Goal: Task Accomplishment & Management: Manage account settings

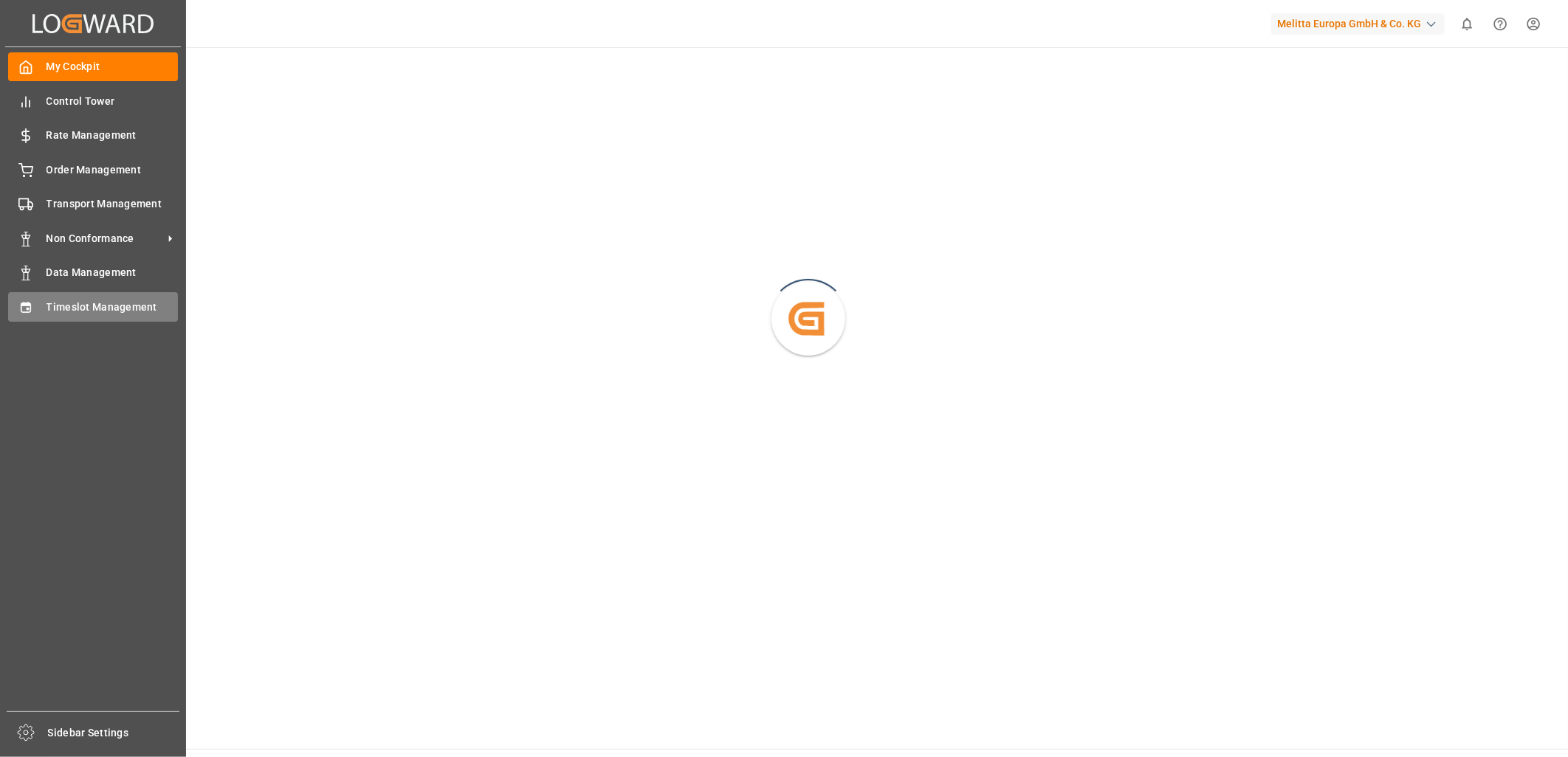
click at [20, 312] on icon at bounding box center [25, 307] width 14 height 14
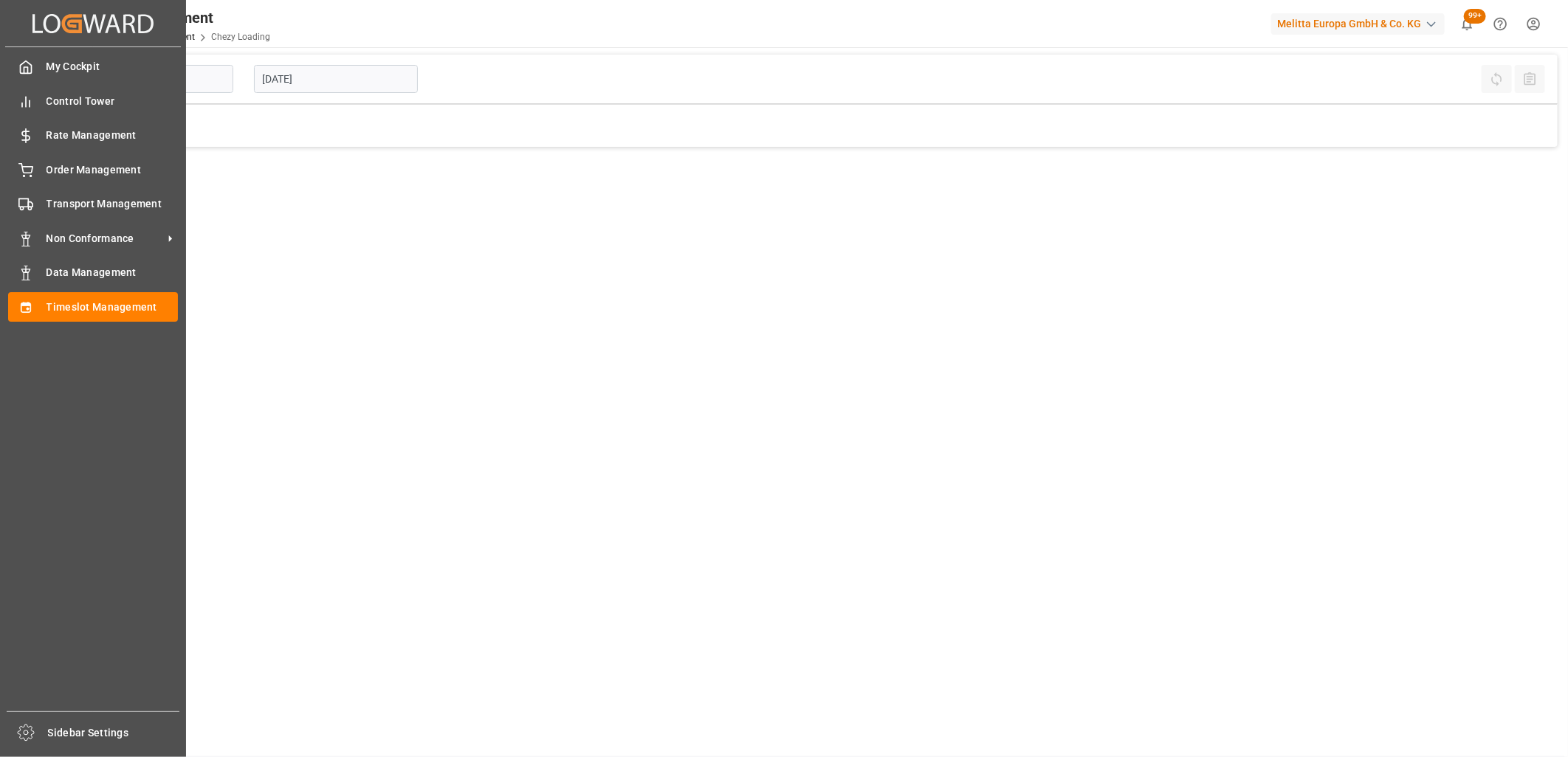
type input "Chezy Loading"
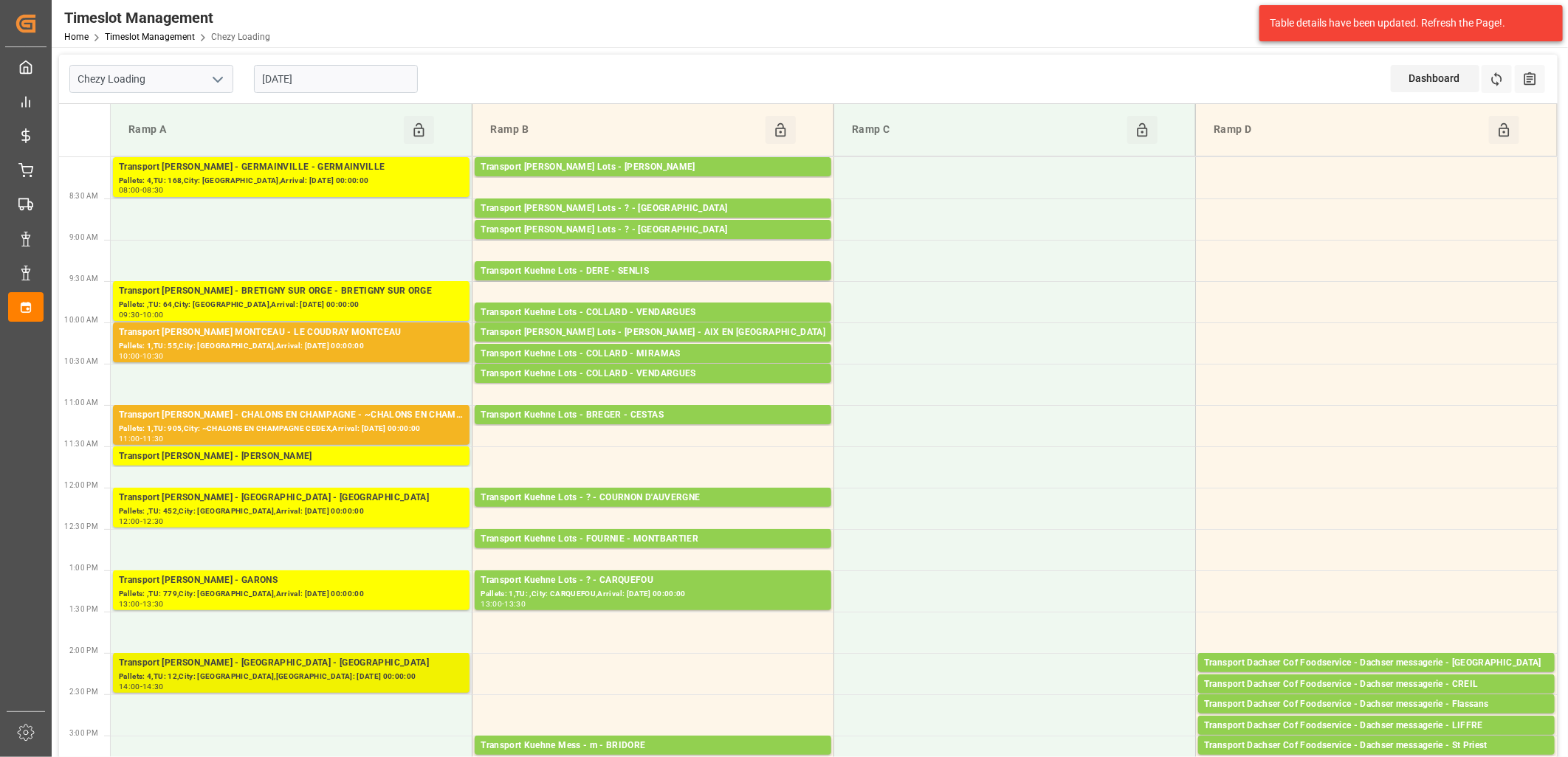
click at [264, 672] on div "Pallets: 4,TU: 12,City: [GEOGRAPHIC_DATA],[GEOGRAPHIC_DATA]: [DATE] 00:00:00" at bounding box center [292, 677] width 345 height 13
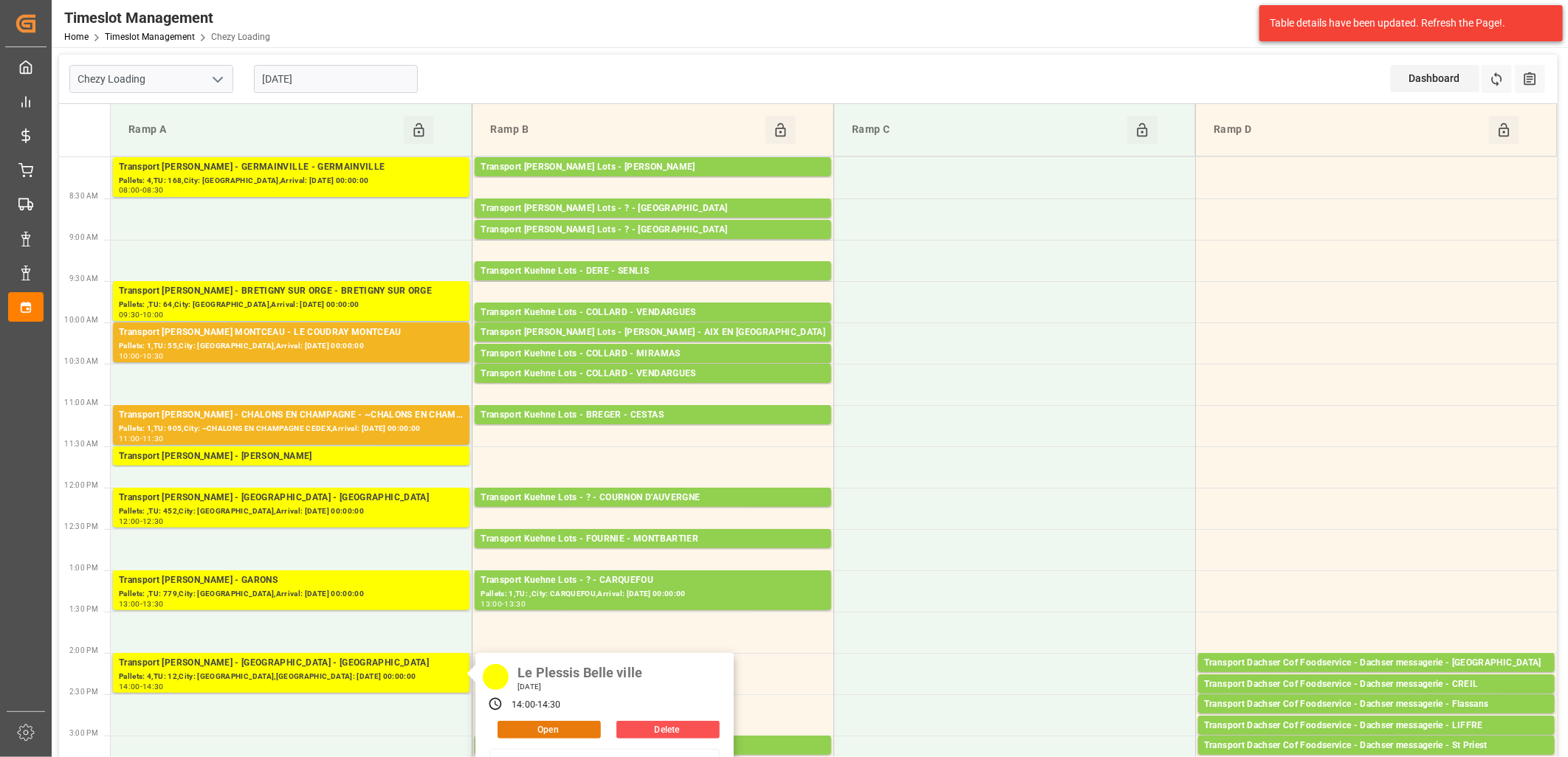
click at [520, 728] on button "Open" at bounding box center [549, 729] width 103 height 18
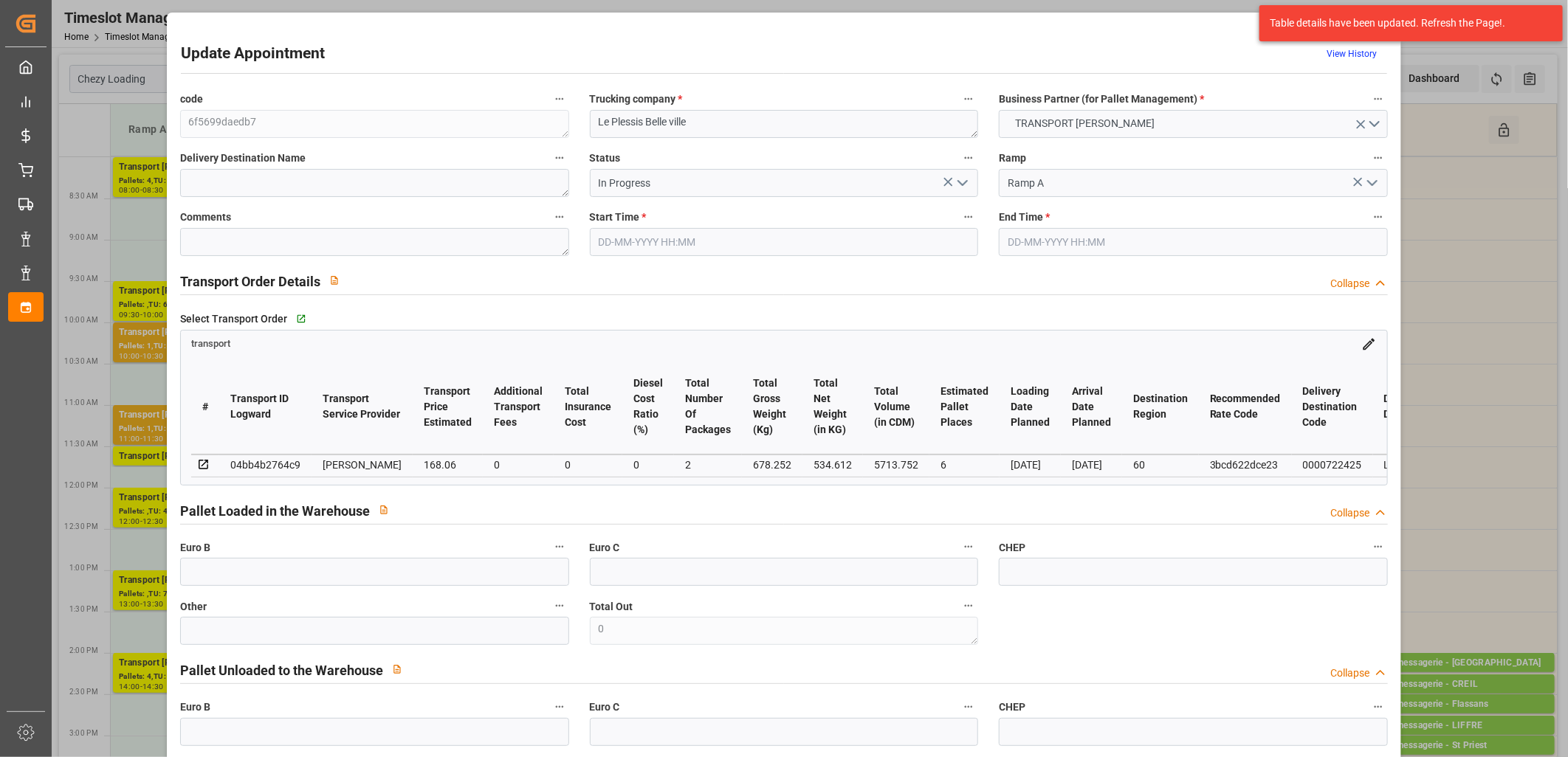
type input "6"
type input "168.06"
type input "0"
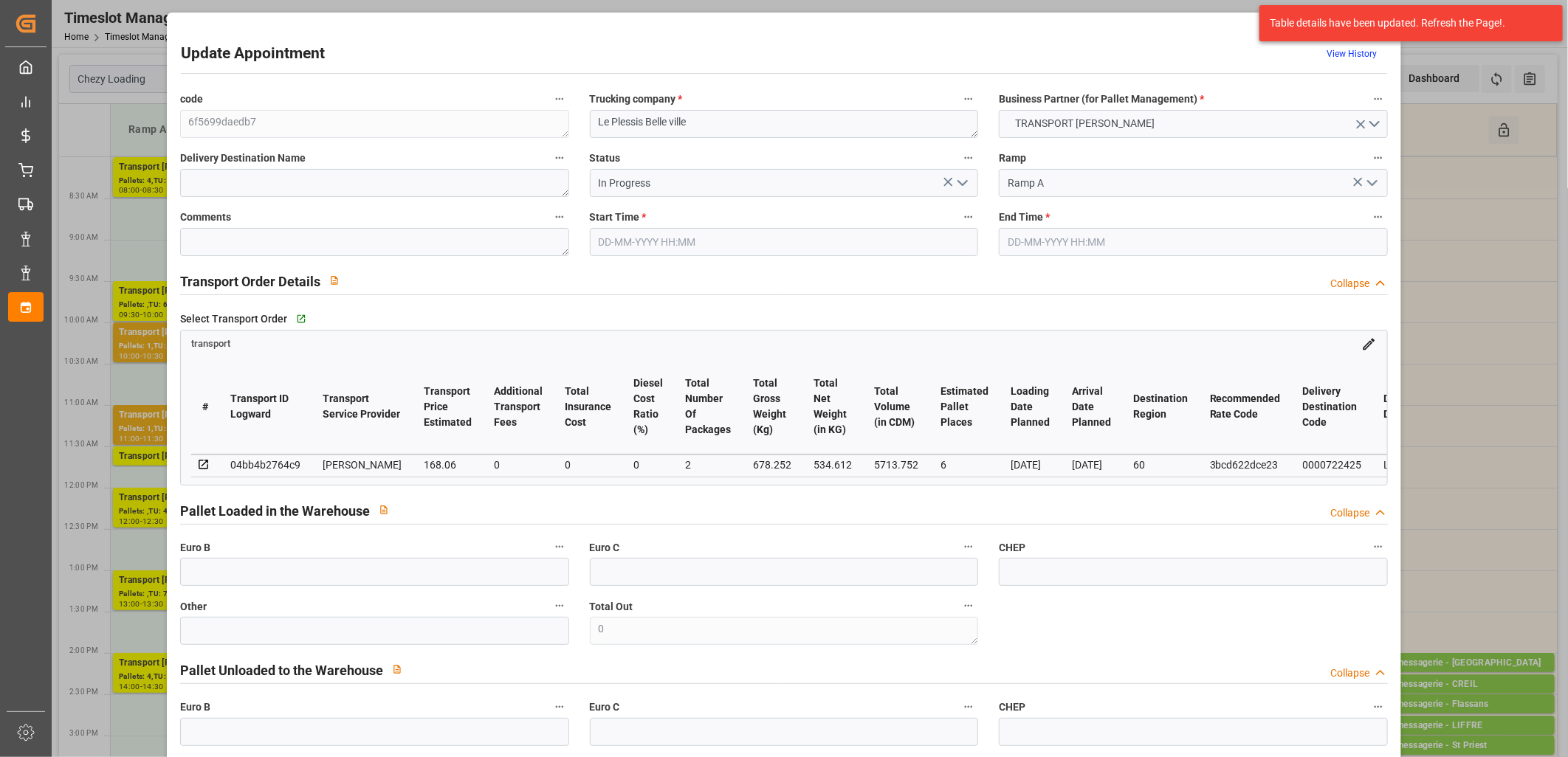
type input "162.3796"
type input "-5.6804"
type input "2"
type input "534.612"
type input "875.772"
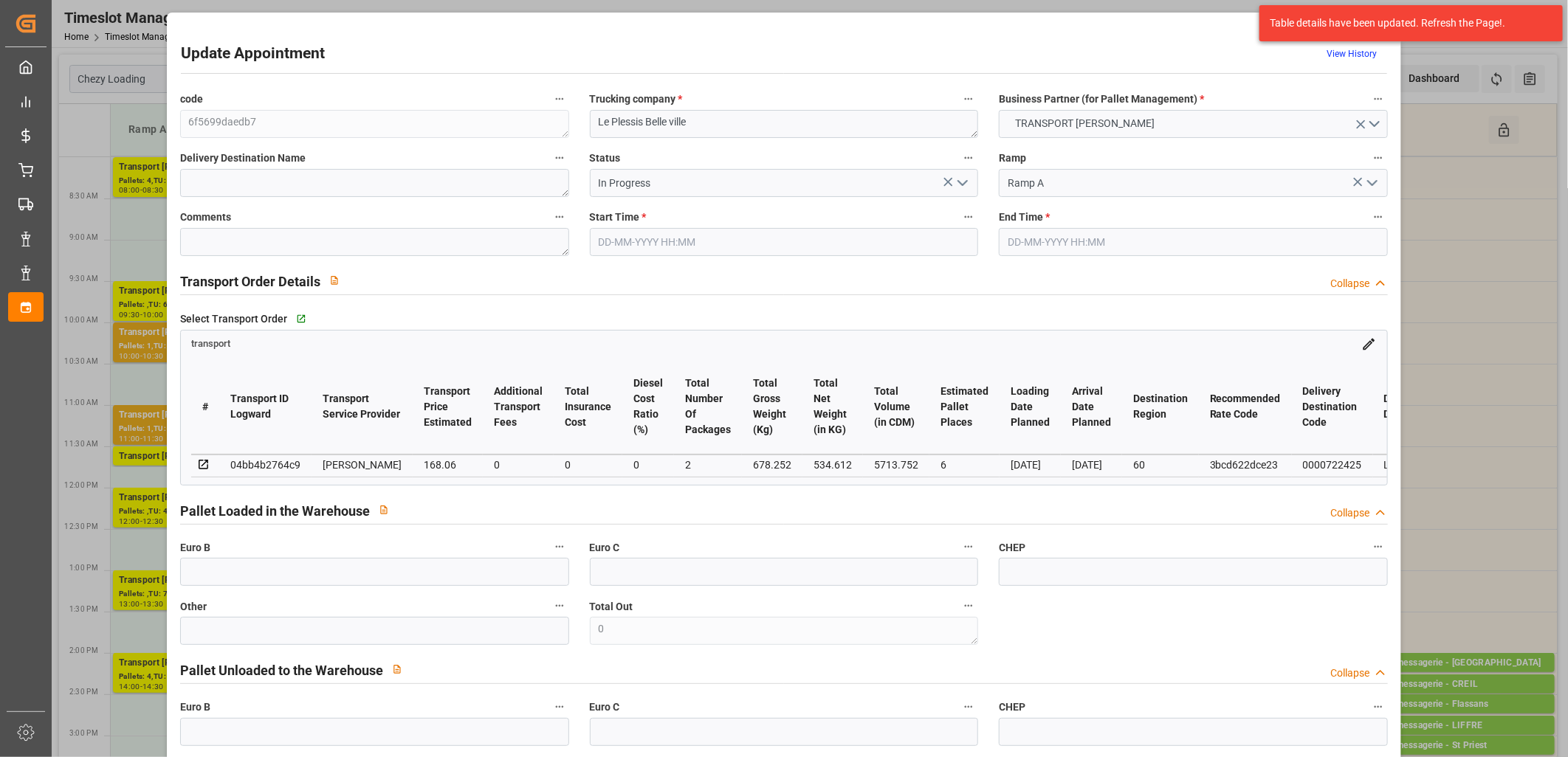
type input "5713.752"
type input "60"
type input "4"
type input "12"
type input "6"
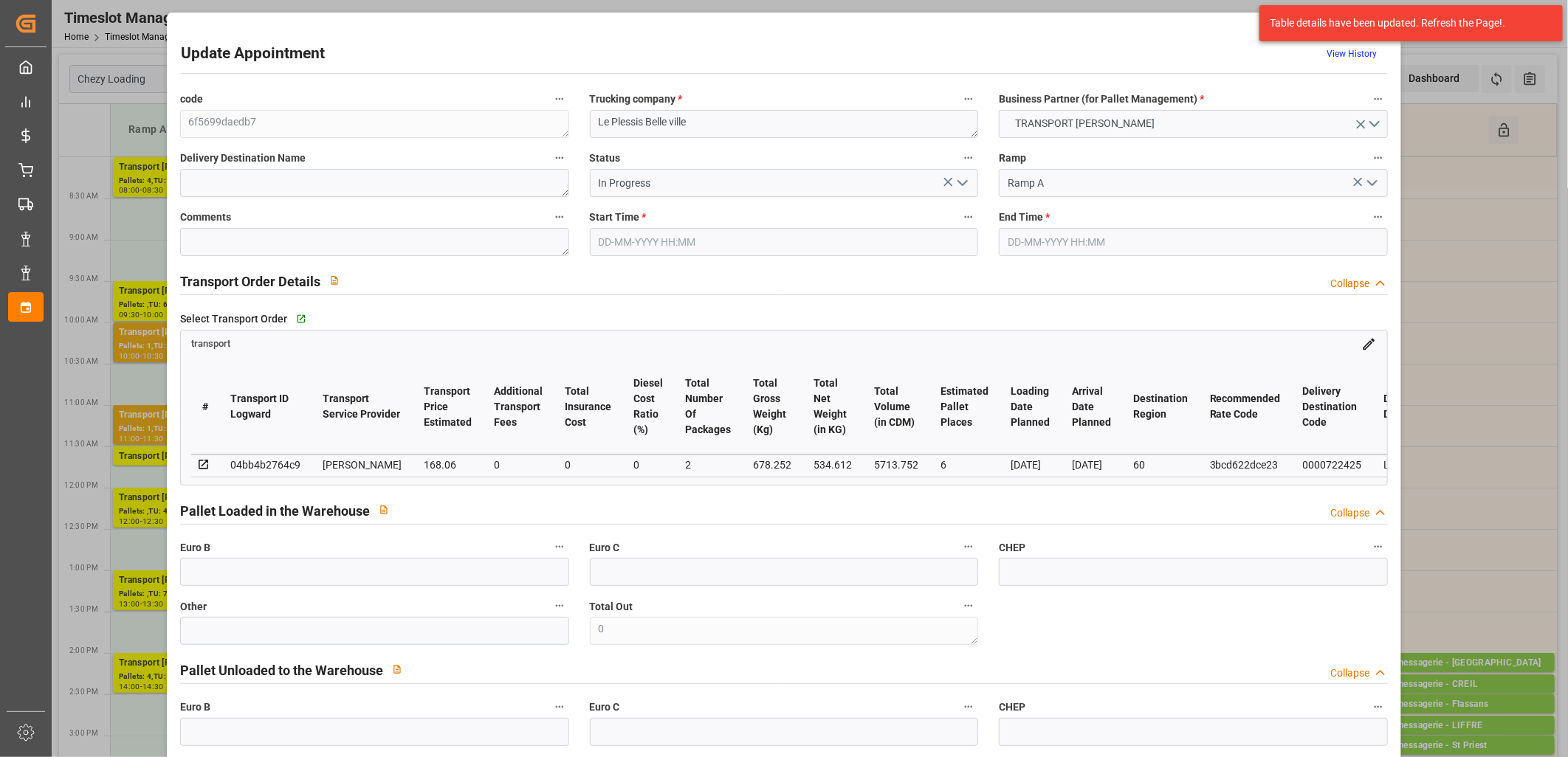
type input "101"
type input "678.252"
type input "0"
type input "4710.8598"
type input "0"
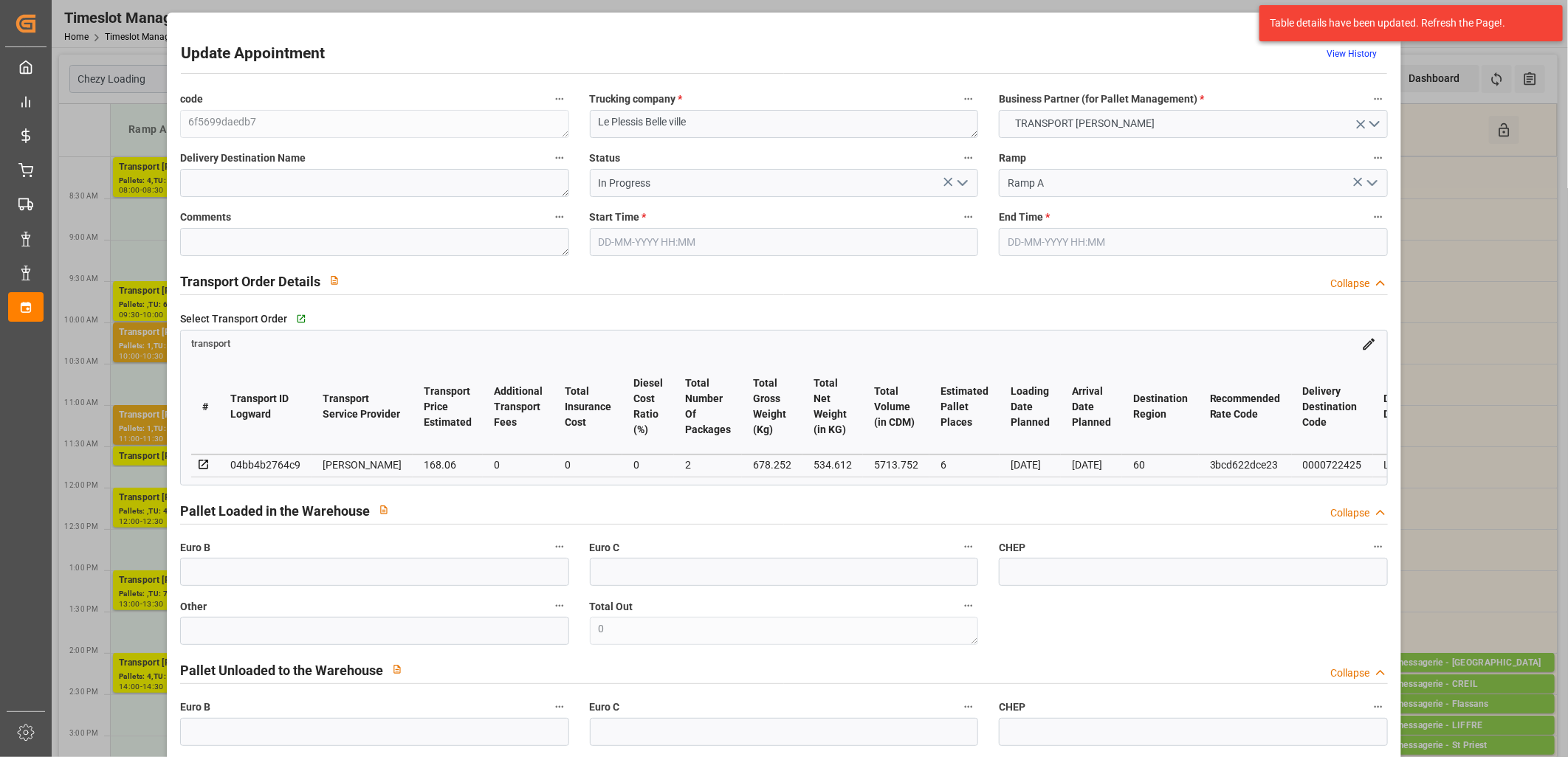
type input "0"
type input "21"
type input "35"
type input "[DATE] 14:00"
type input "[DATE] 14:30"
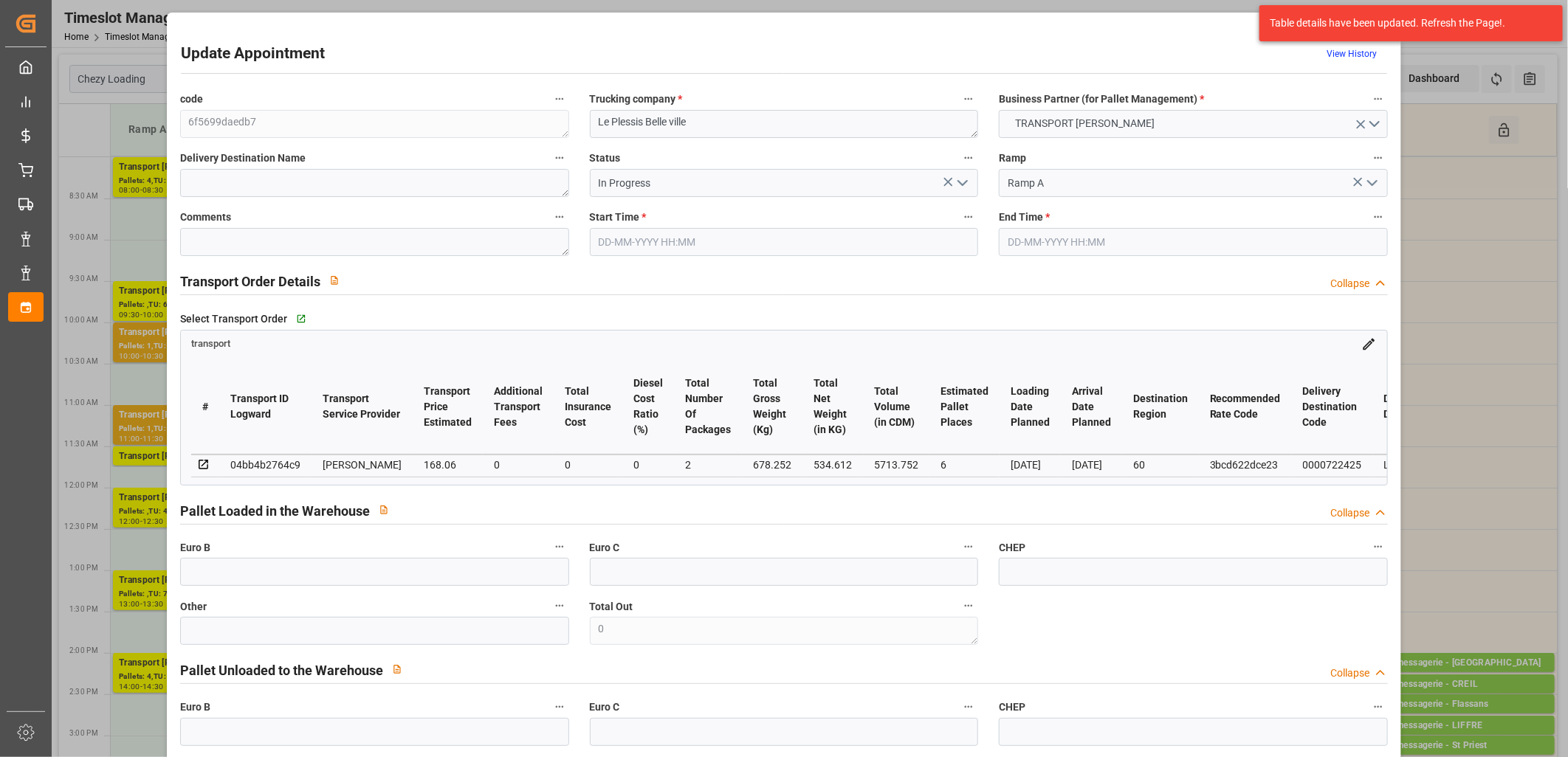
type input "[DATE] 12:47"
type input "[DATE] 11:33"
type input "[DATE]"
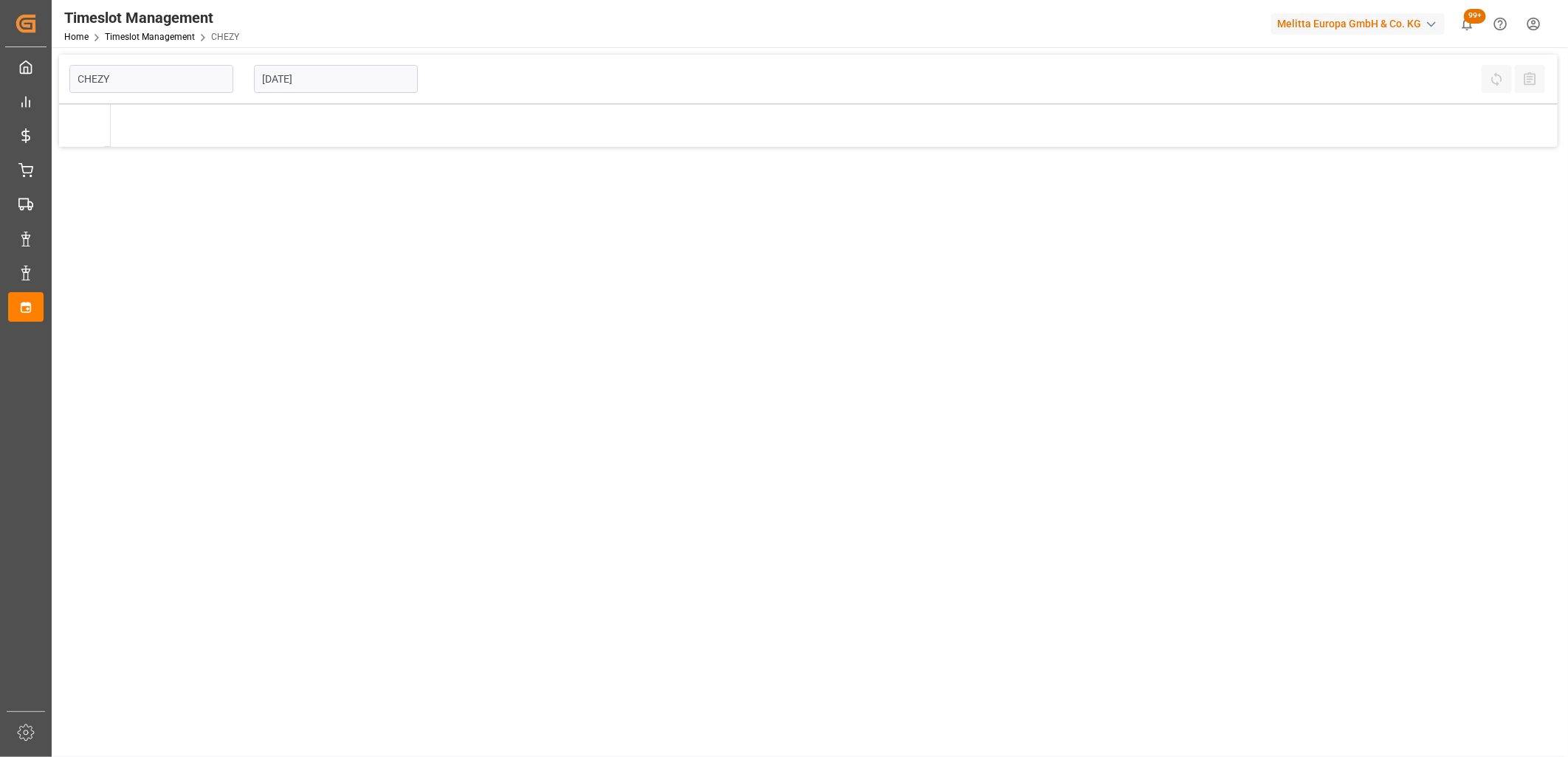
type input "Chezy Loading"
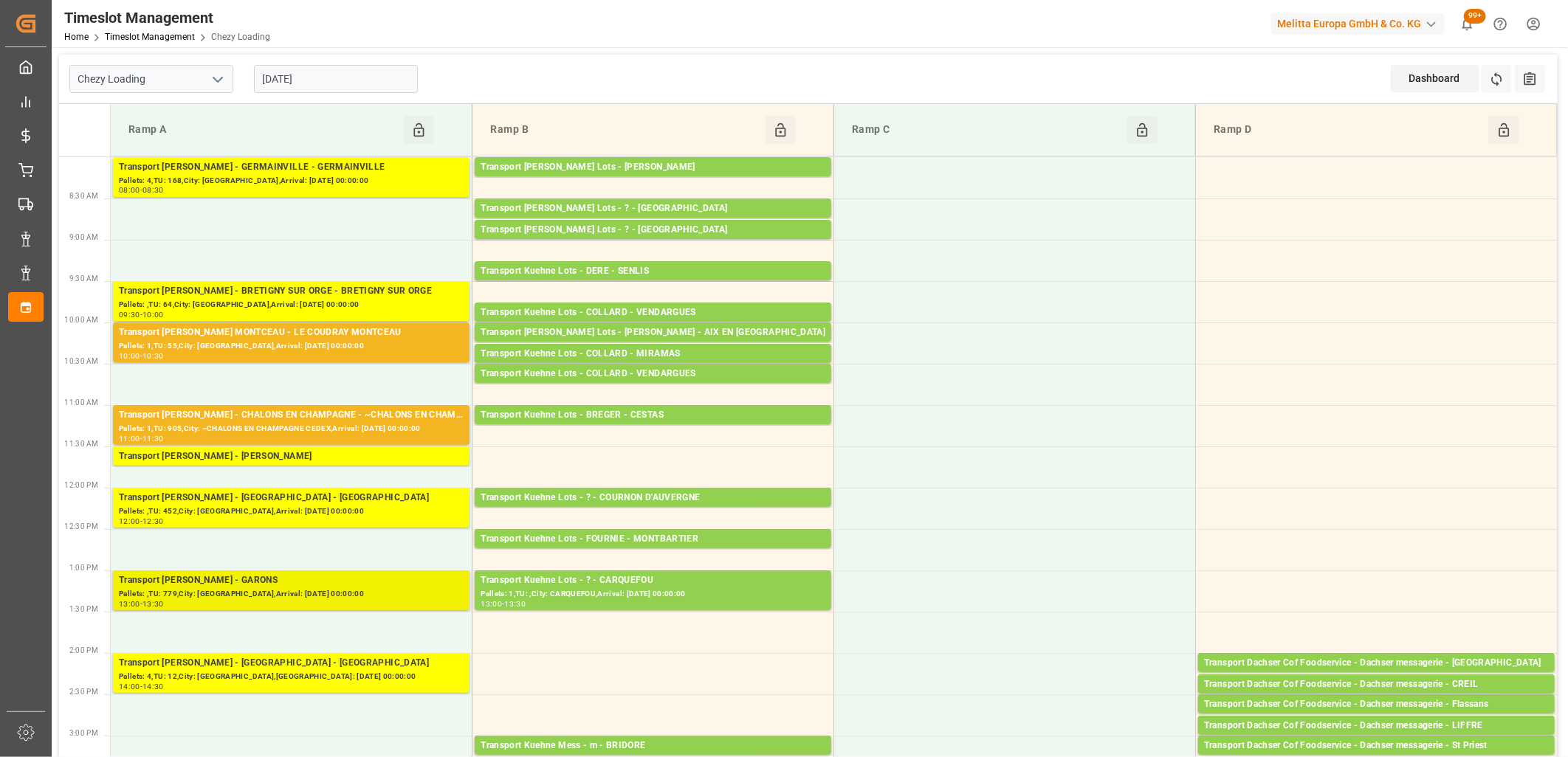
click at [292, 589] on div "Pallets: ,TU: 779,City: [GEOGRAPHIC_DATA],Arrival: [DATE] 00:00:00" at bounding box center [292, 594] width 345 height 13
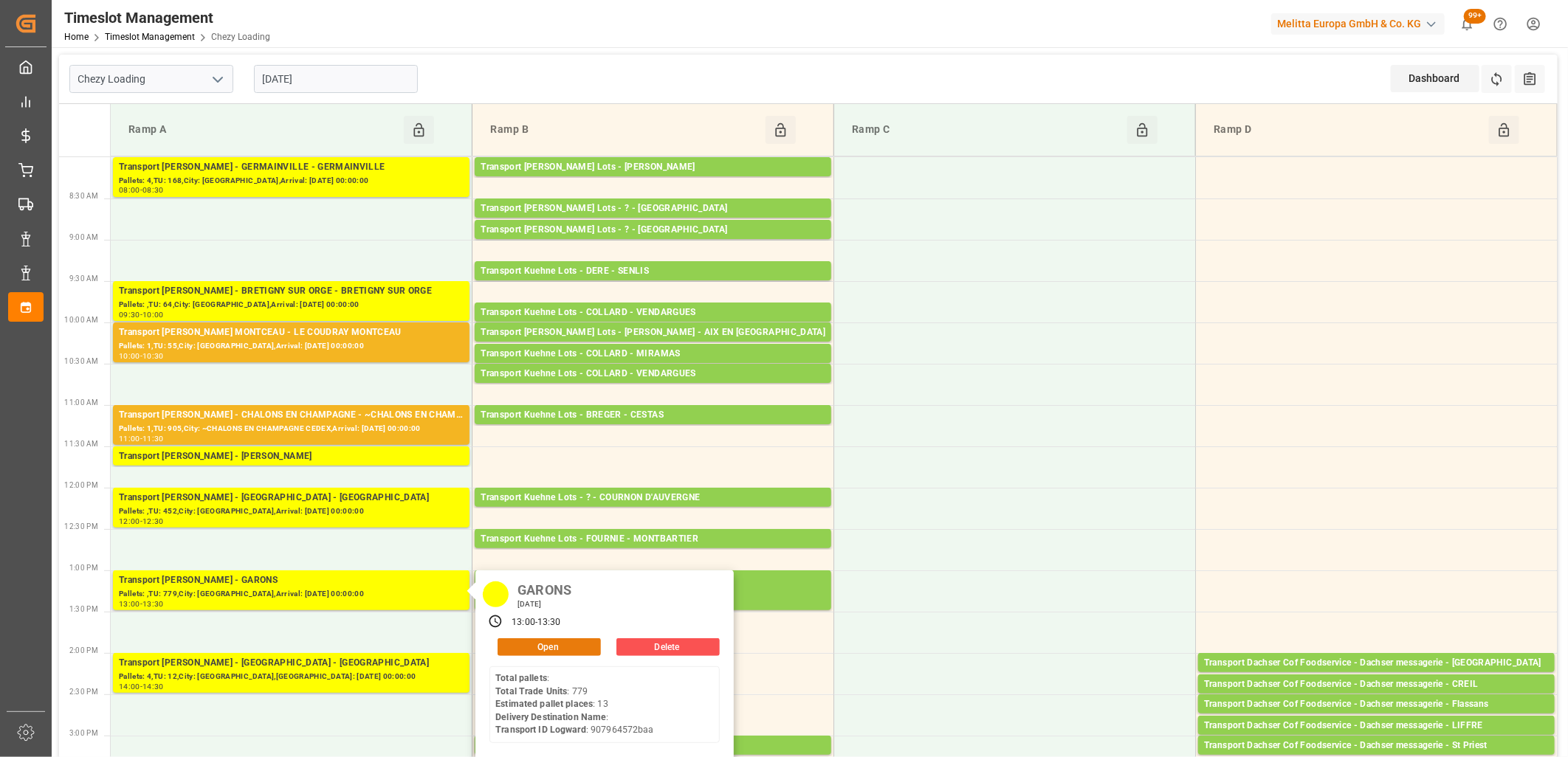
click at [542, 650] on button "Open" at bounding box center [549, 647] width 103 height 18
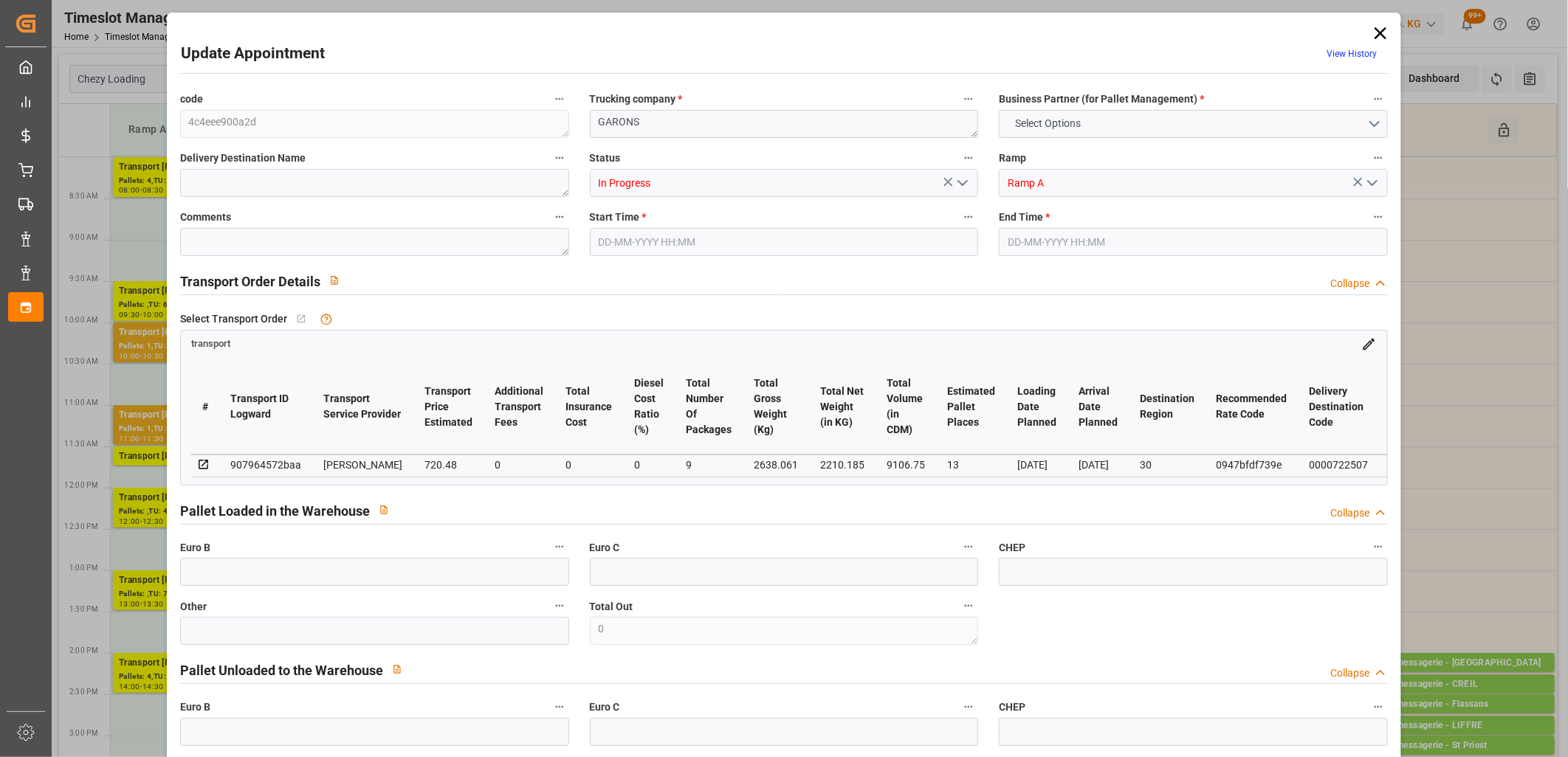
type input "13"
type input "720.48"
type input "0"
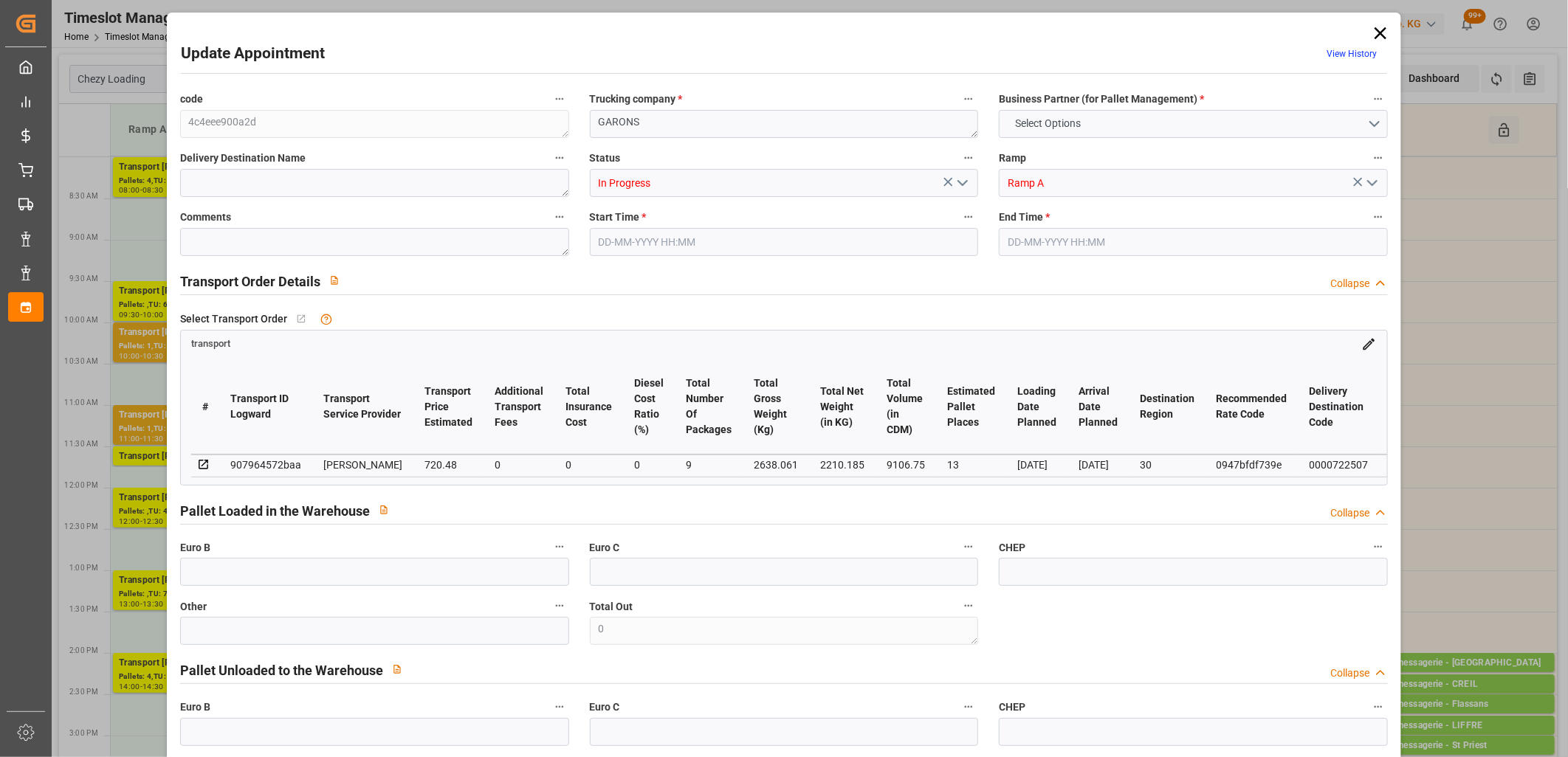
type input "696.1278"
type input "-24.3522"
type input "9"
type input "2210.185"
type input "3550.765"
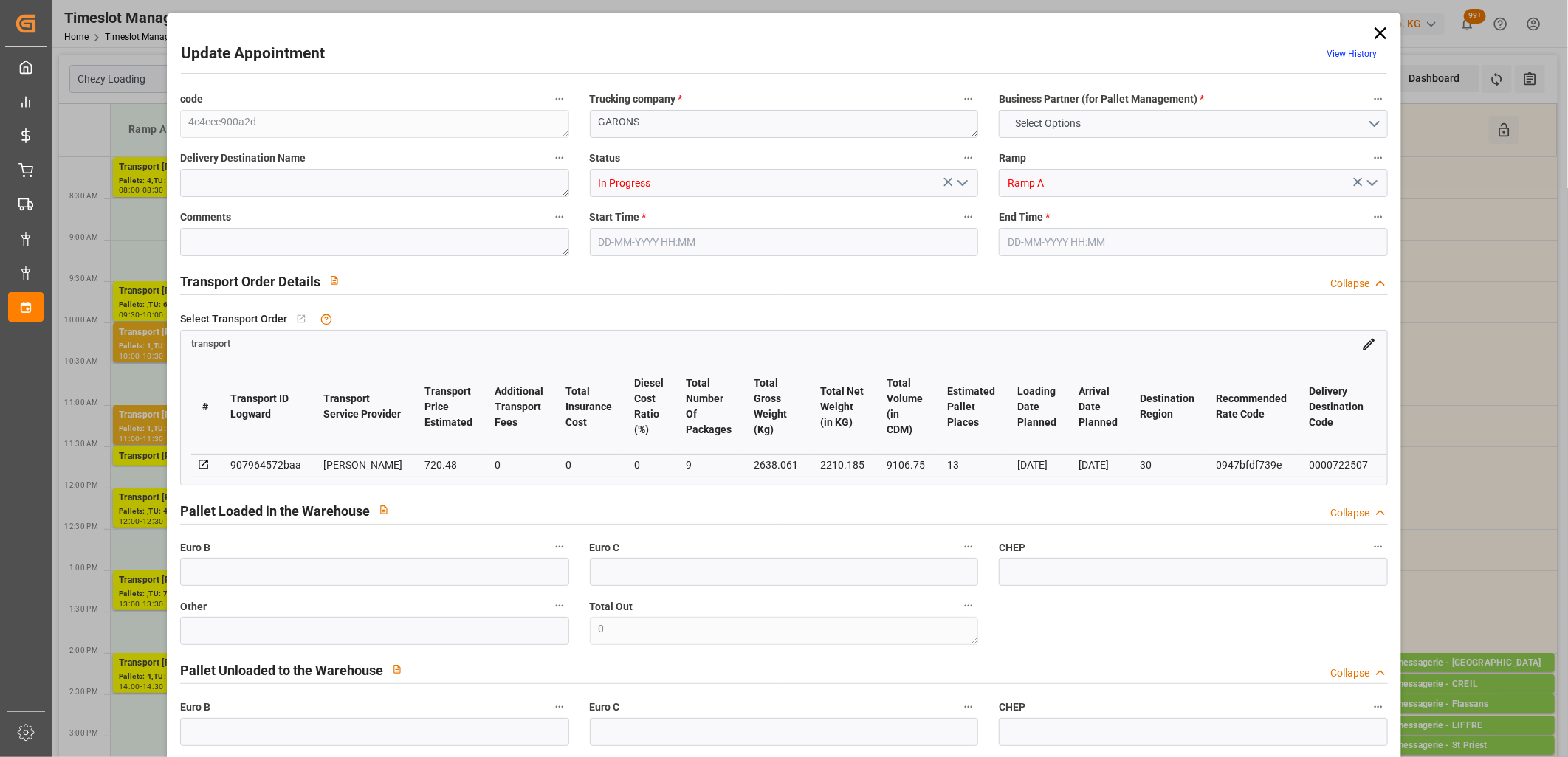
type input "9106.75"
type input "30"
type input "0"
type input "779"
type input "39"
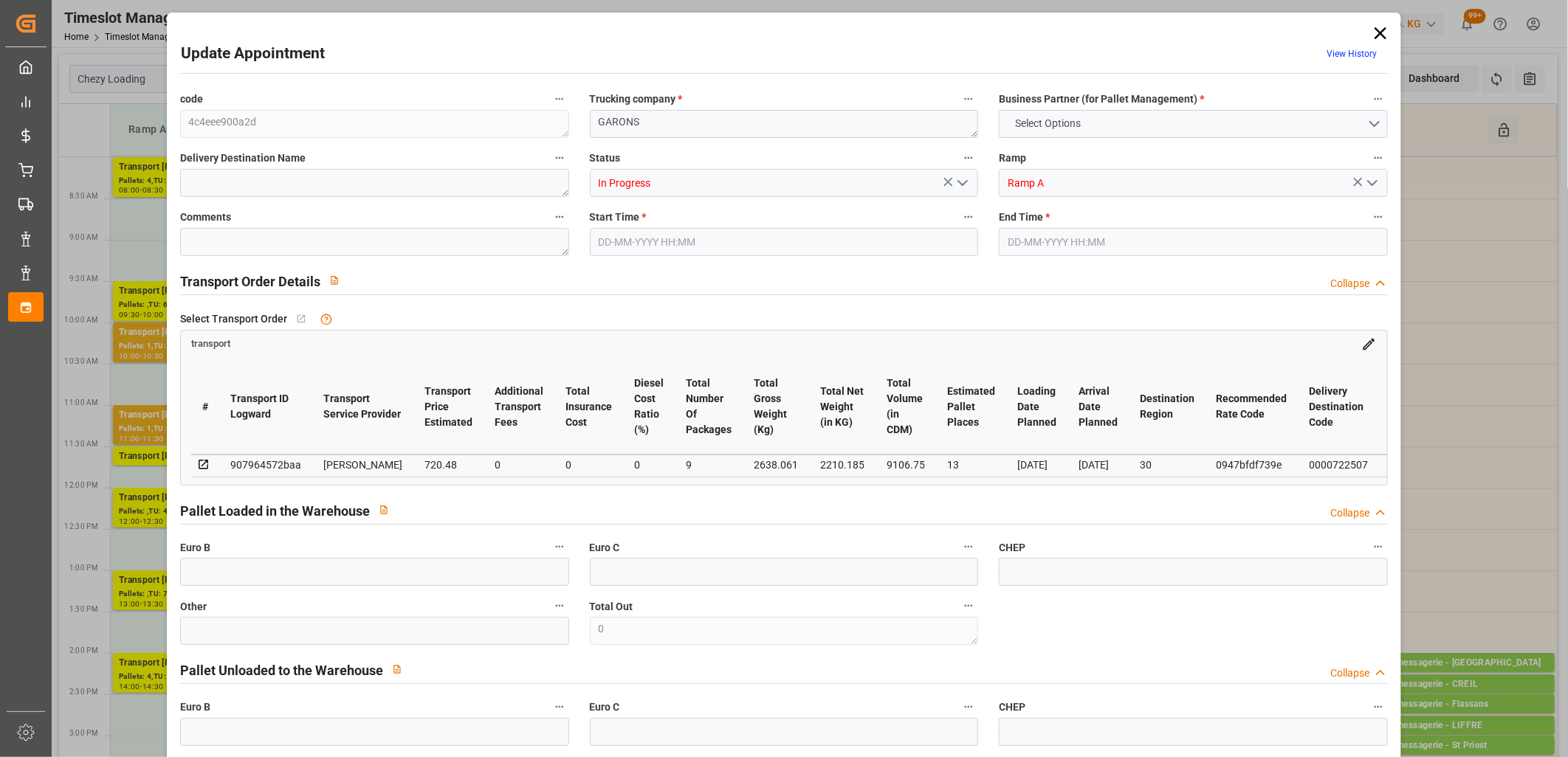
type input "101"
type input "2638.061"
type input "0"
type input "4710.8598"
type input "0"
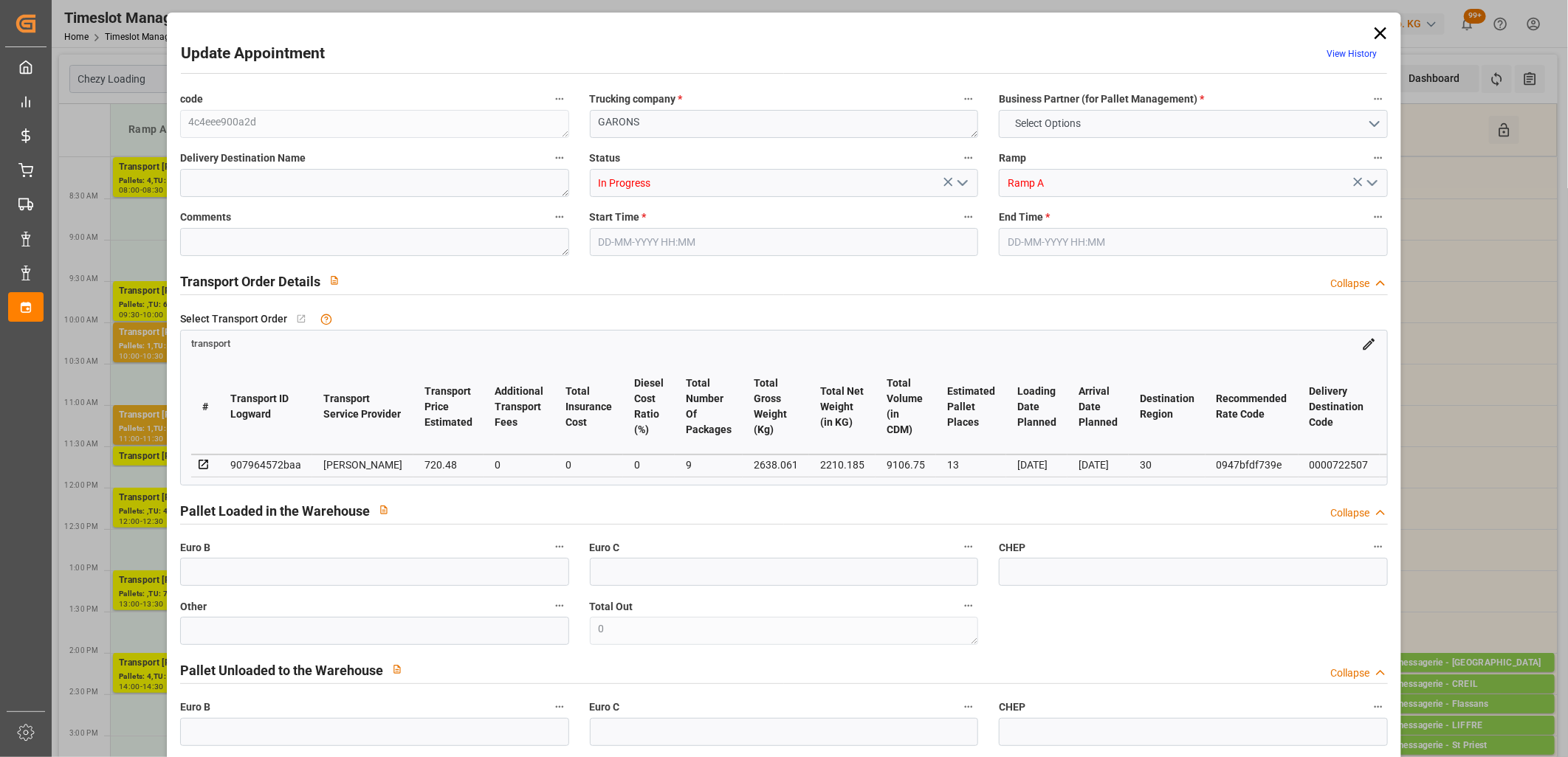
type input "0"
type input "21"
type input "35"
type input "[DATE] 13:00"
type input "[DATE] 13:30"
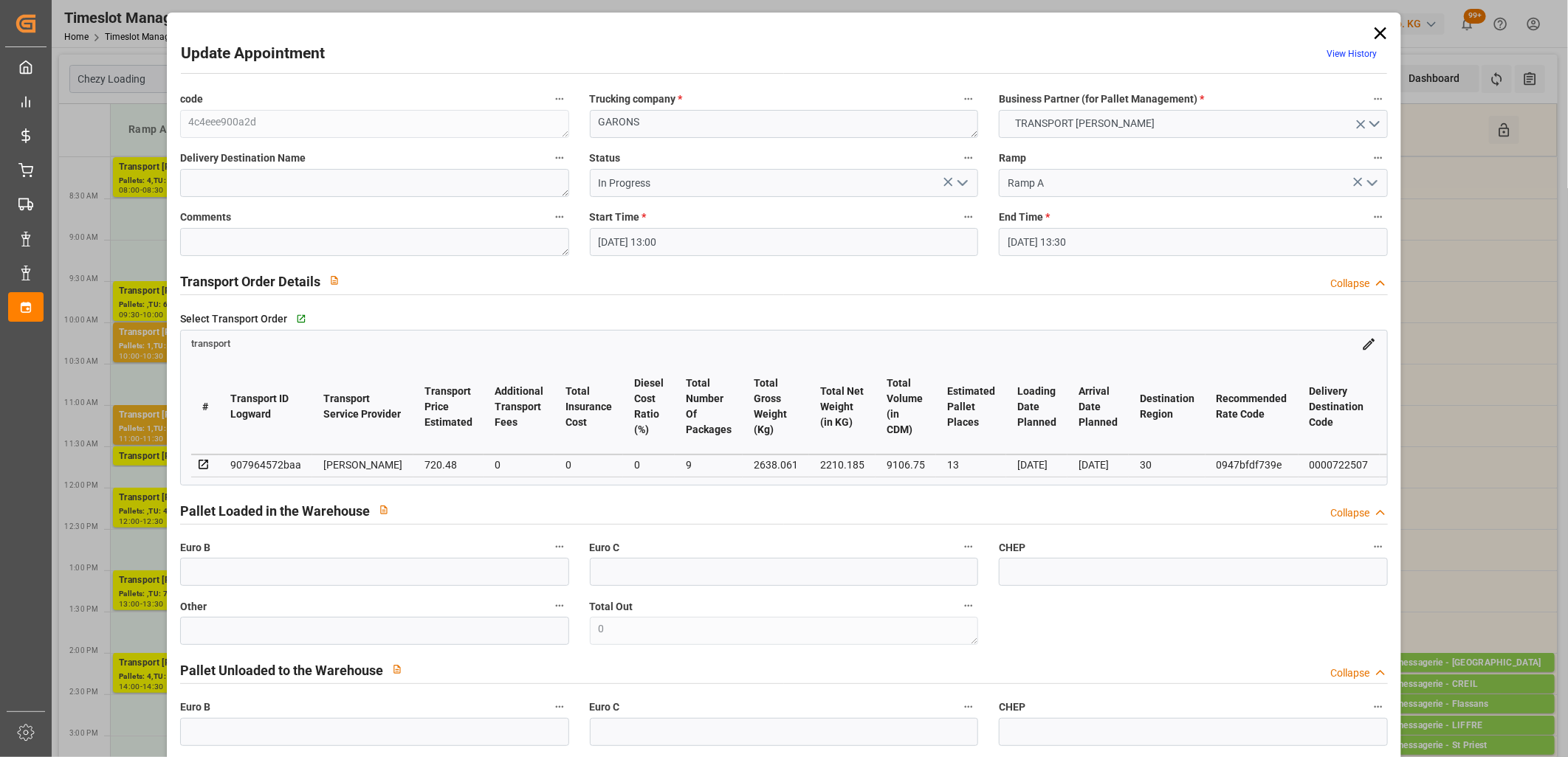
type input "[DATE] 13:42"
type input "[DATE] 11:43"
type input "[DATE]"
click at [1377, 32] on icon at bounding box center [1380, 33] width 12 height 12
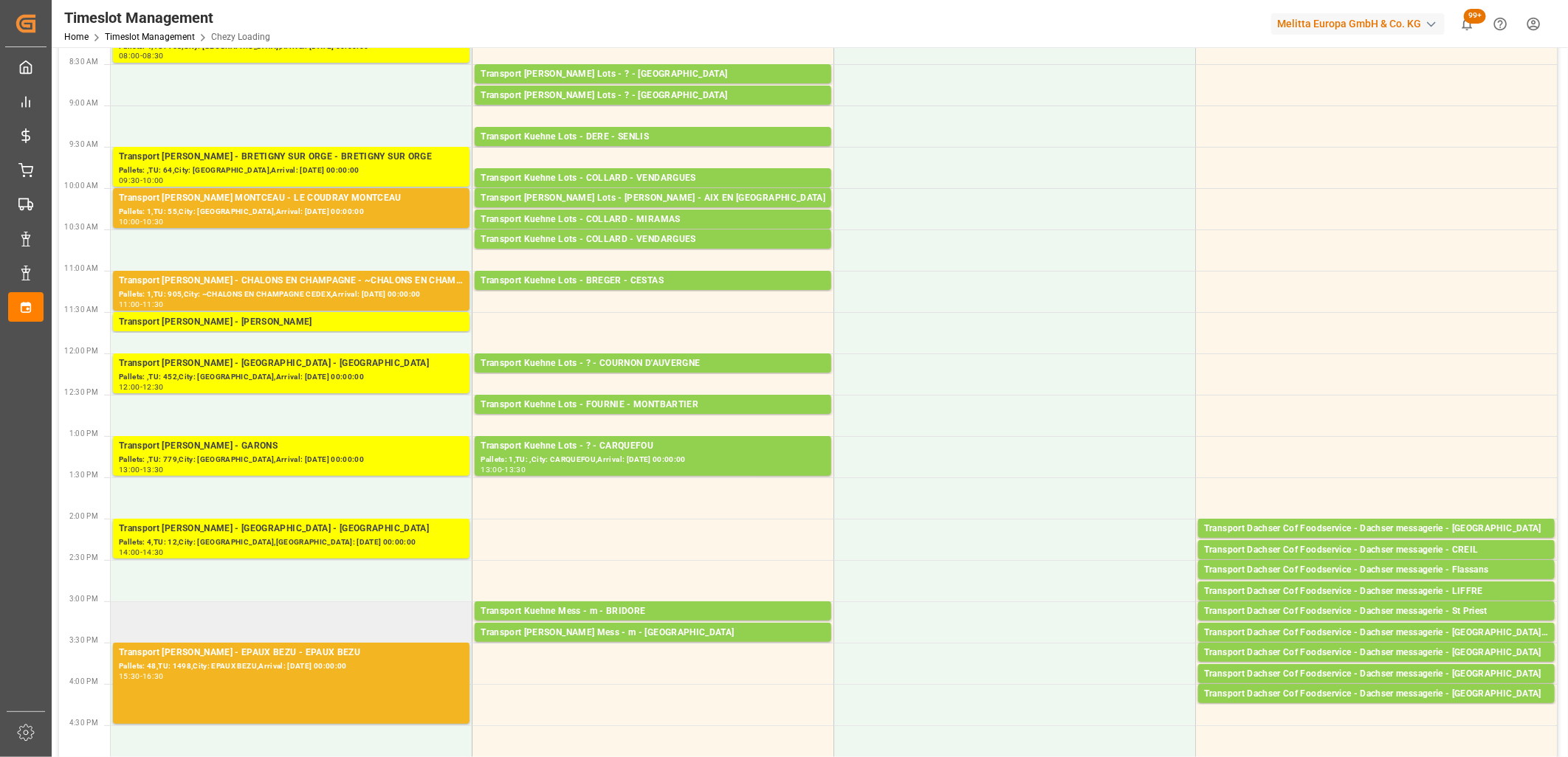
scroll to position [164, 0]
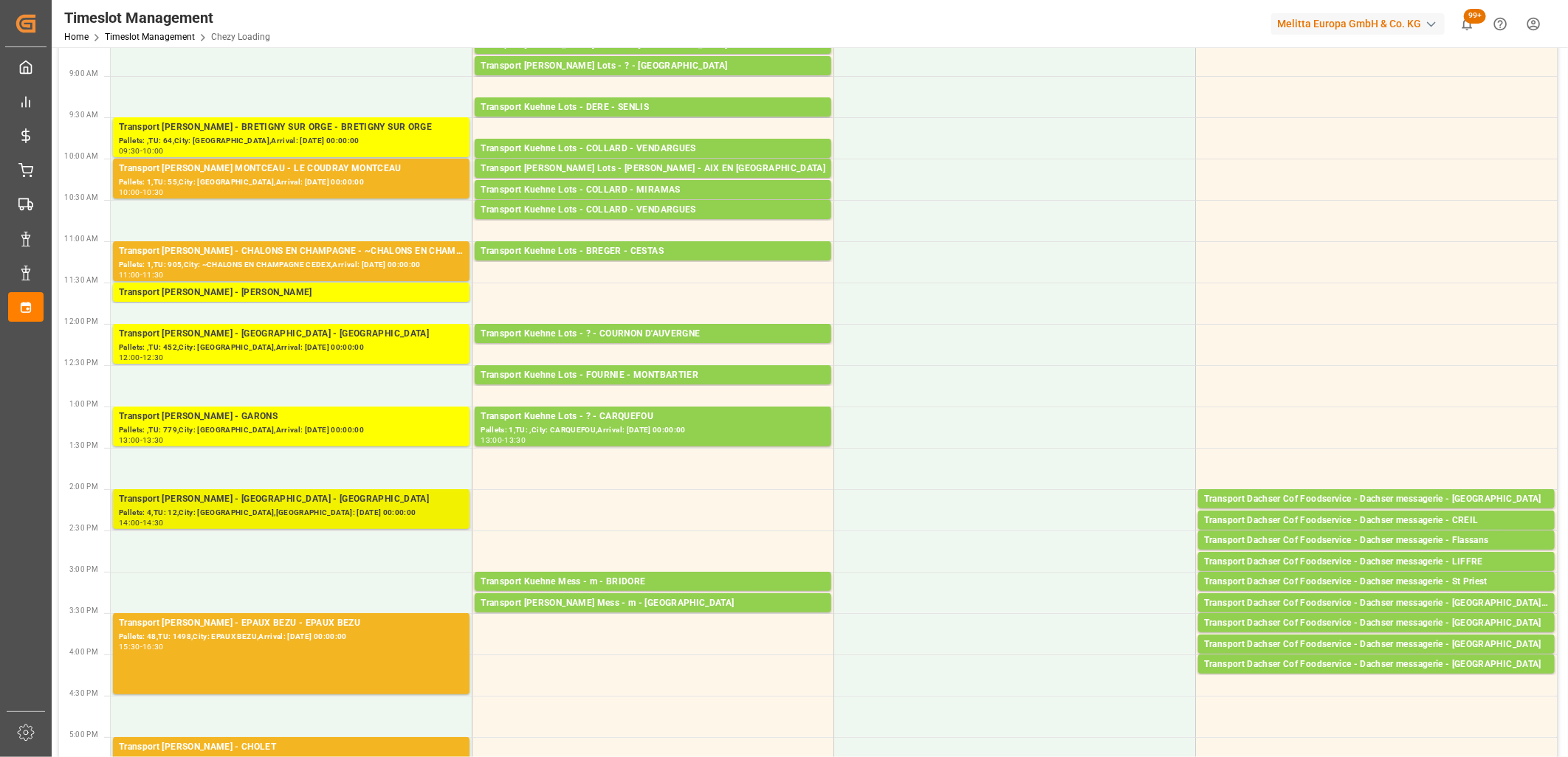
click at [255, 507] on div "Pallets: 4,TU: 12,City: [GEOGRAPHIC_DATA],[GEOGRAPHIC_DATA]: [DATE] 00:00:00" at bounding box center [292, 513] width 345 height 13
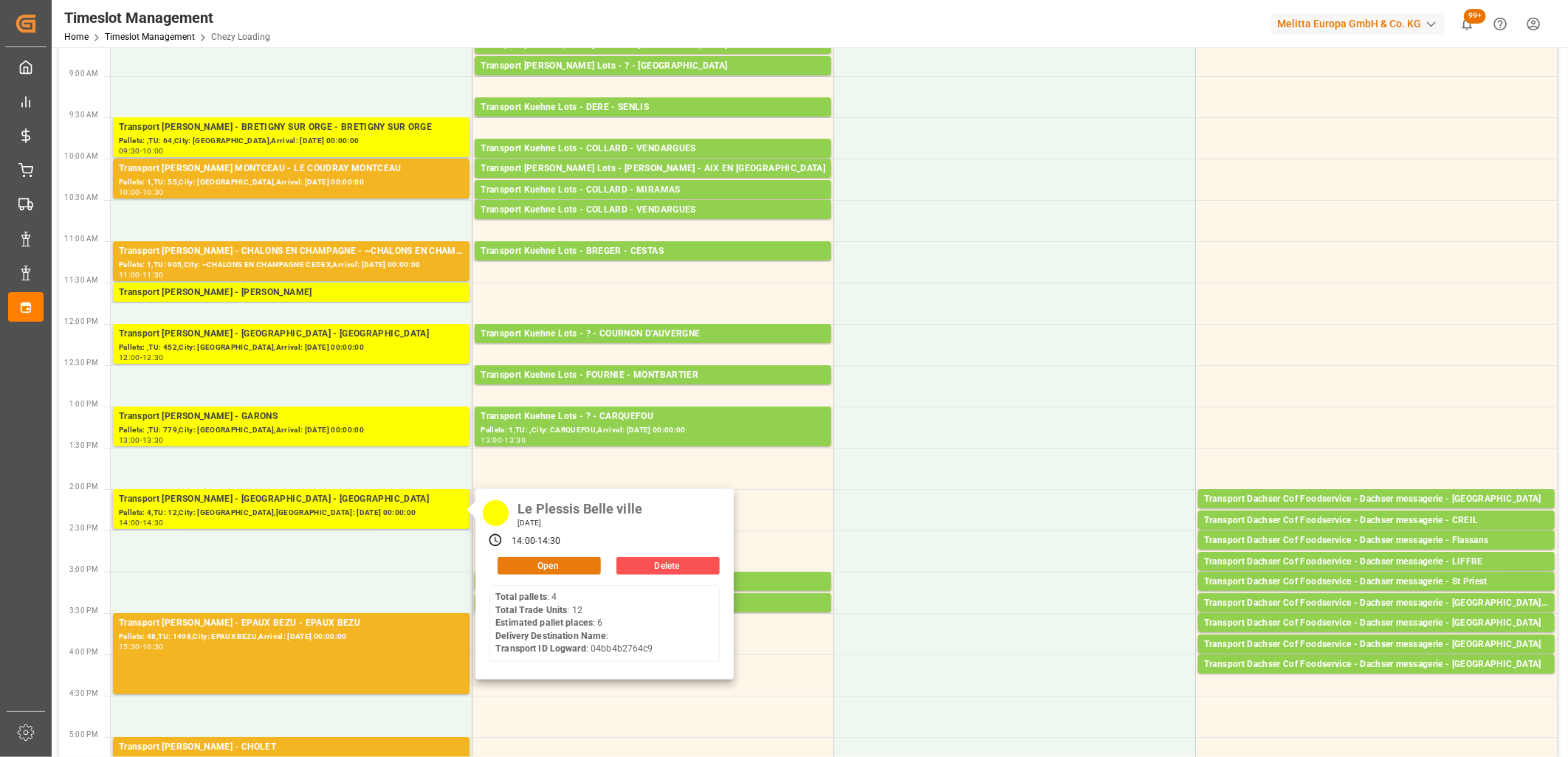
click at [513, 563] on button "Open" at bounding box center [549, 565] width 103 height 18
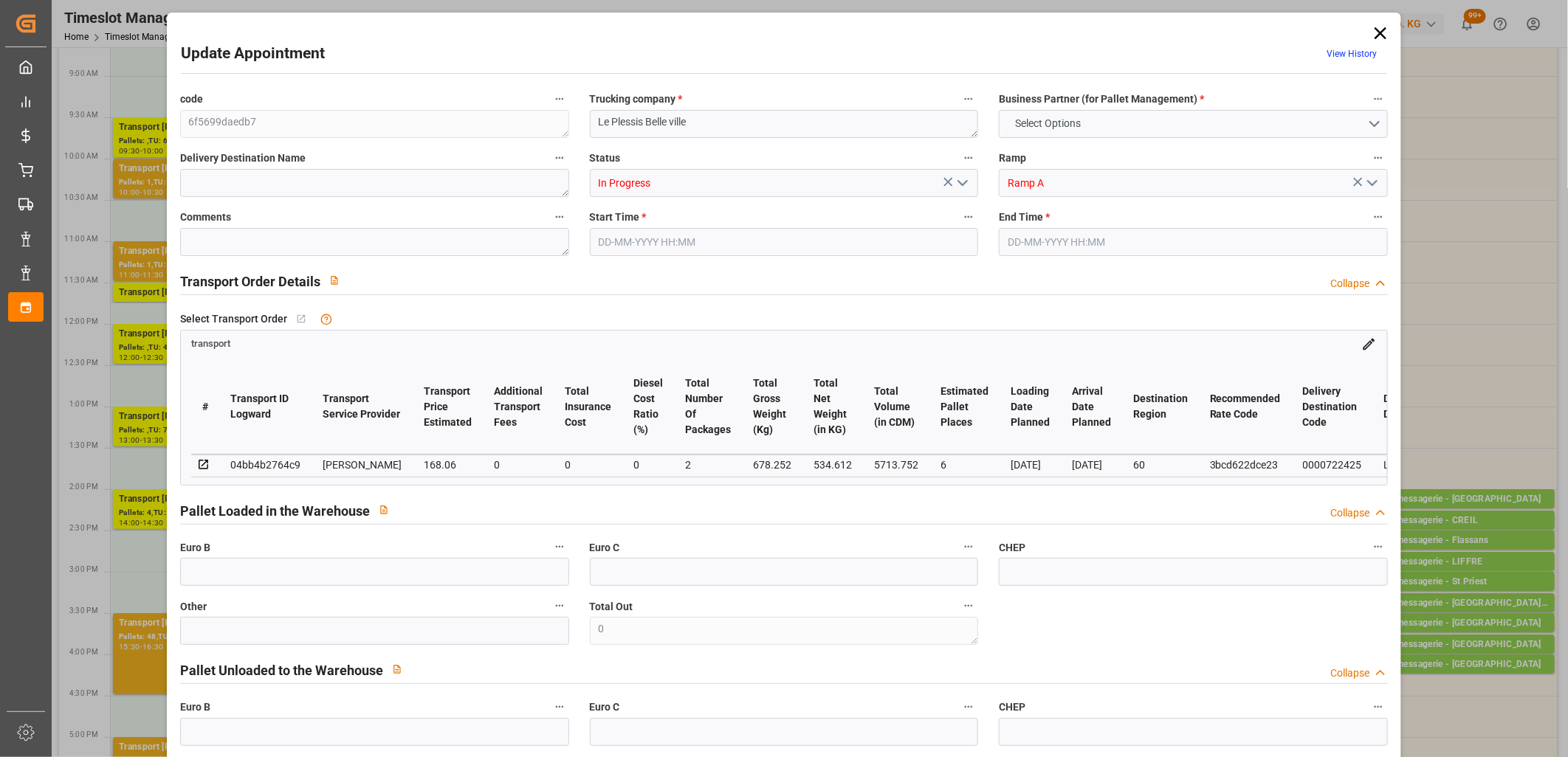
type input "6"
type input "168.06"
type input "0"
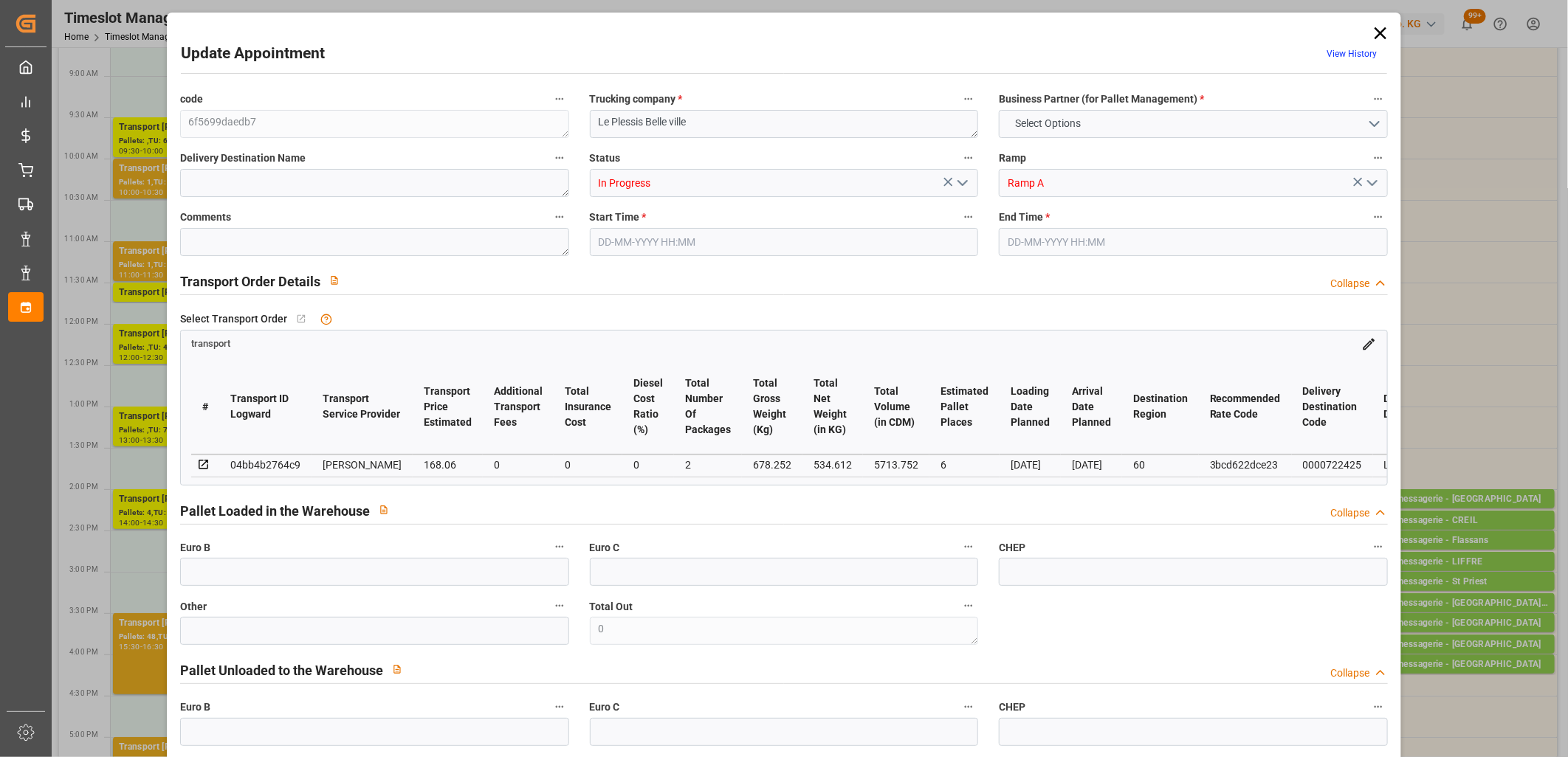
type input "162.3796"
type input "-5.6804"
type input "2"
type input "534.612"
type input "875.772"
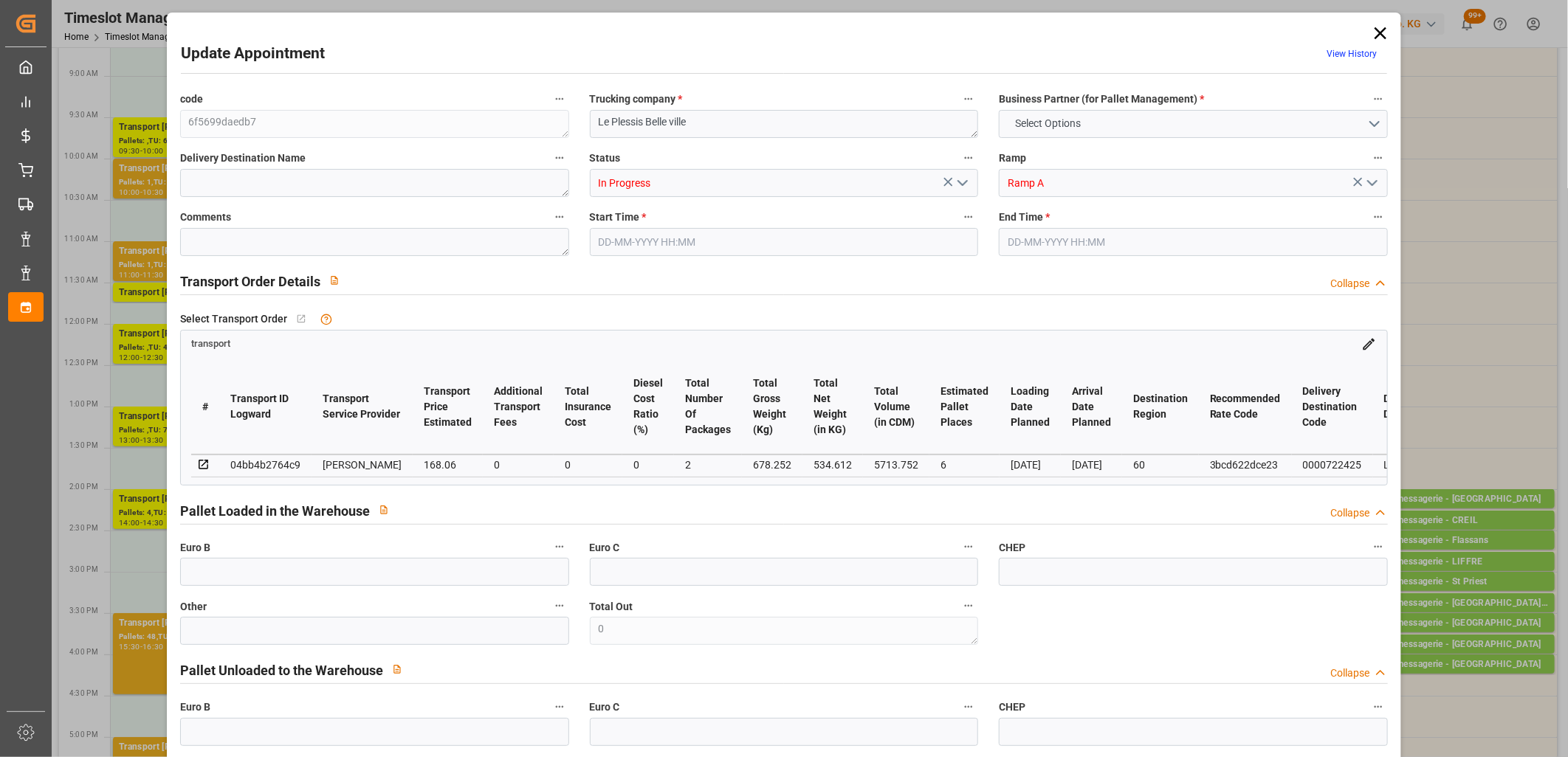
type input "5713.752"
type input "60"
type input "4"
type input "12"
type input "6"
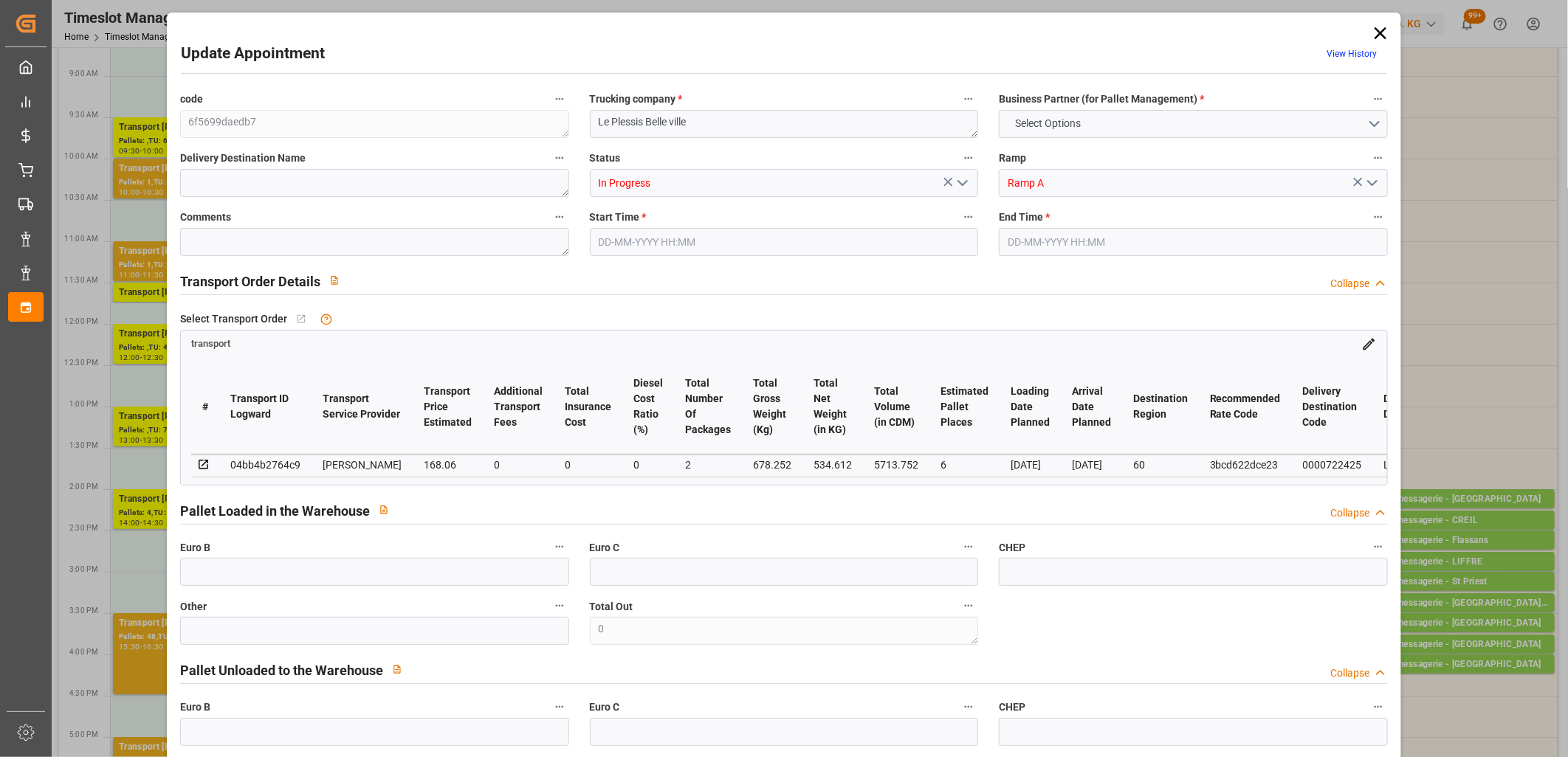
type input "101"
type input "678.252"
type input "0"
type input "4710.8598"
type input "0"
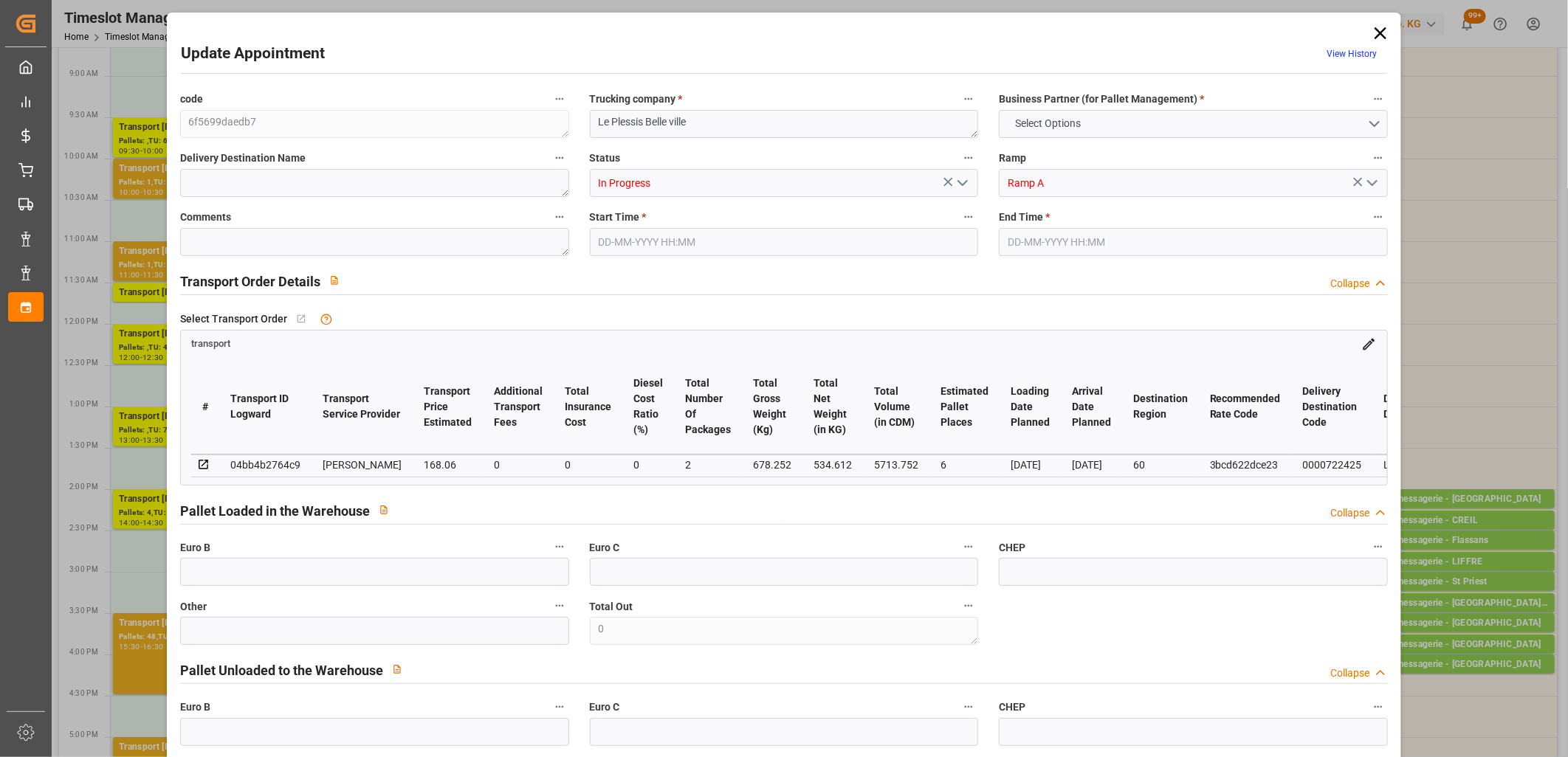
type input "0"
type input "21"
type input "35"
type input "[DATE] 14:00"
type input "[DATE] 14:30"
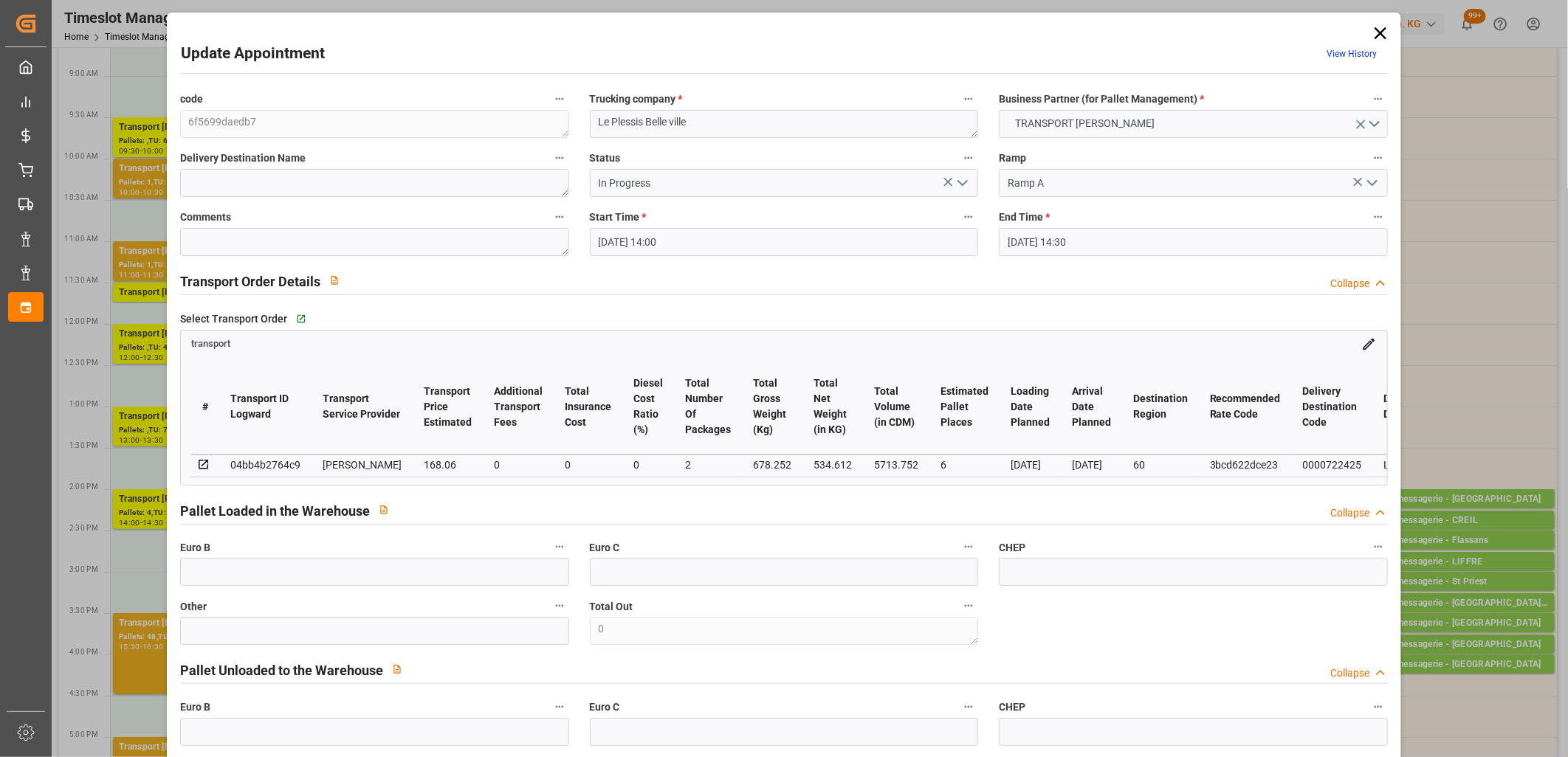
type input "[DATE] 12:47"
type input "[DATE] 11:33"
type input "[DATE]"
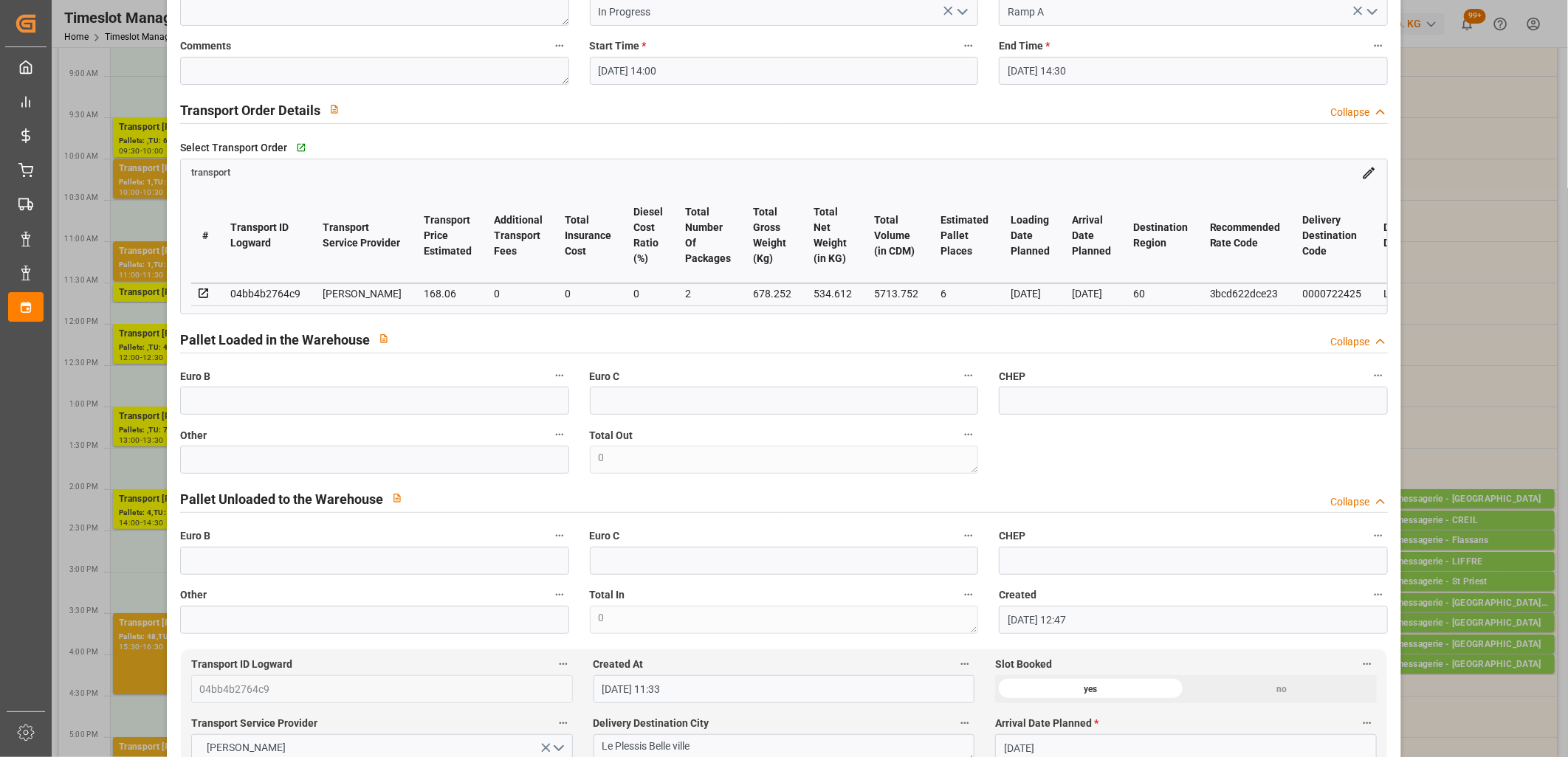
scroll to position [0, 0]
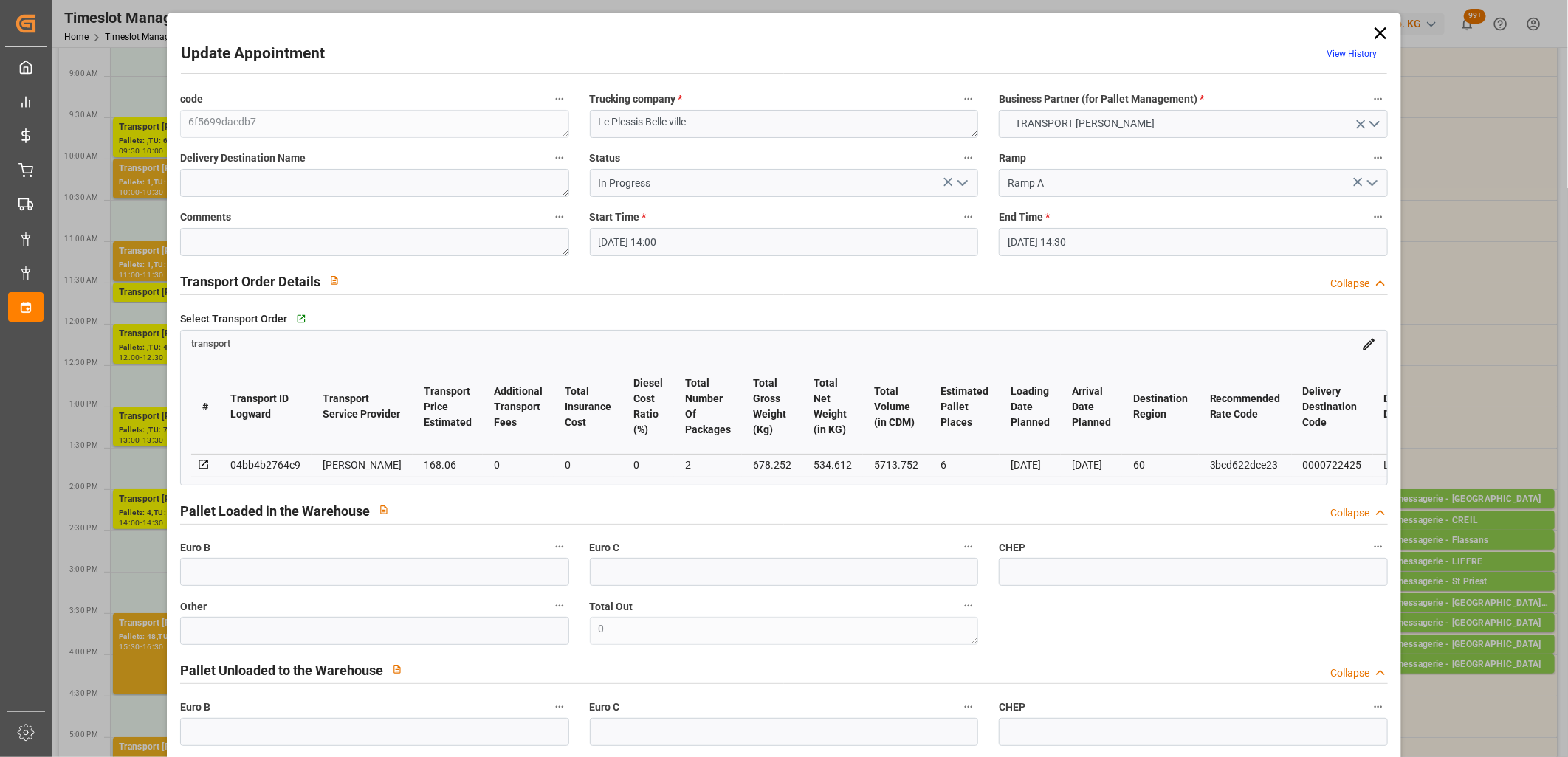
click at [1374, 30] on icon at bounding box center [1380, 33] width 12 height 12
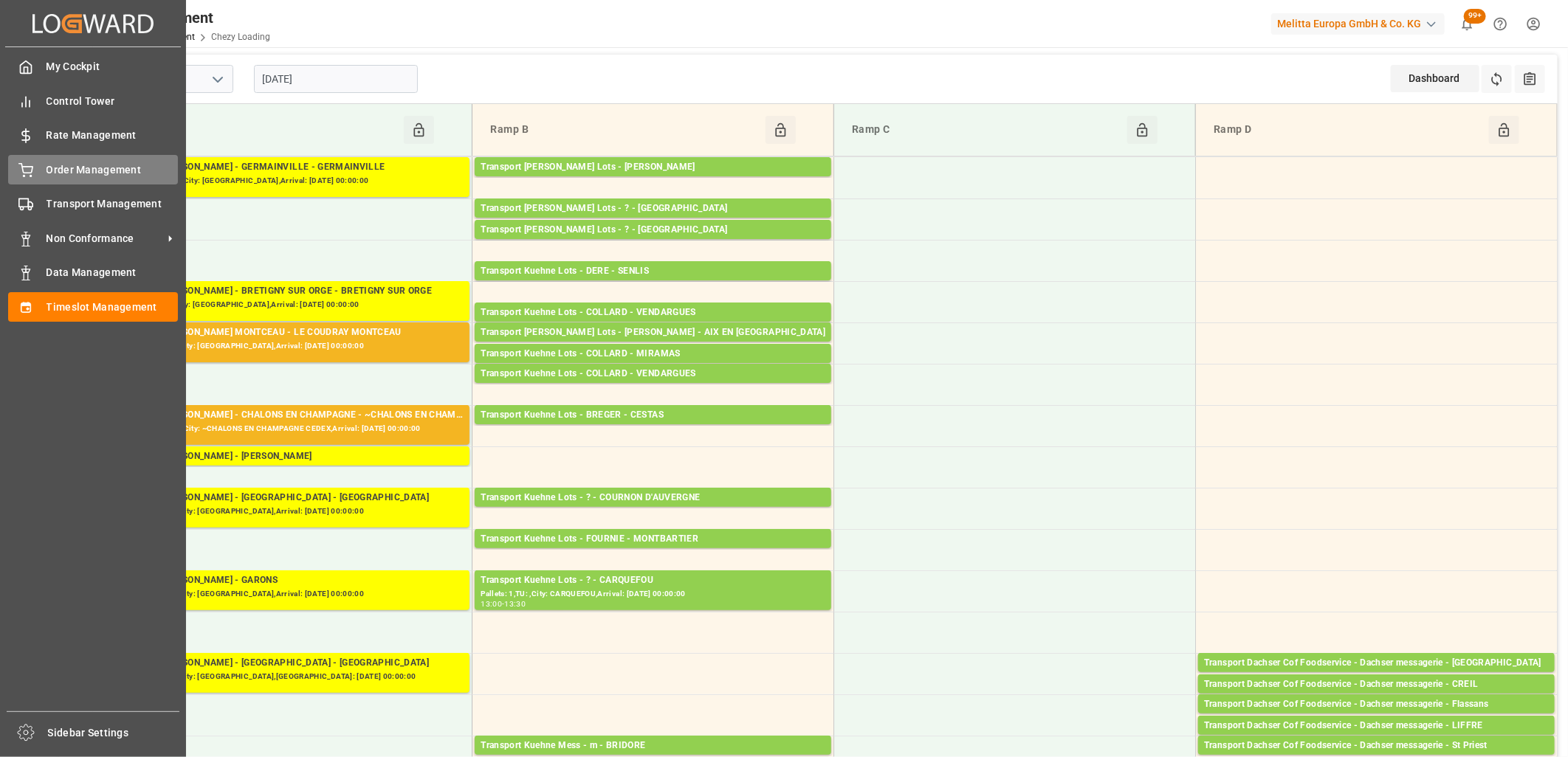
click at [33, 172] on div "Order Management Order Management" at bounding box center [93, 169] width 170 height 29
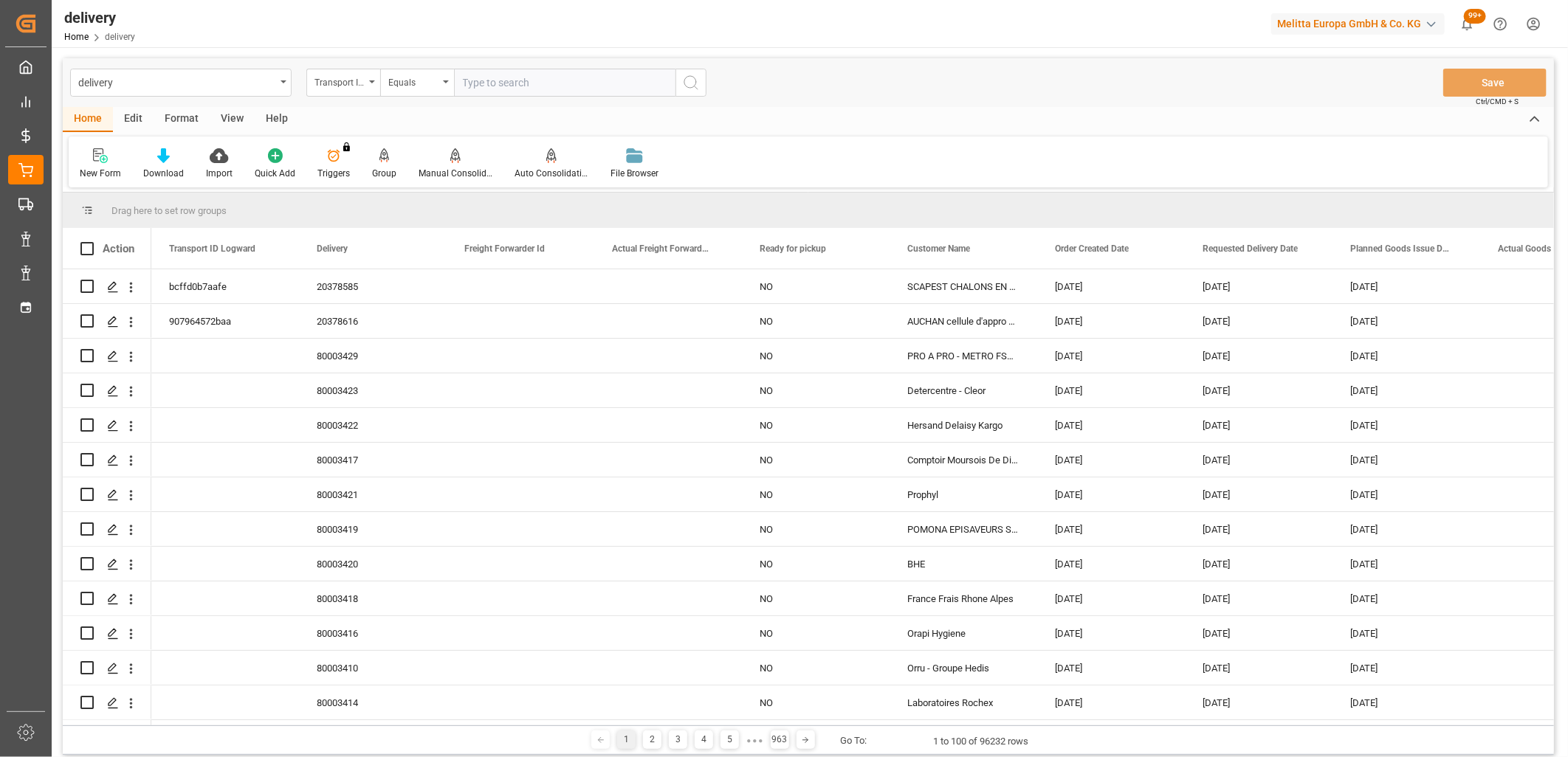
click at [370, 84] on div "Transport ID Logward" at bounding box center [342, 82] width 74 height 28
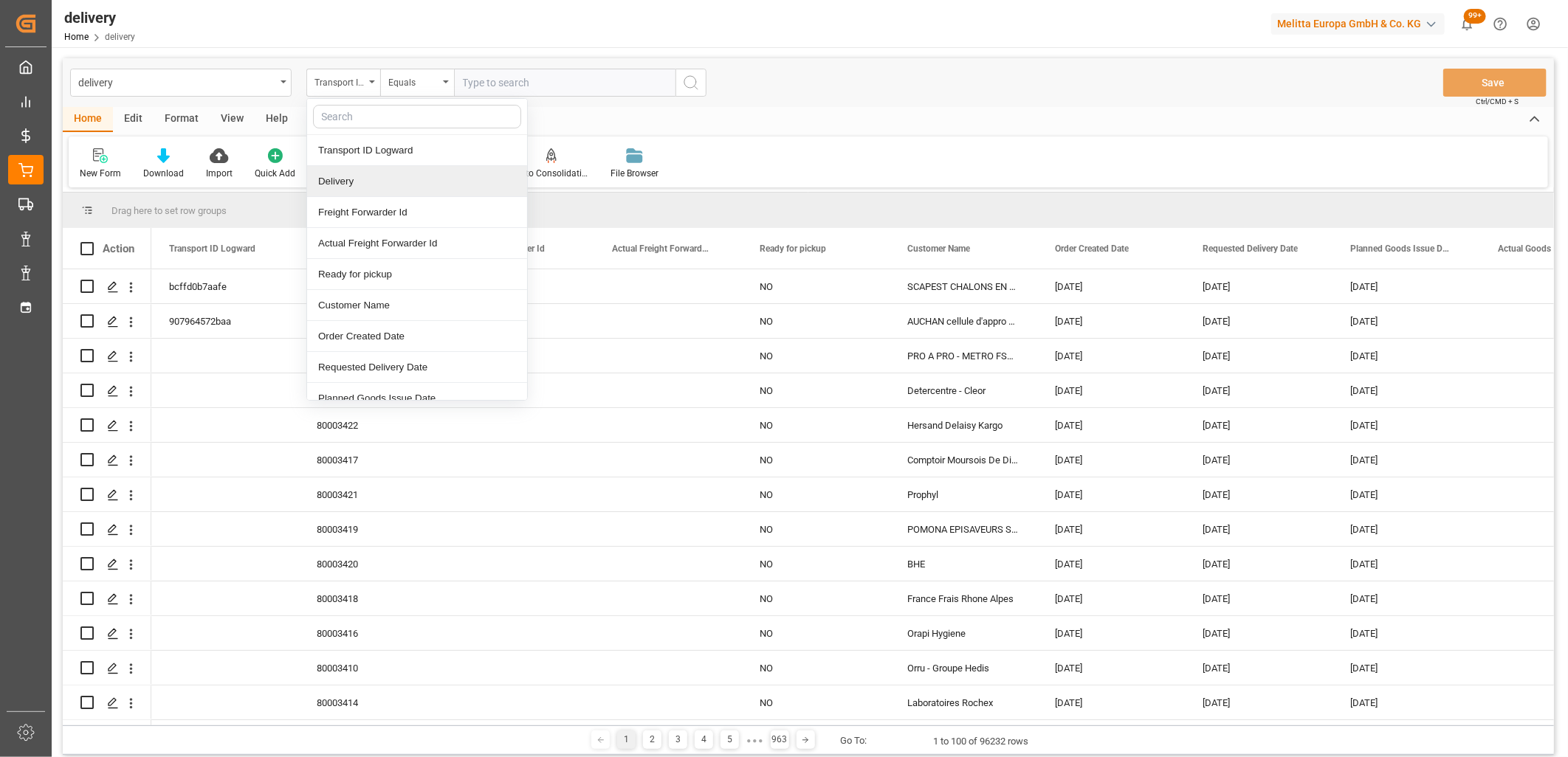
click at [343, 182] on div "Delivery" at bounding box center [417, 182] width 220 height 31
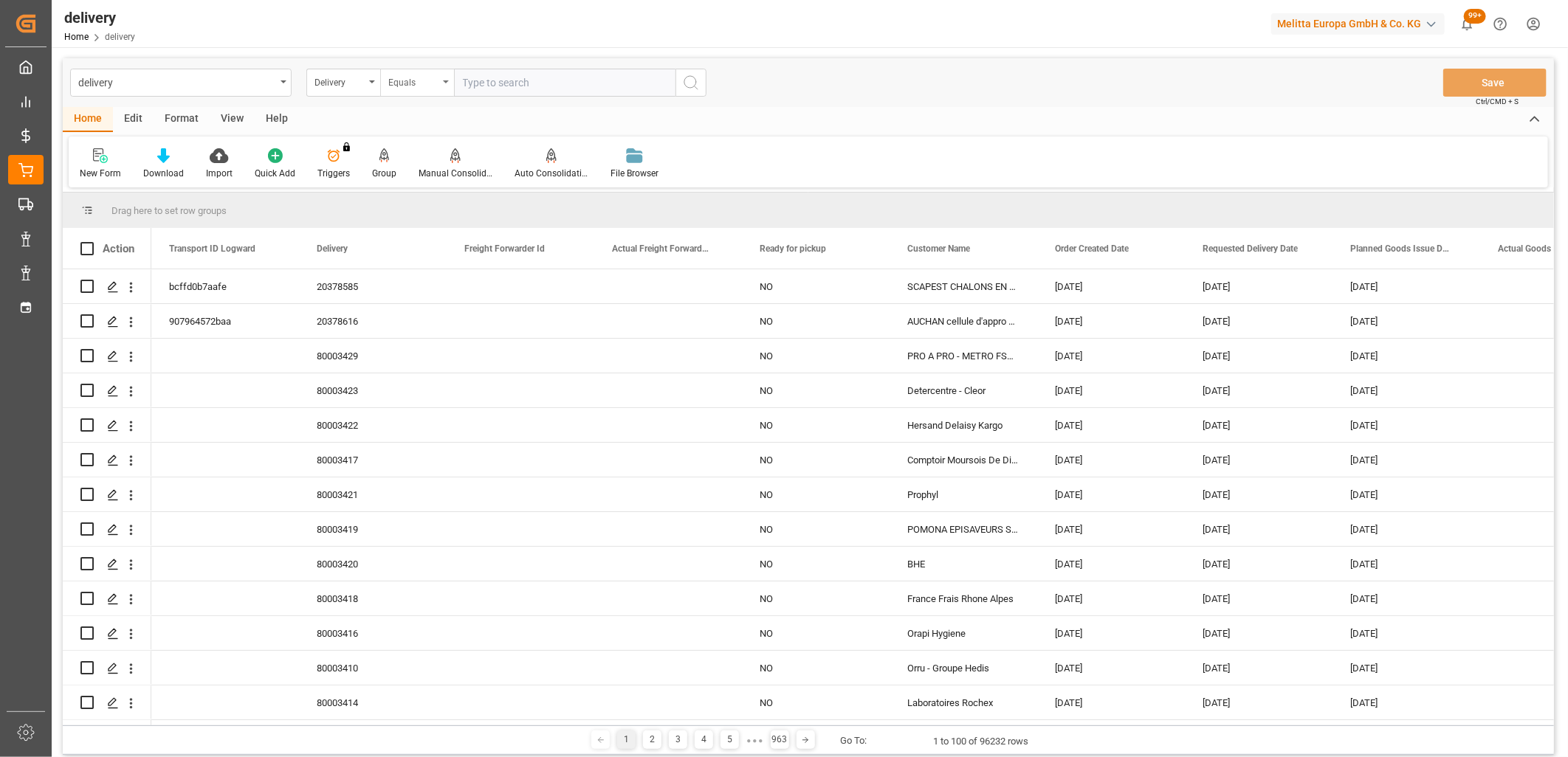
click at [402, 86] on div "Equals" at bounding box center [412, 81] width 50 height 17
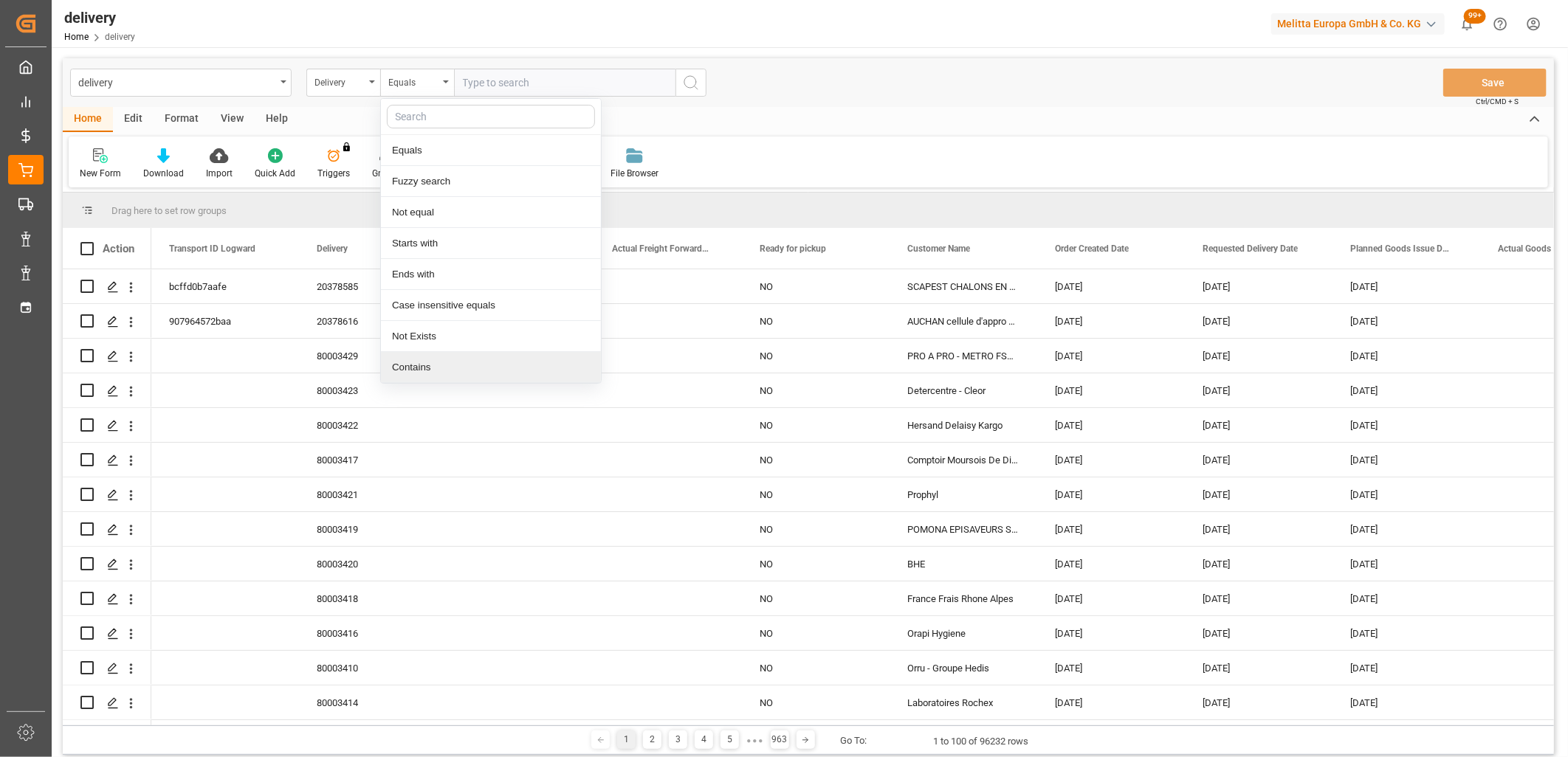
click at [407, 364] on div "Contains" at bounding box center [491, 368] width 220 height 31
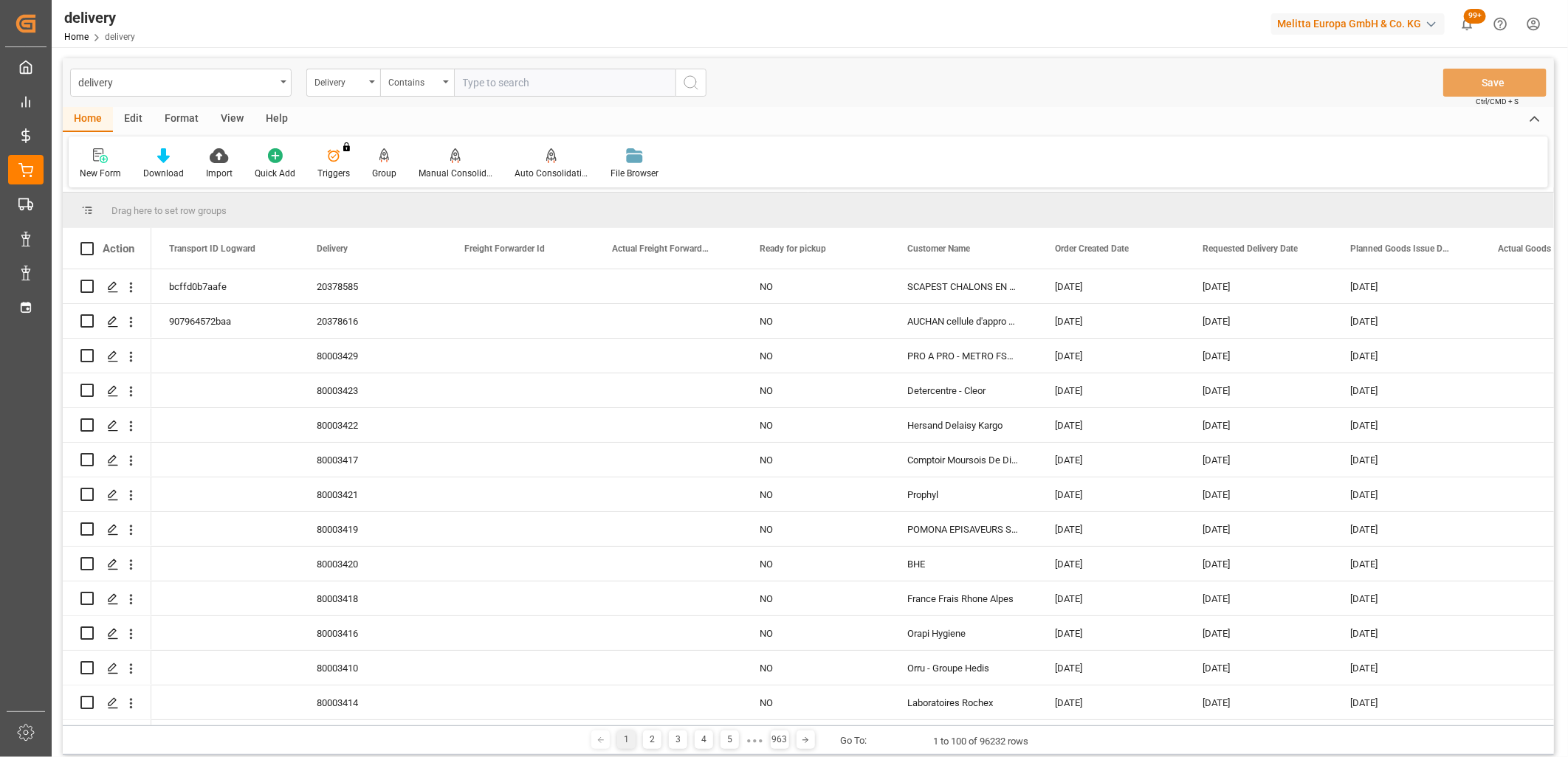
click at [483, 76] on input "text" at bounding box center [565, 82] width 221 height 28
type input "20378353,20378352,20378351,20378350,20378446,20378354,20378447,"
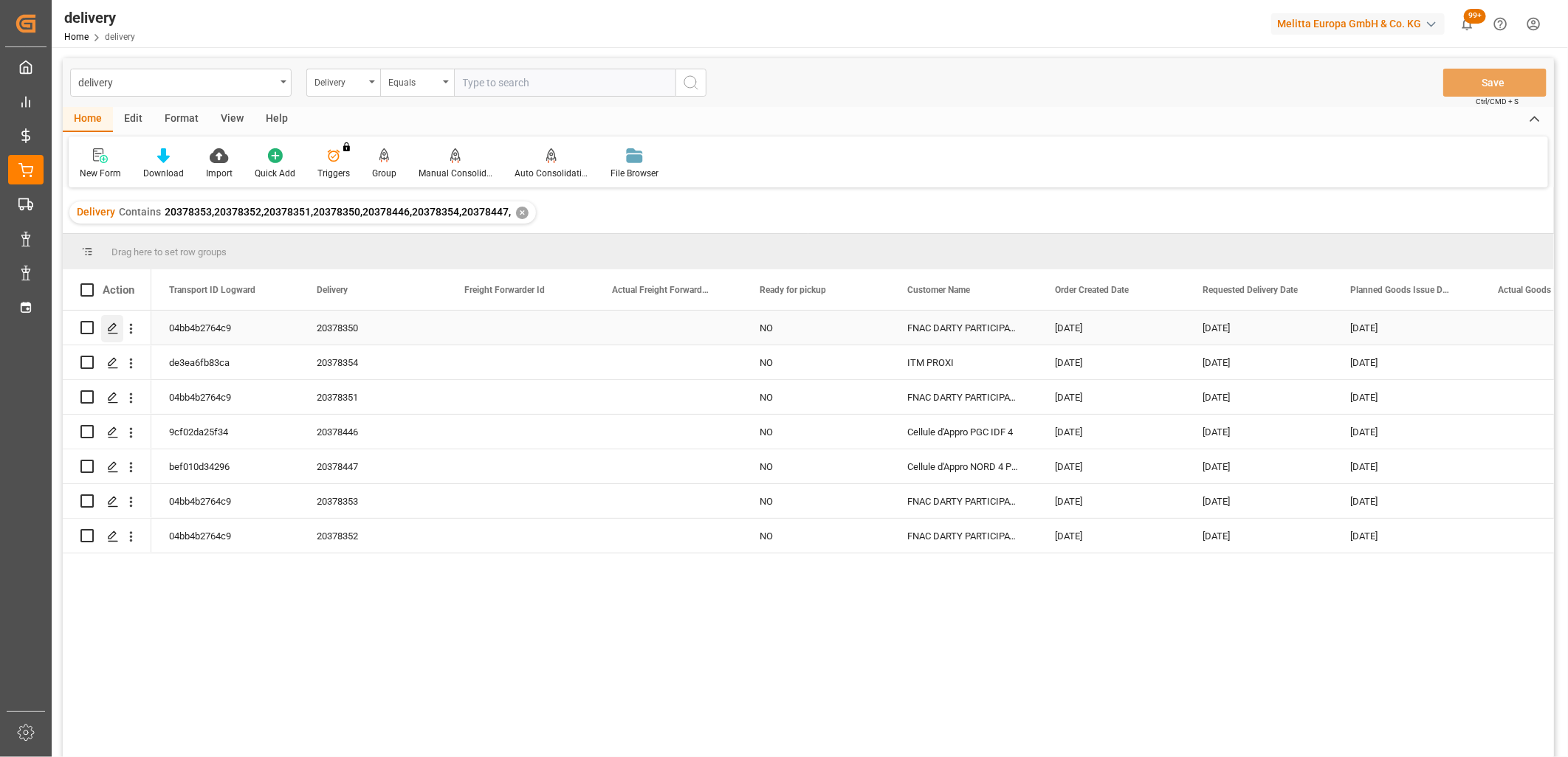
click at [119, 327] on div "Press SPACE to select this row." at bounding box center [112, 329] width 22 height 27
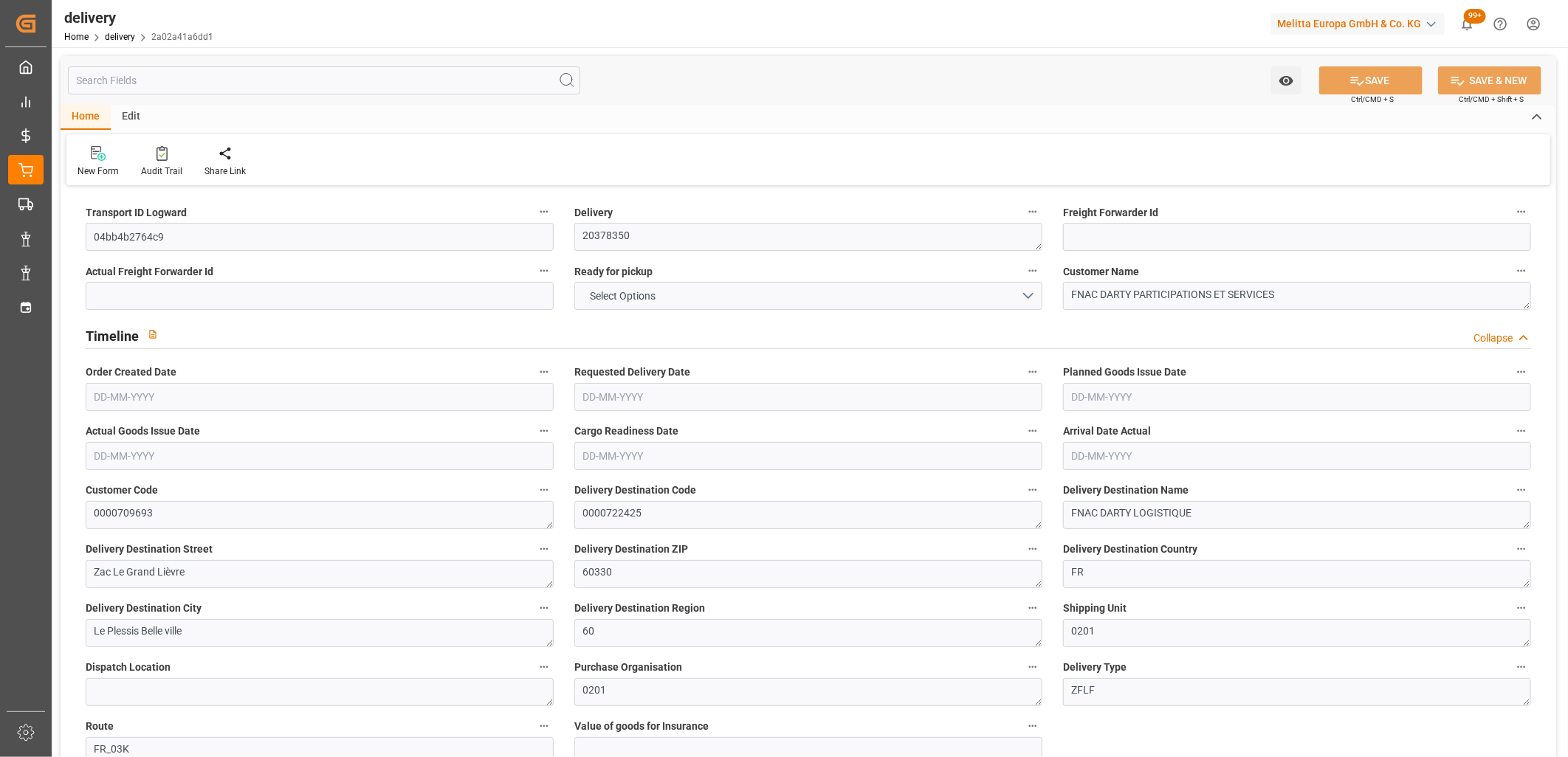
type input "1"
type input "24.726"
type input "56.546"
type input "300.876"
type input "6"
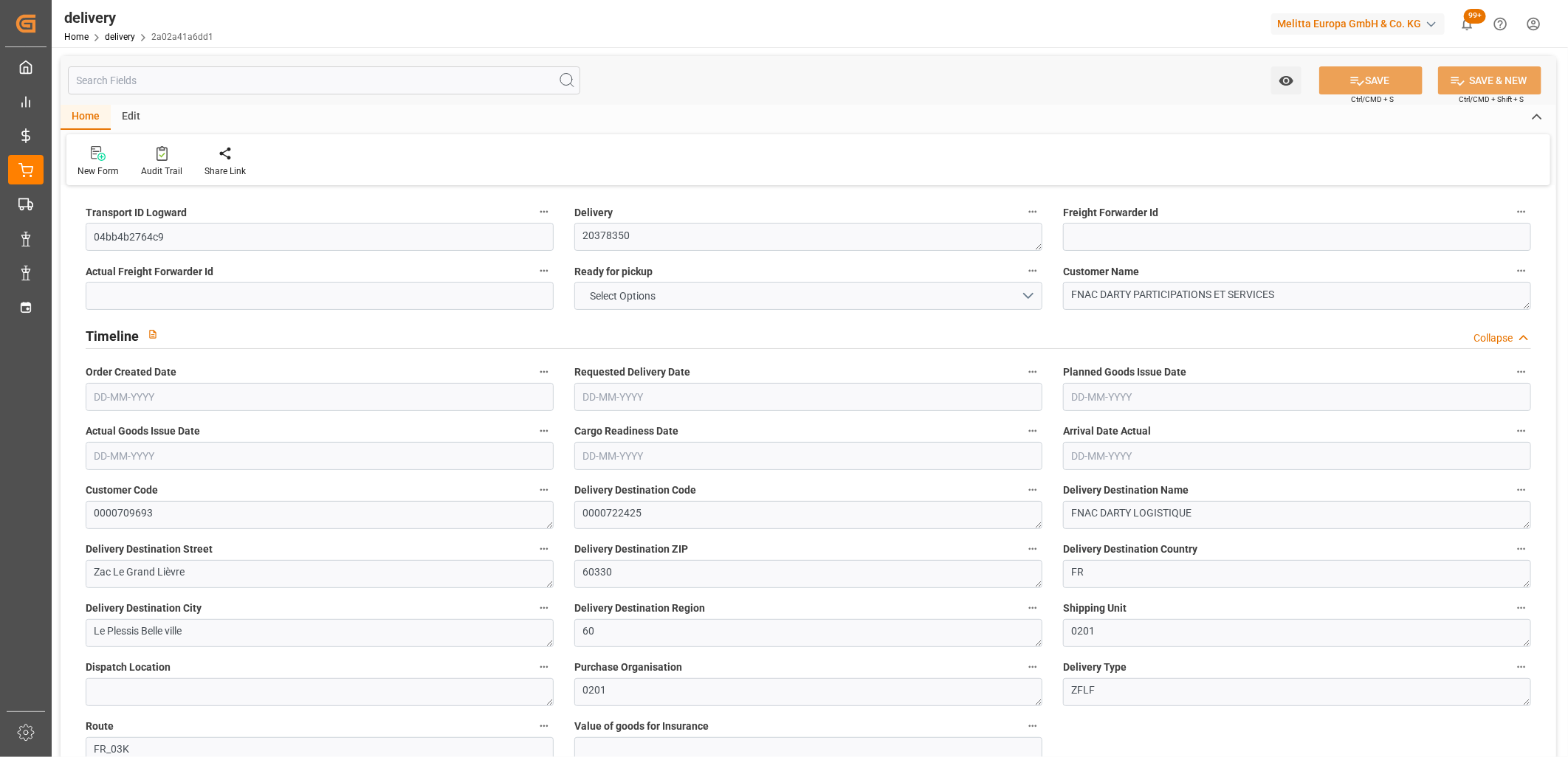
type input "1"
type input "0"
type input "1"
type input "0"
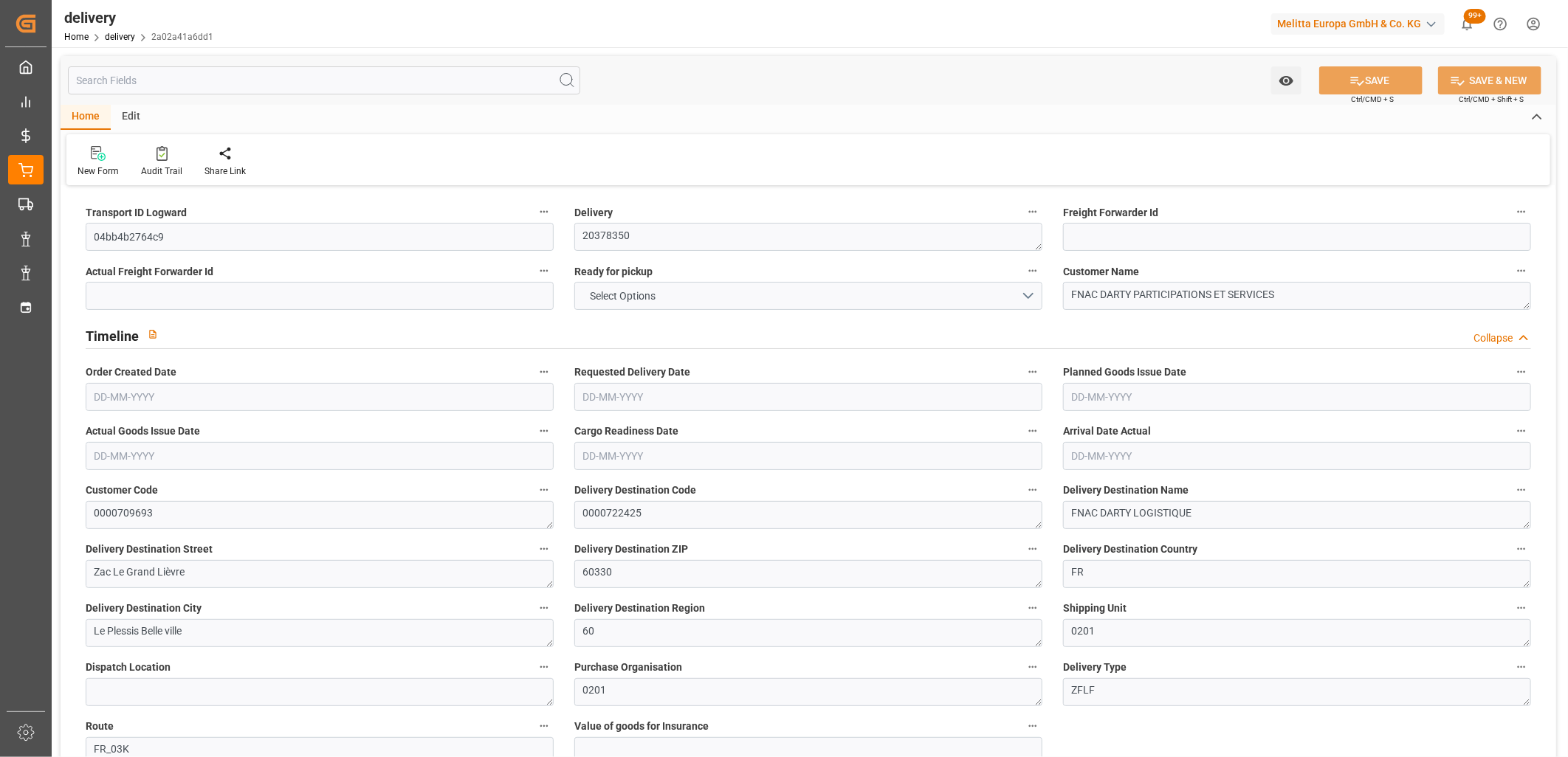
type input "-0.9467"
type input "28.01"
type input "27.0633"
type input "0"
type input "2.16"
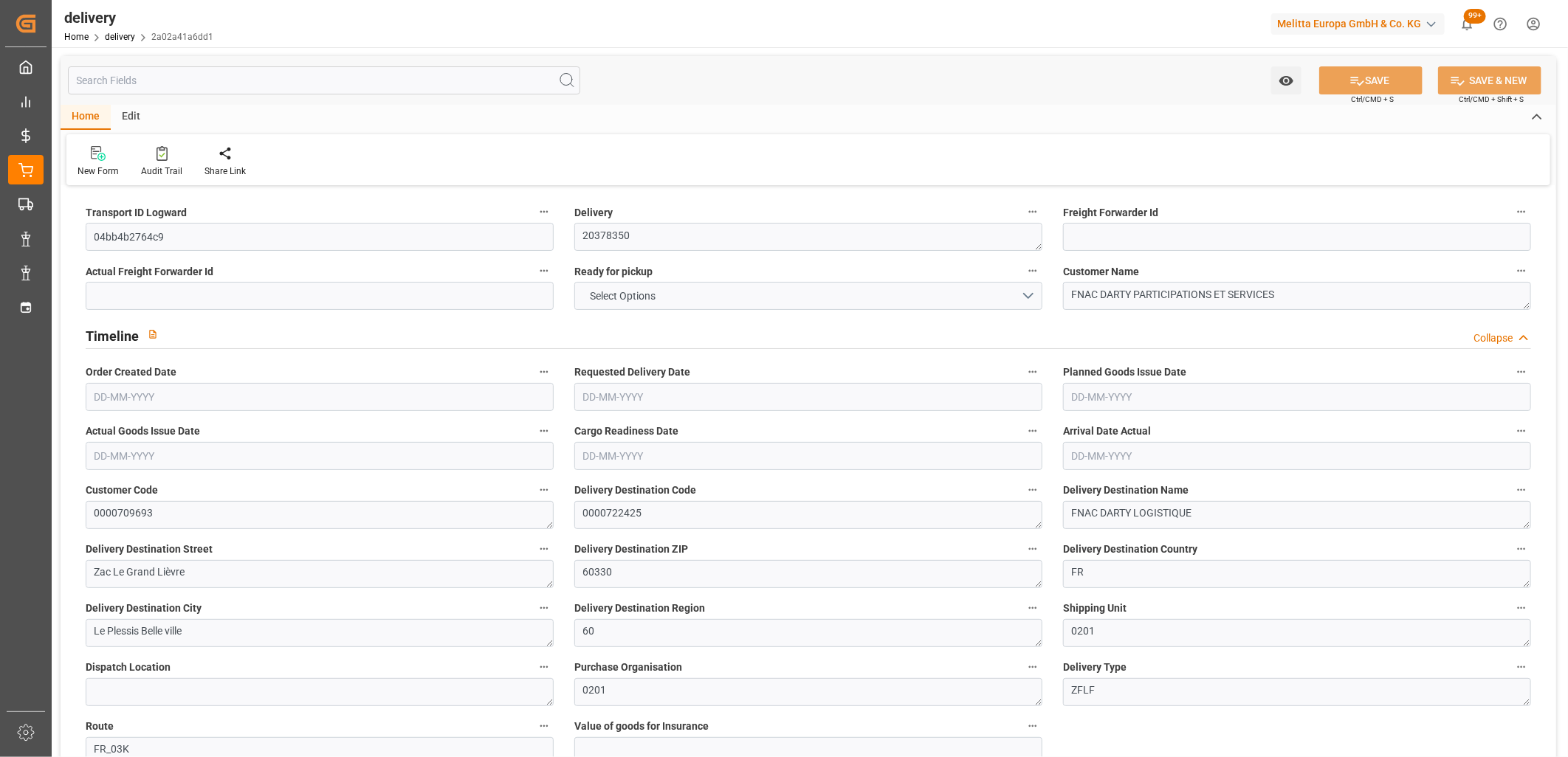
type input "1.5"
type input "1.3"
type input "0"
type input "1.5"
type input "33.546"
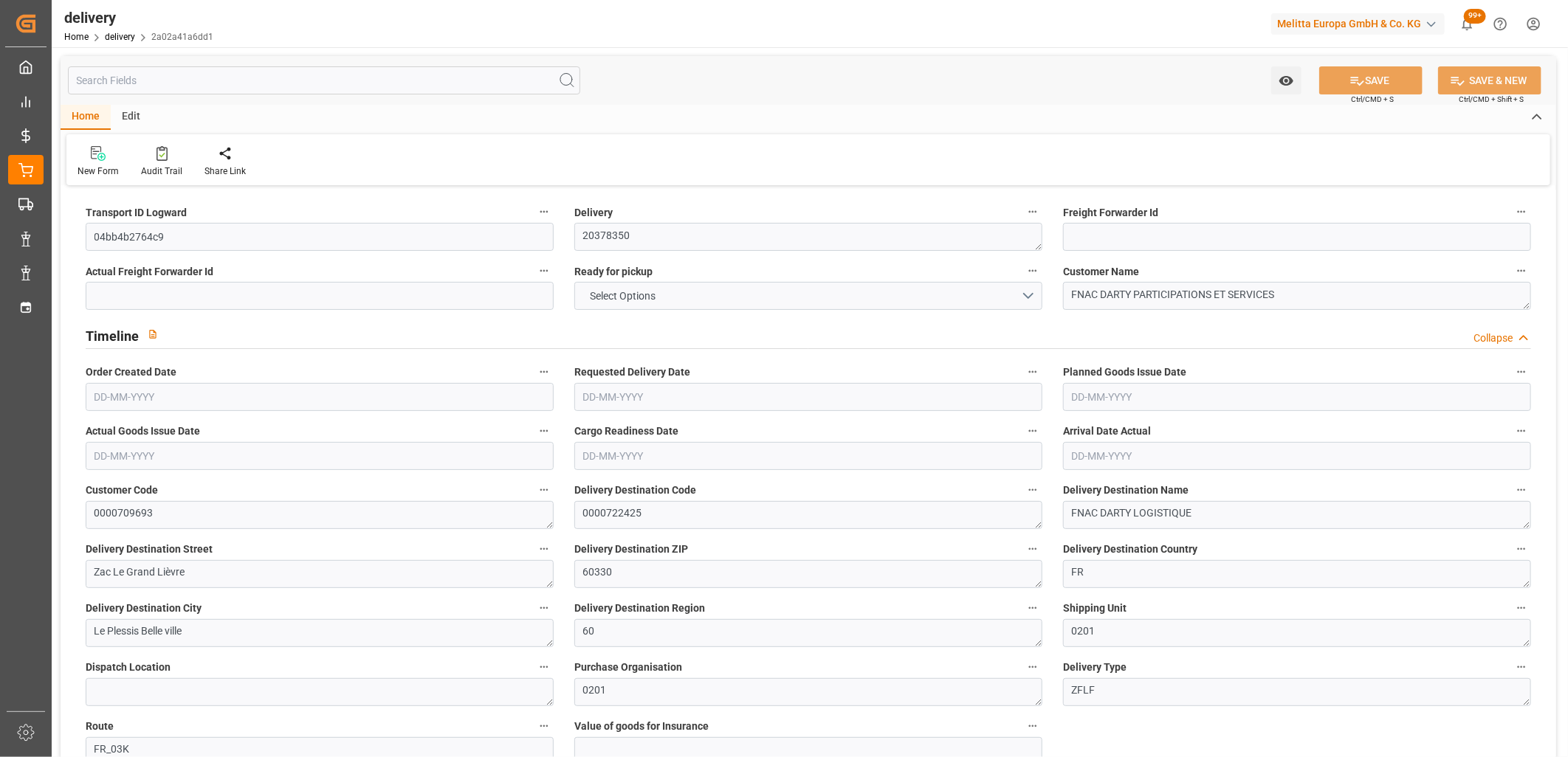
type input "101"
type input "21.4157"
type input "0.0014"
type input "0"
type input "[DATE]"
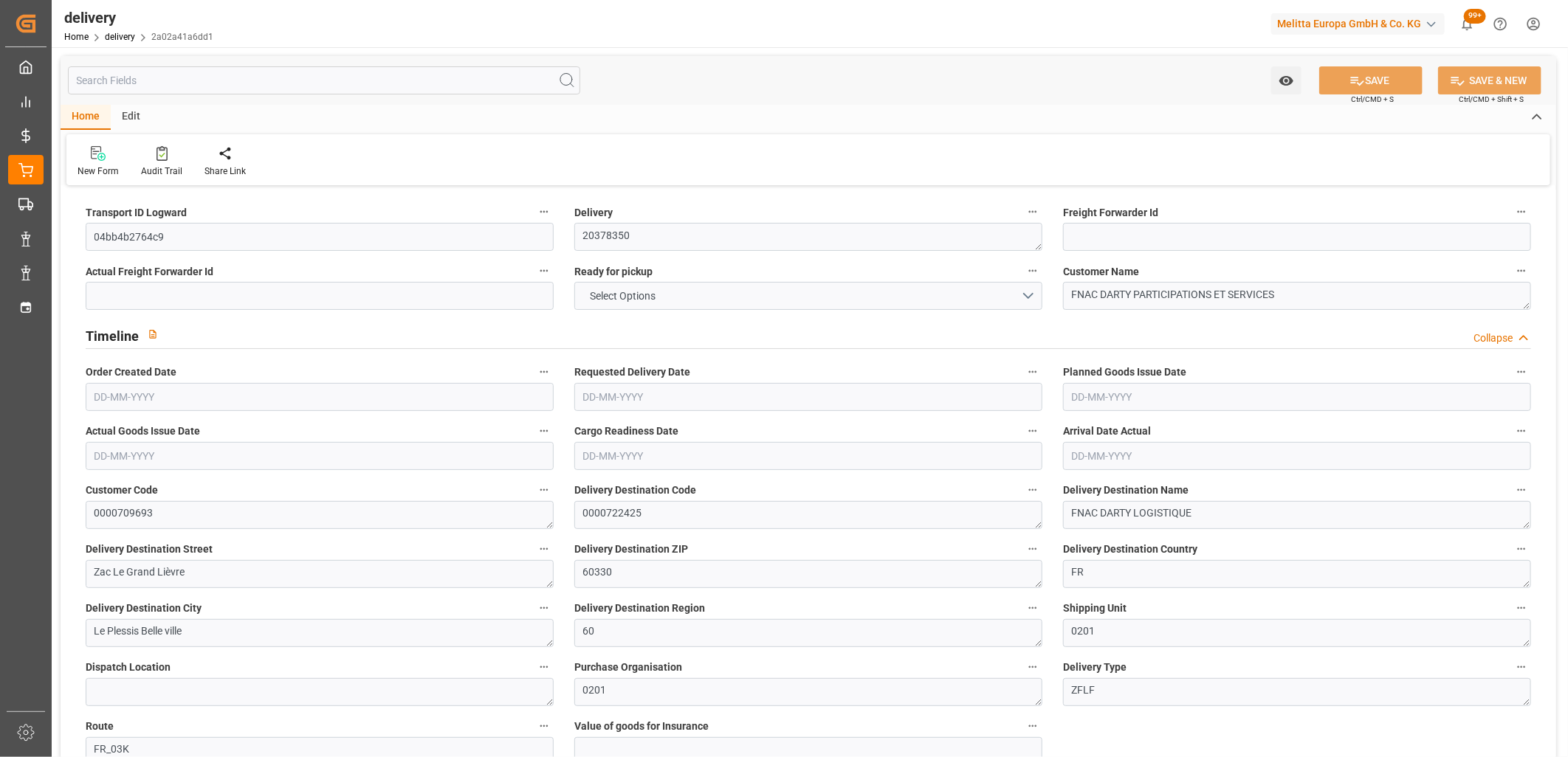
type input "[DATE]"
type input "[DATE] 11:02"
click at [886, 296] on button "NO" at bounding box center [809, 296] width 468 height 28
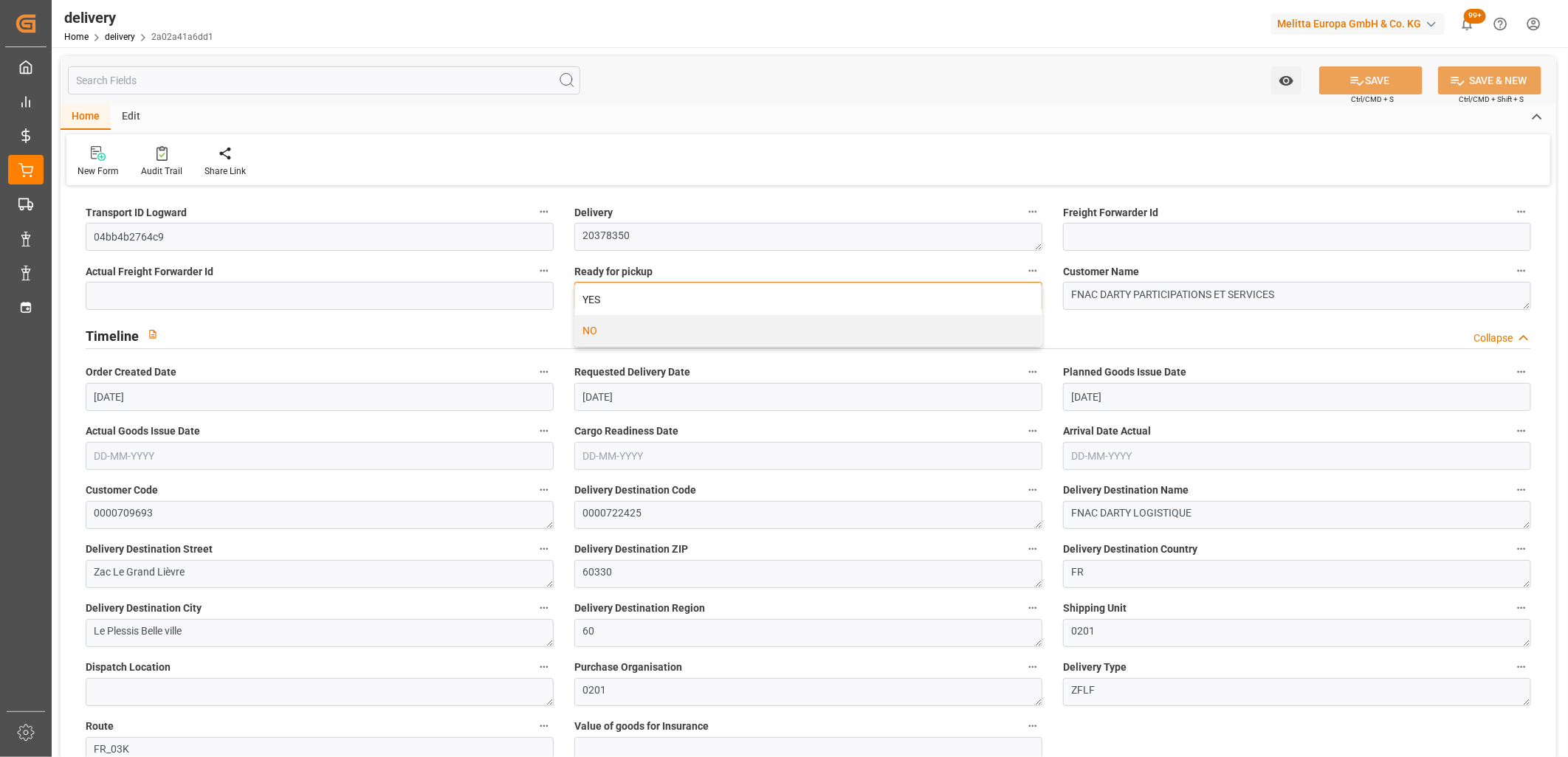
click at [886, 296] on div "YES" at bounding box center [808, 299] width 467 height 31
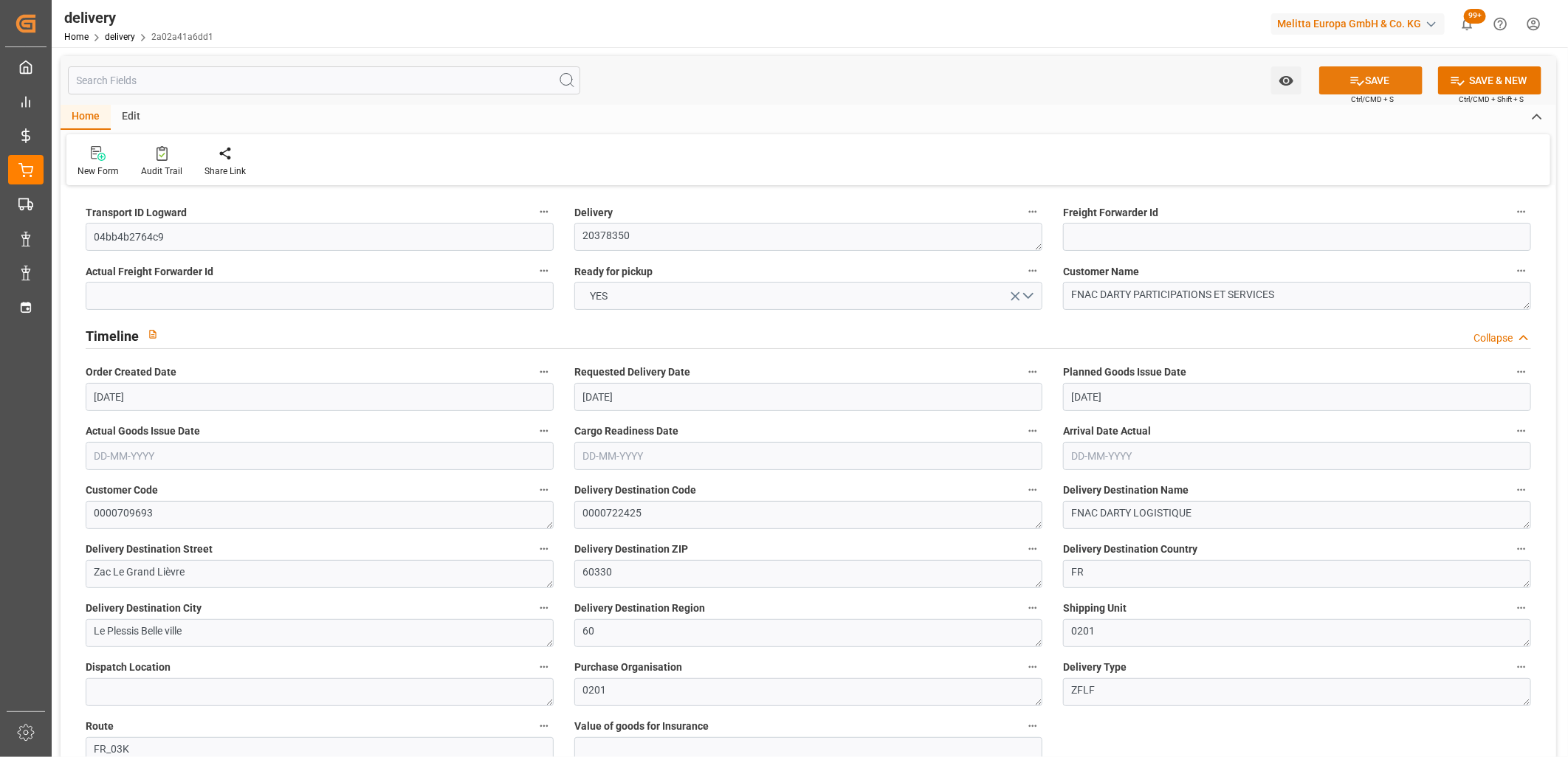
click at [1380, 75] on button "SAVE" at bounding box center [1371, 80] width 103 height 28
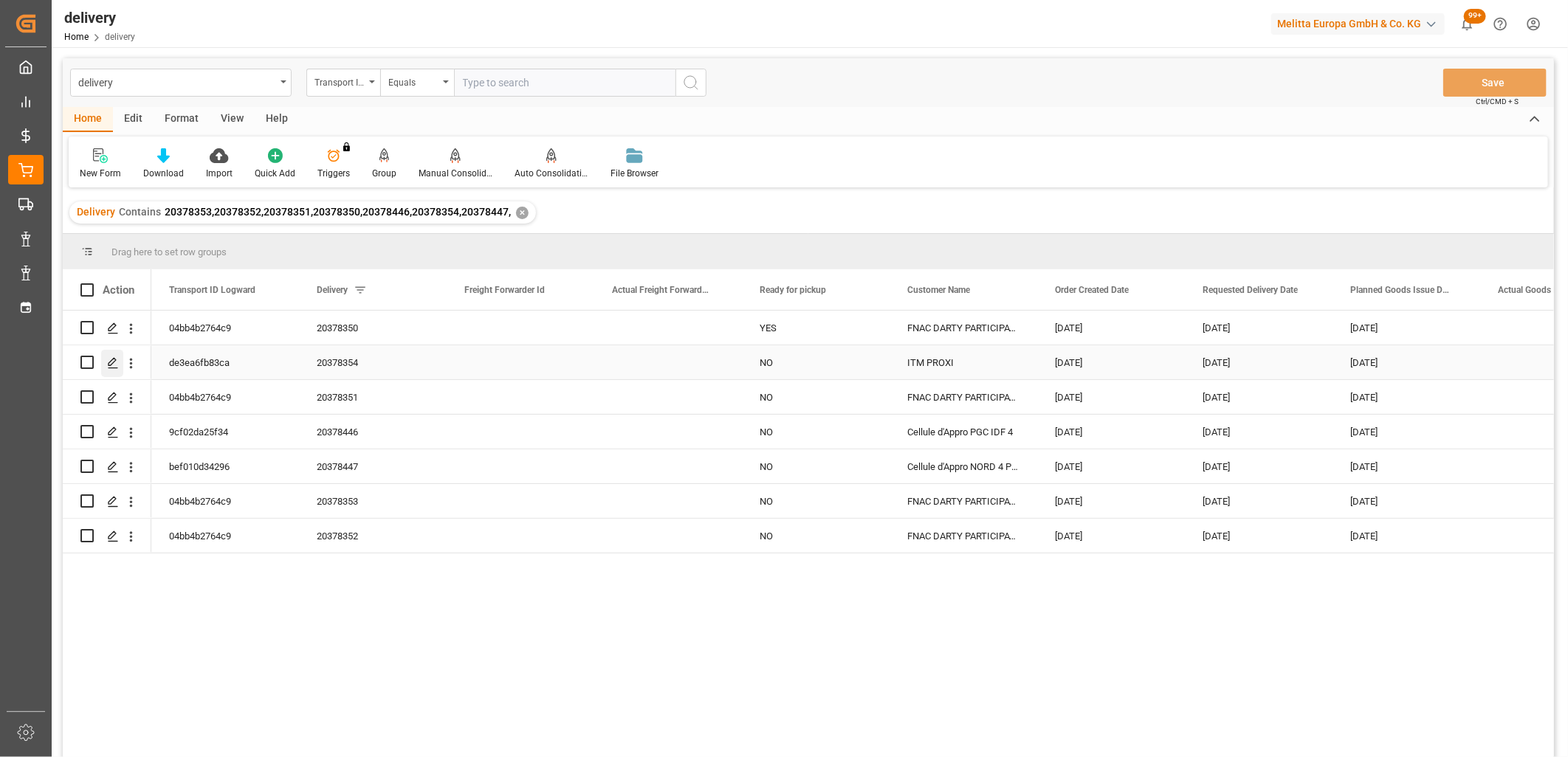
click at [114, 363] on icon "Press SPACE to select this row." at bounding box center [113, 363] width 12 height 12
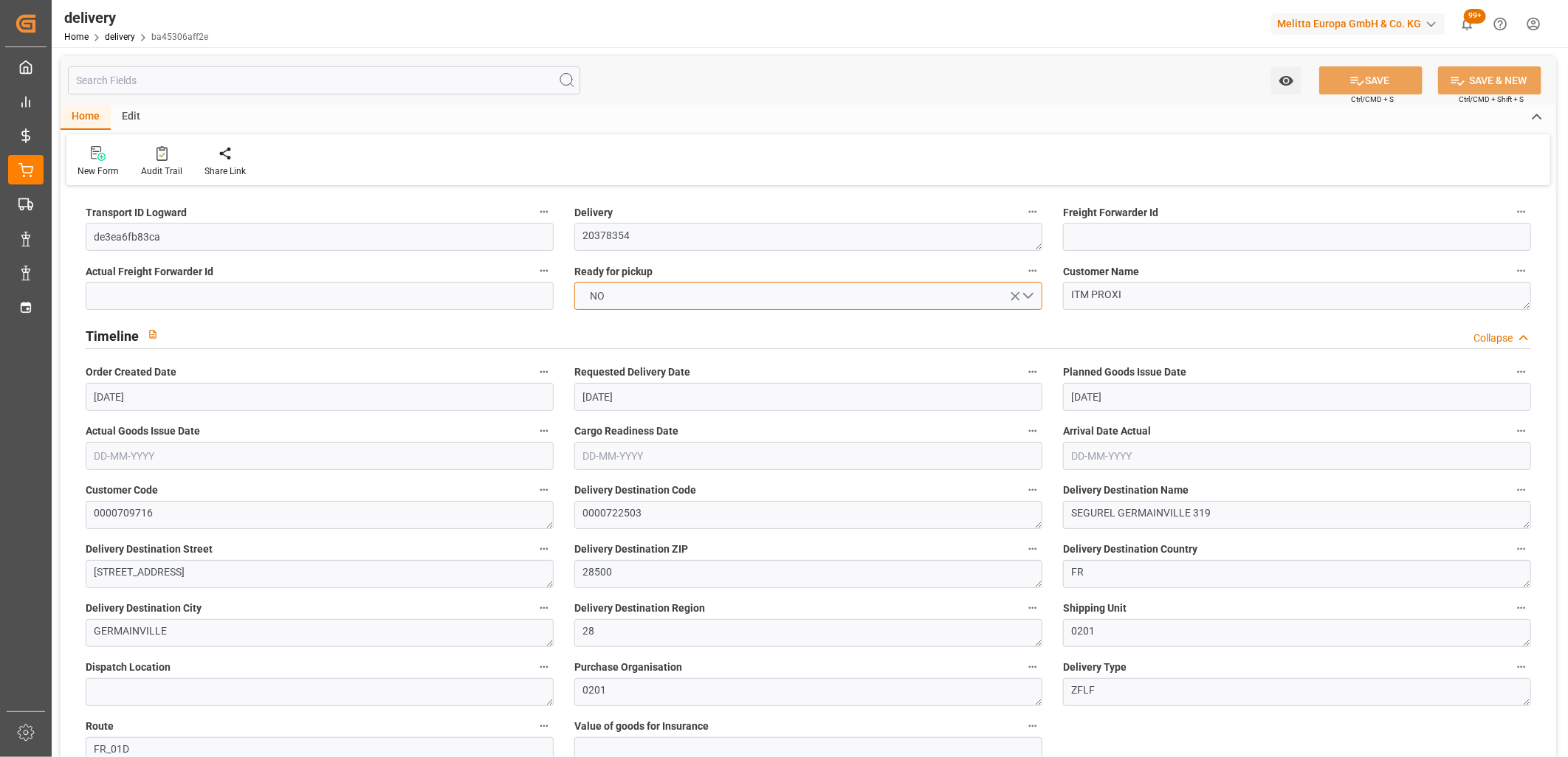
click at [650, 296] on button "NO" at bounding box center [809, 296] width 468 height 28
click at [650, 296] on div "YES" at bounding box center [808, 299] width 467 height 31
click at [1363, 84] on button "SAVE" at bounding box center [1371, 80] width 103 height 28
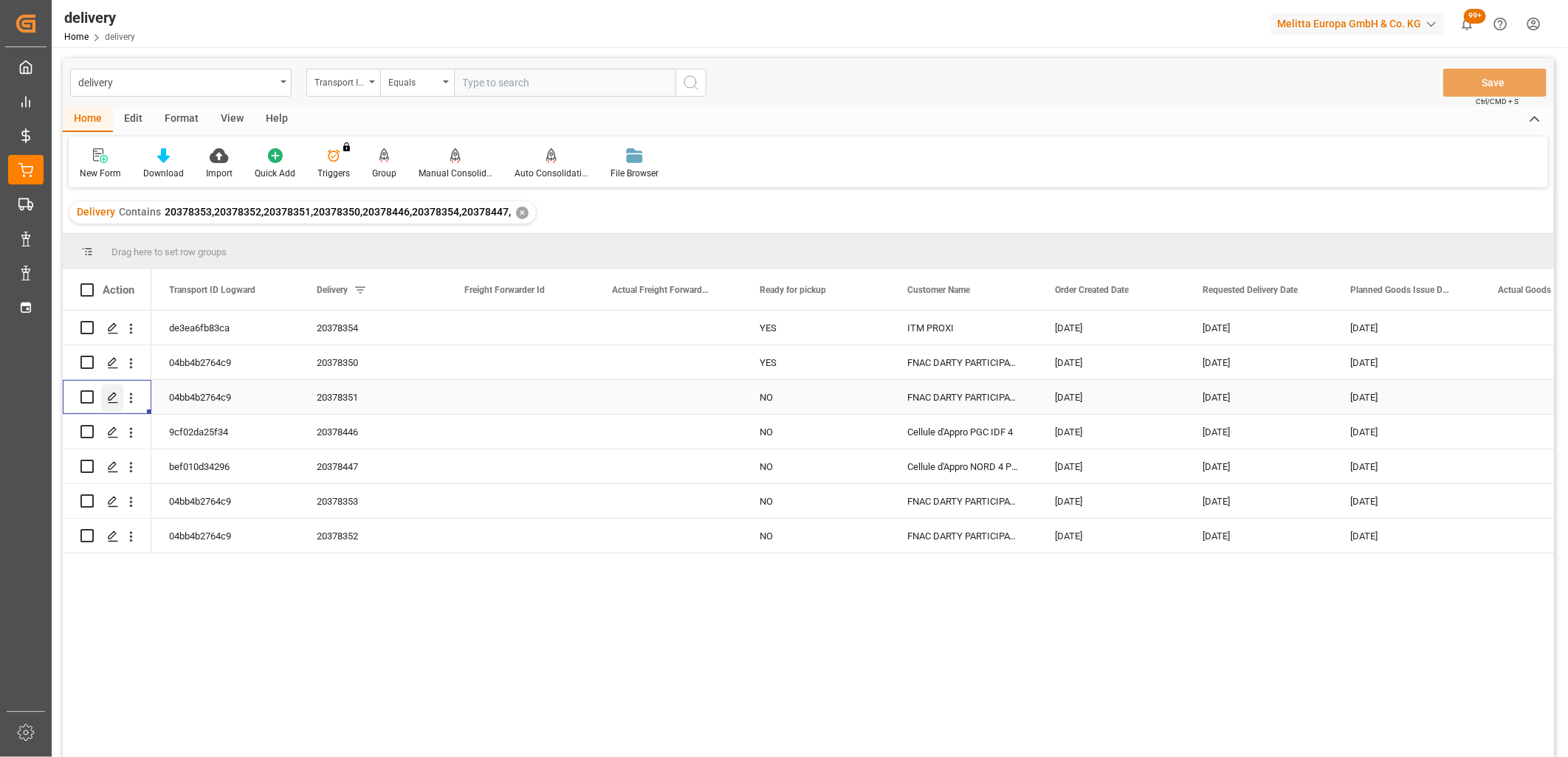
click at [109, 396] on polygon "Press SPACE to select this row." at bounding box center [112, 396] width 8 height 8
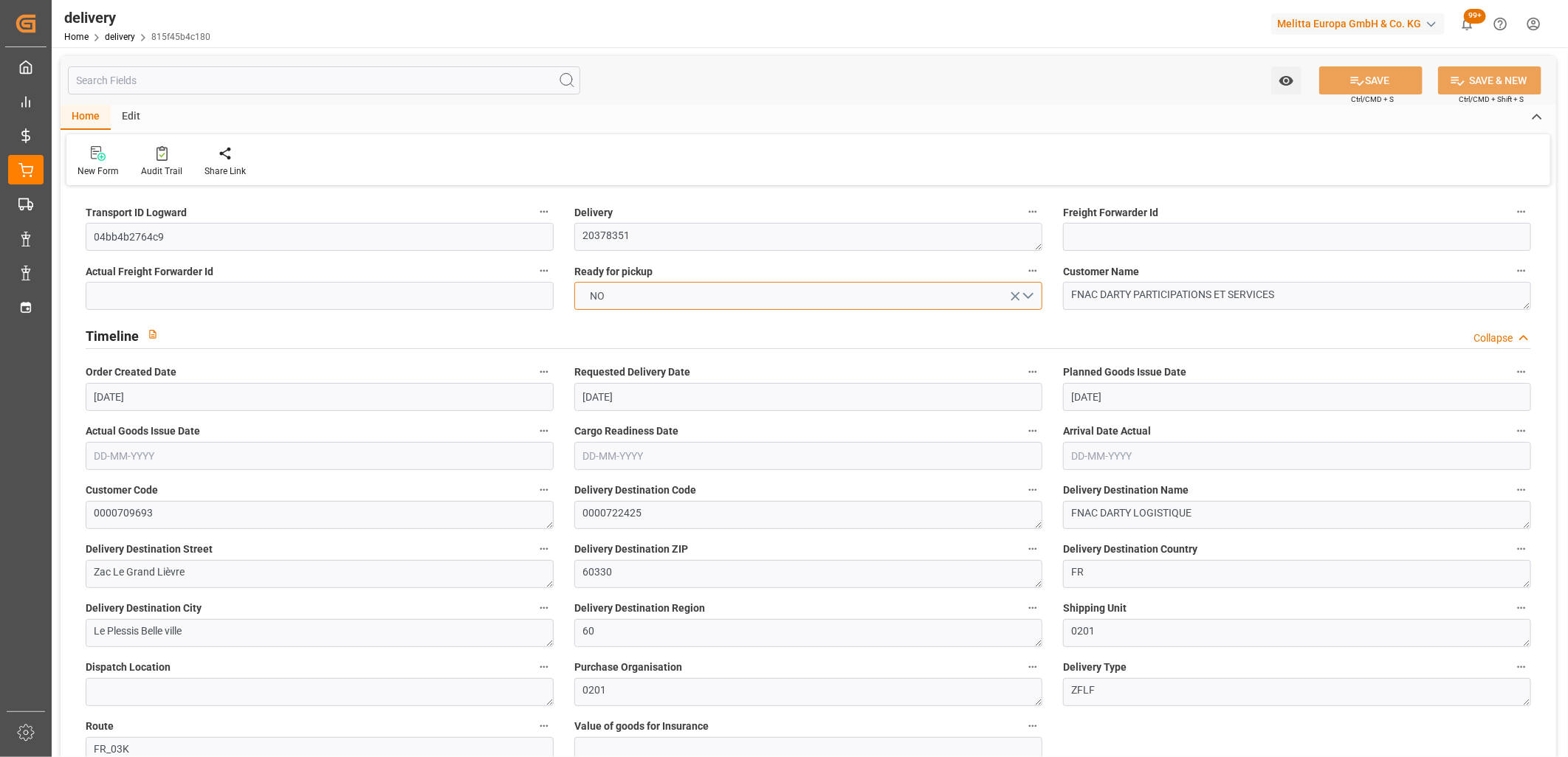
click at [643, 300] on button "NO" at bounding box center [809, 296] width 468 height 28
click at [643, 300] on div "YES" at bounding box center [808, 299] width 467 height 31
click at [1360, 75] on icon at bounding box center [1358, 80] width 15 height 15
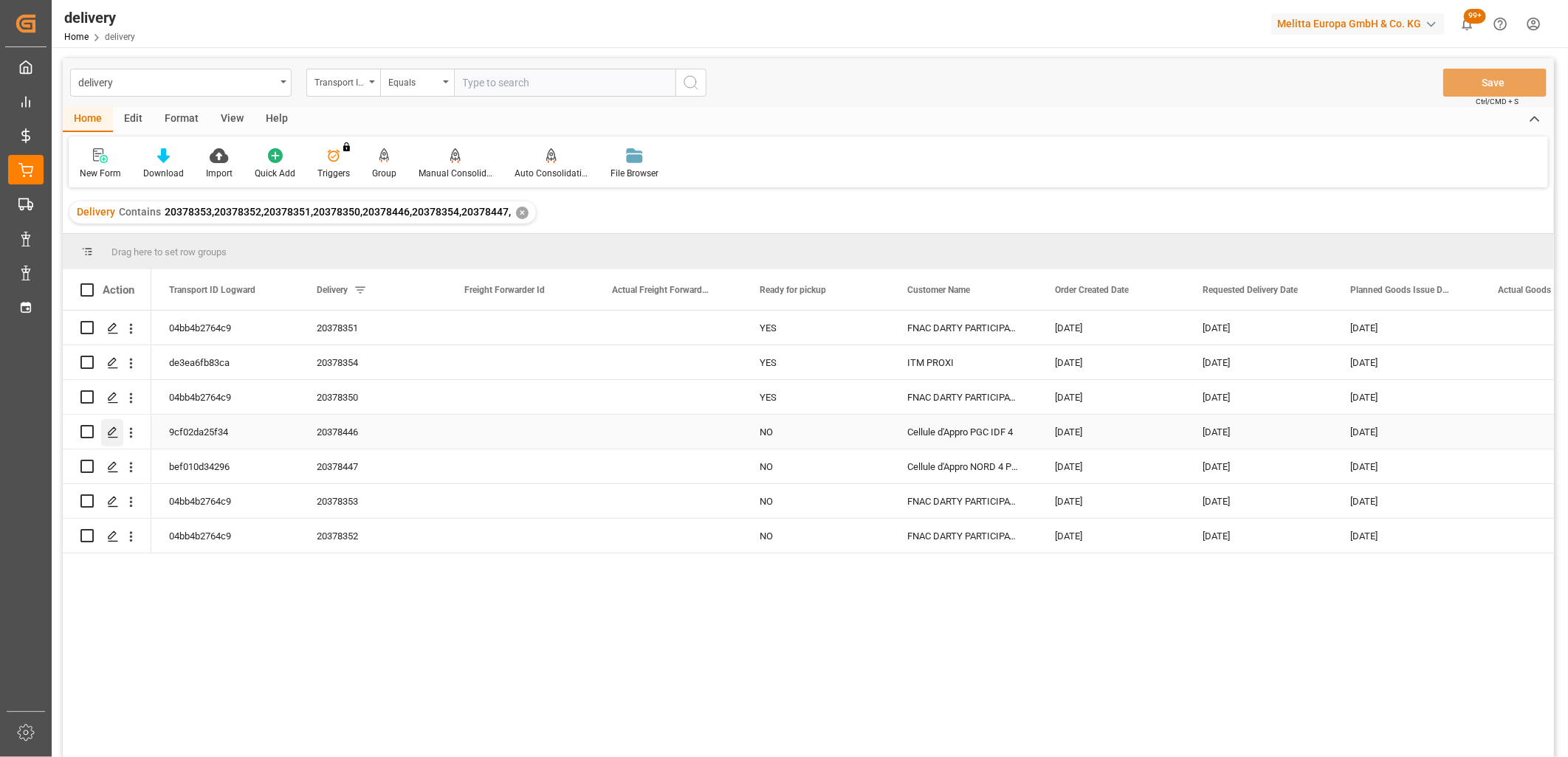
click at [112, 434] on icon "Press SPACE to select this row." at bounding box center [113, 433] width 12 height 12
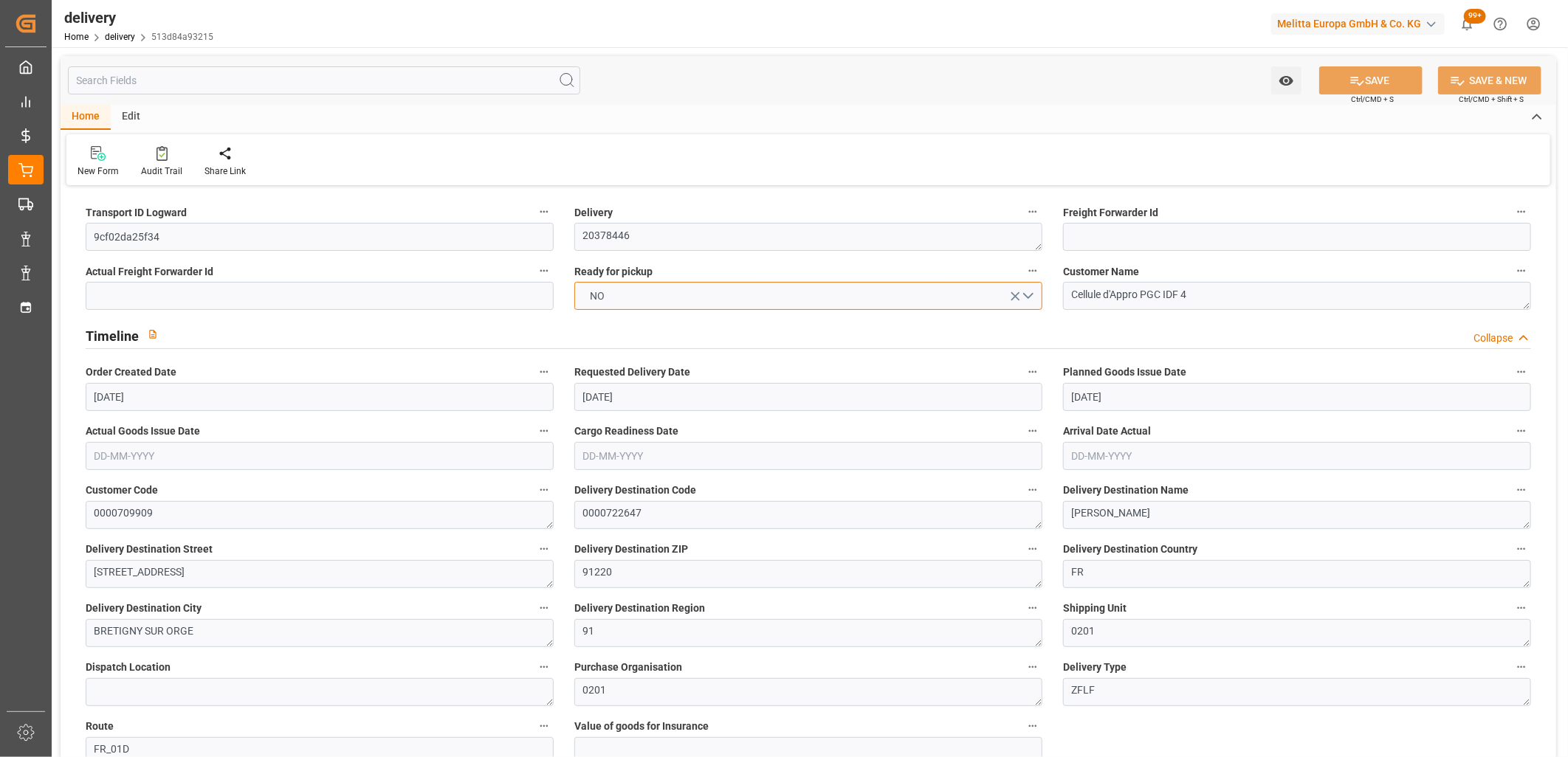
click at [653, 291] on button "NO" at bounding box center [809, 296] width 468 height 28
click at [653, 291] on div "YES" at bounding box center [808, 299] width 467 height 31
click at [1350, 81] on icon at bounding box center [1358, 80] width 15 height 15
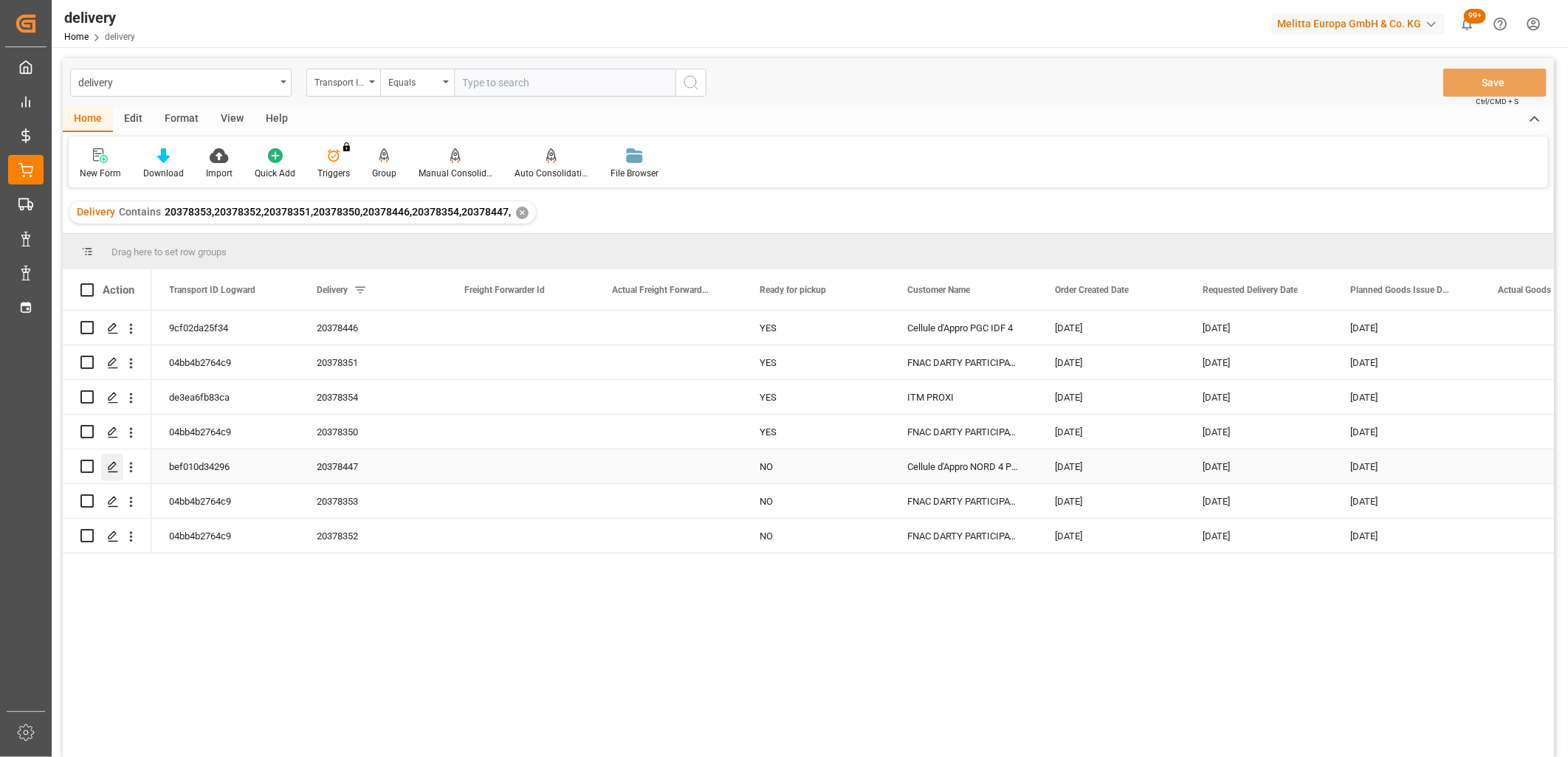
click at [112, 469] on icon "Press SPACE to select this row." at bounding box center [113, 467] width 12 height 12
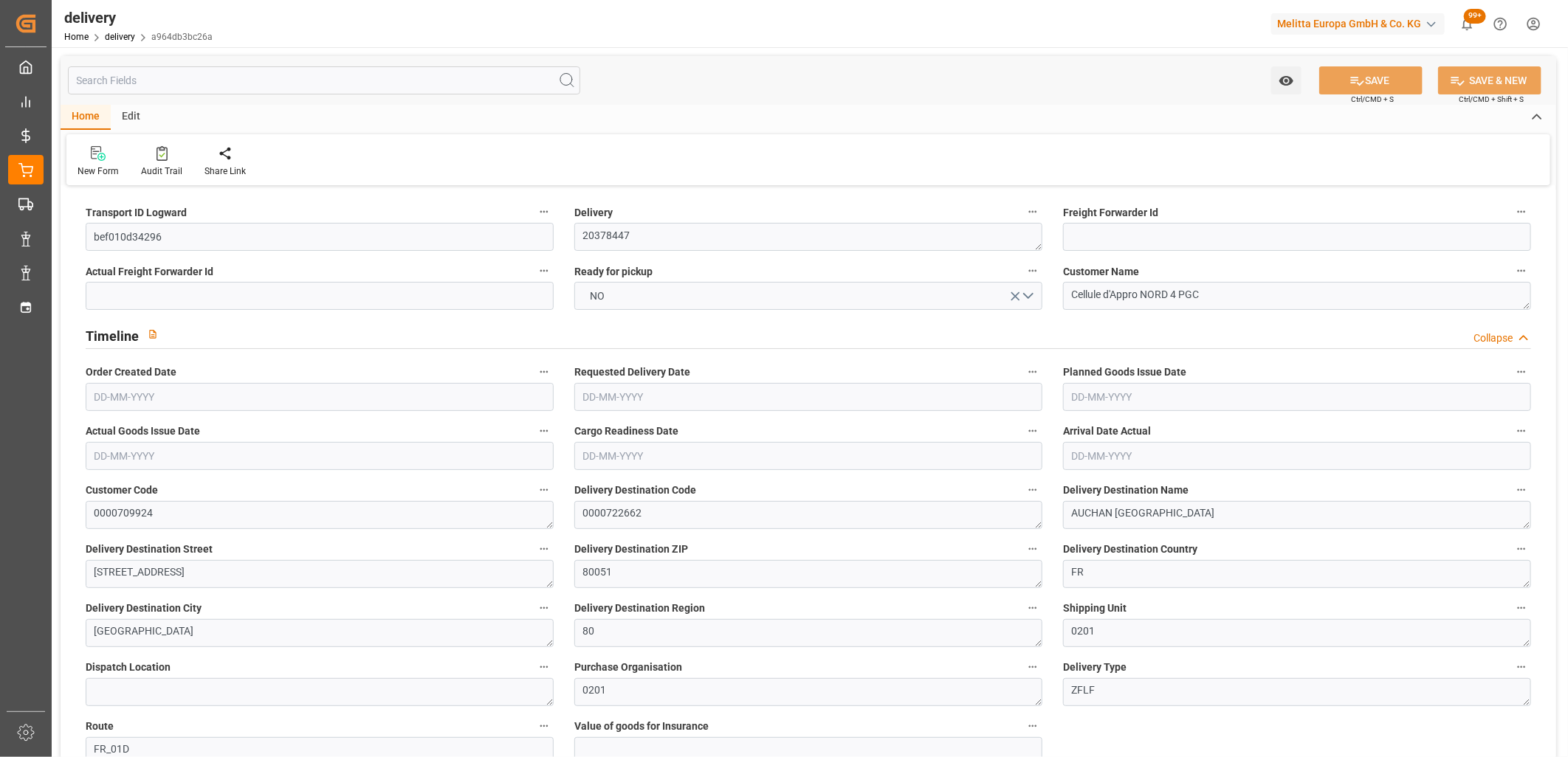
type input "[DATE]"
type input "[DATE] 11:01"
click at [628, 289] on button "NO" at bounding box center [809, 296] width 468 height 28
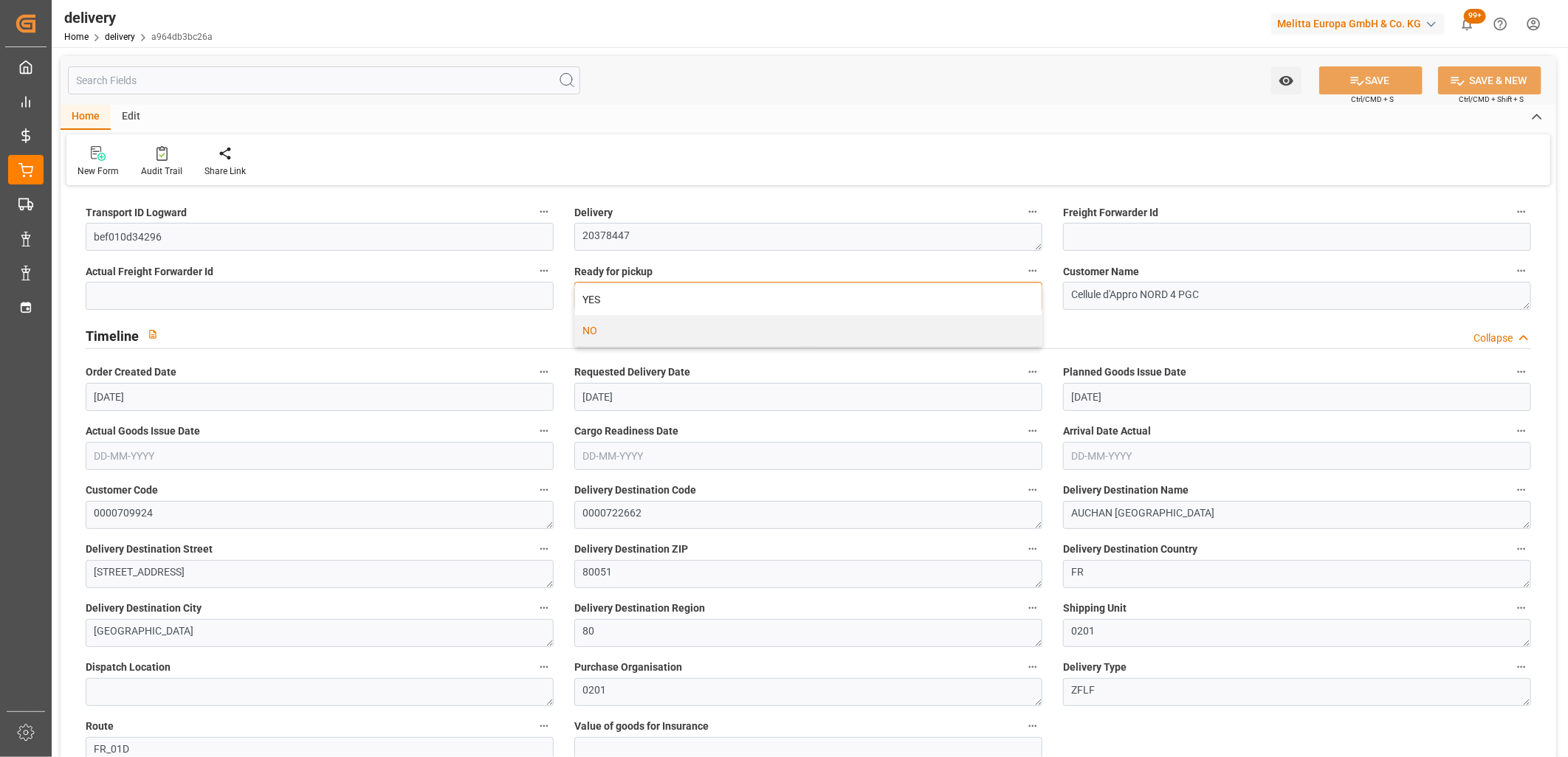
click at [628, 289] on div "YES" at bounding box center [808, 299] width 467 height 31
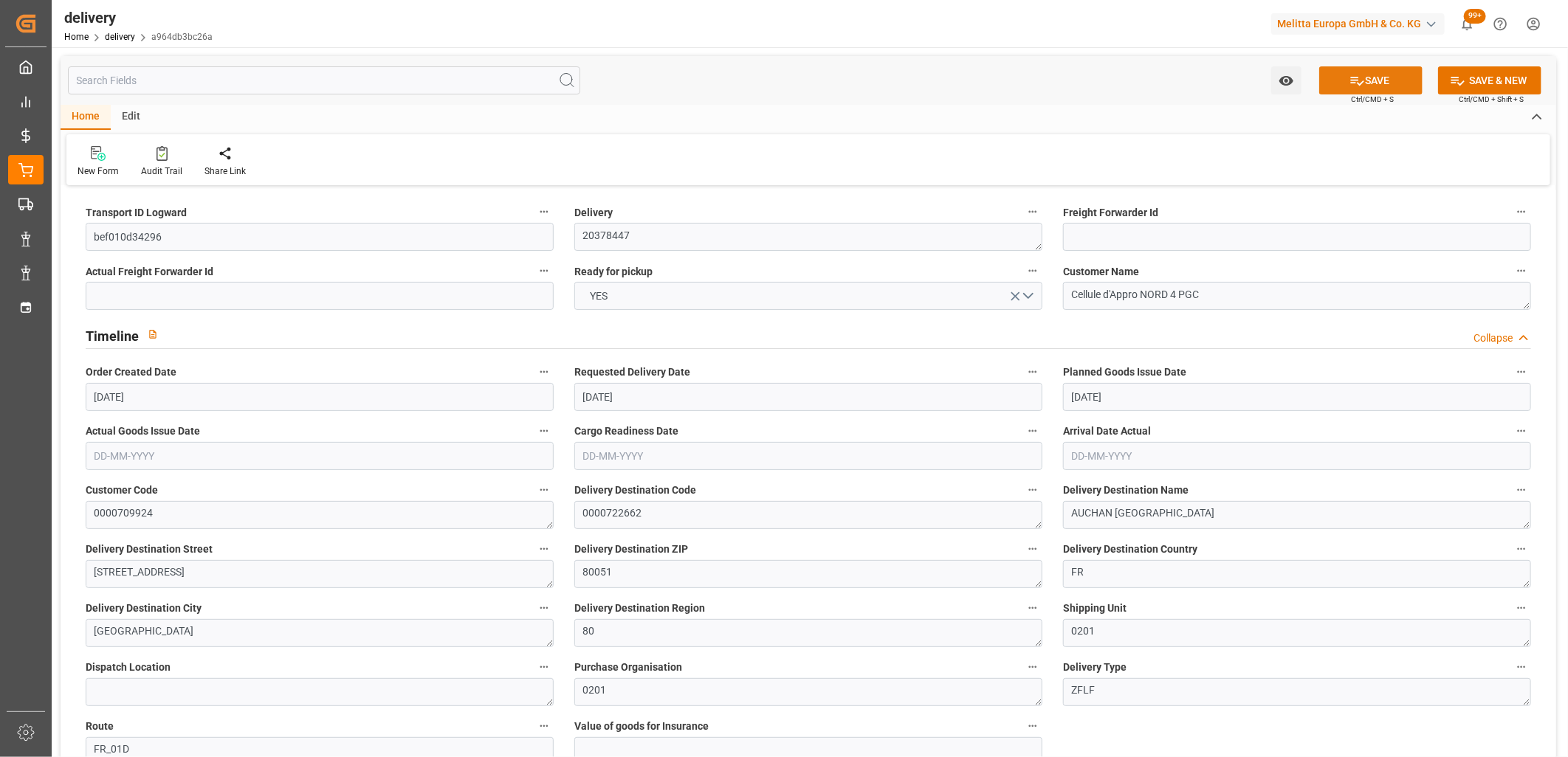
click at [1352, 81] on icon at bounding box center [1358, 80] width 15 height 15
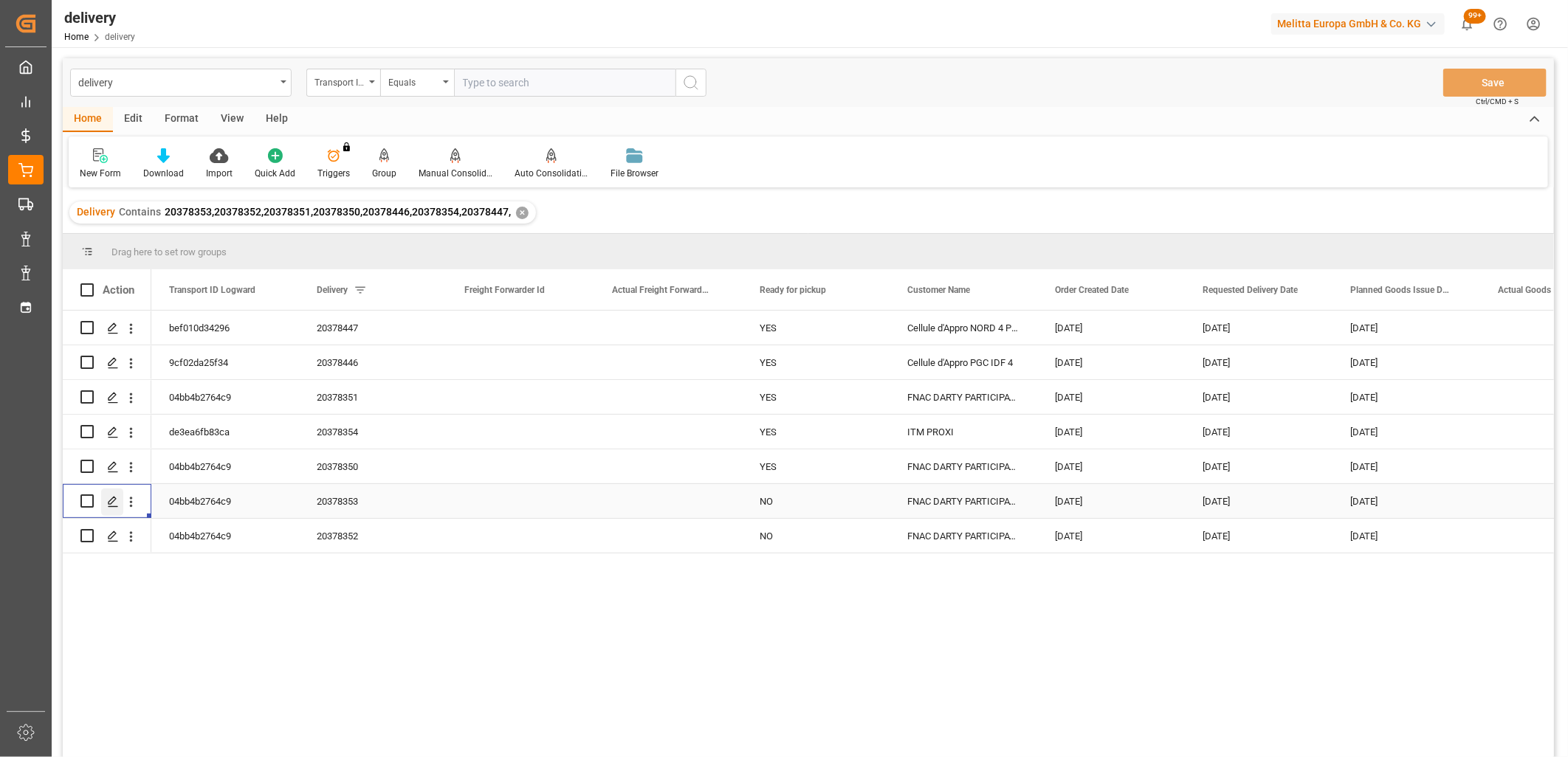
click at [109, 508] on div "Press SPACE to select this row." at bounding box center [112, 502] width 22 height 27
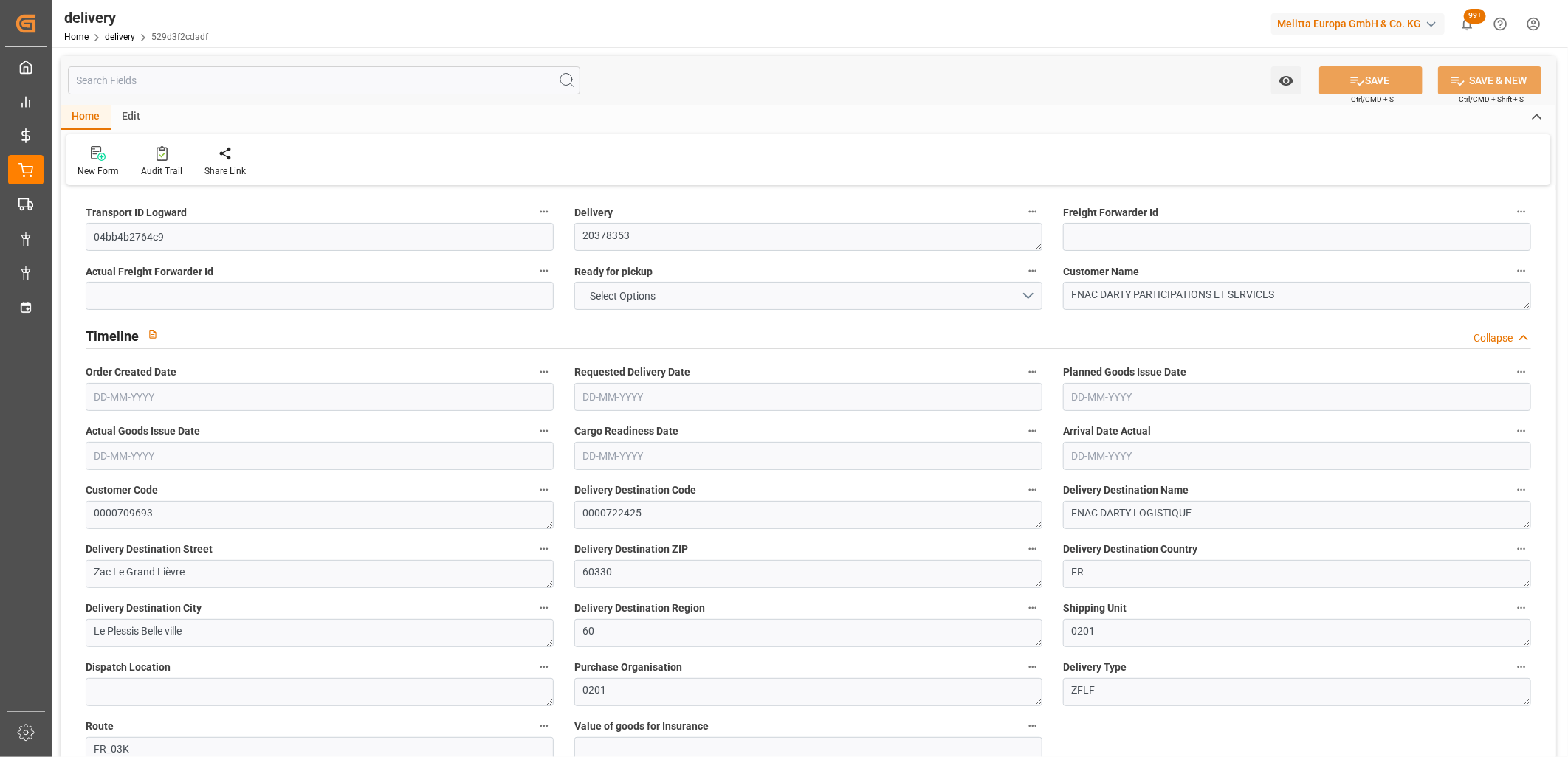
type input "243.24"
type input "382"
type input "2556"
type input "0"
type input "2"
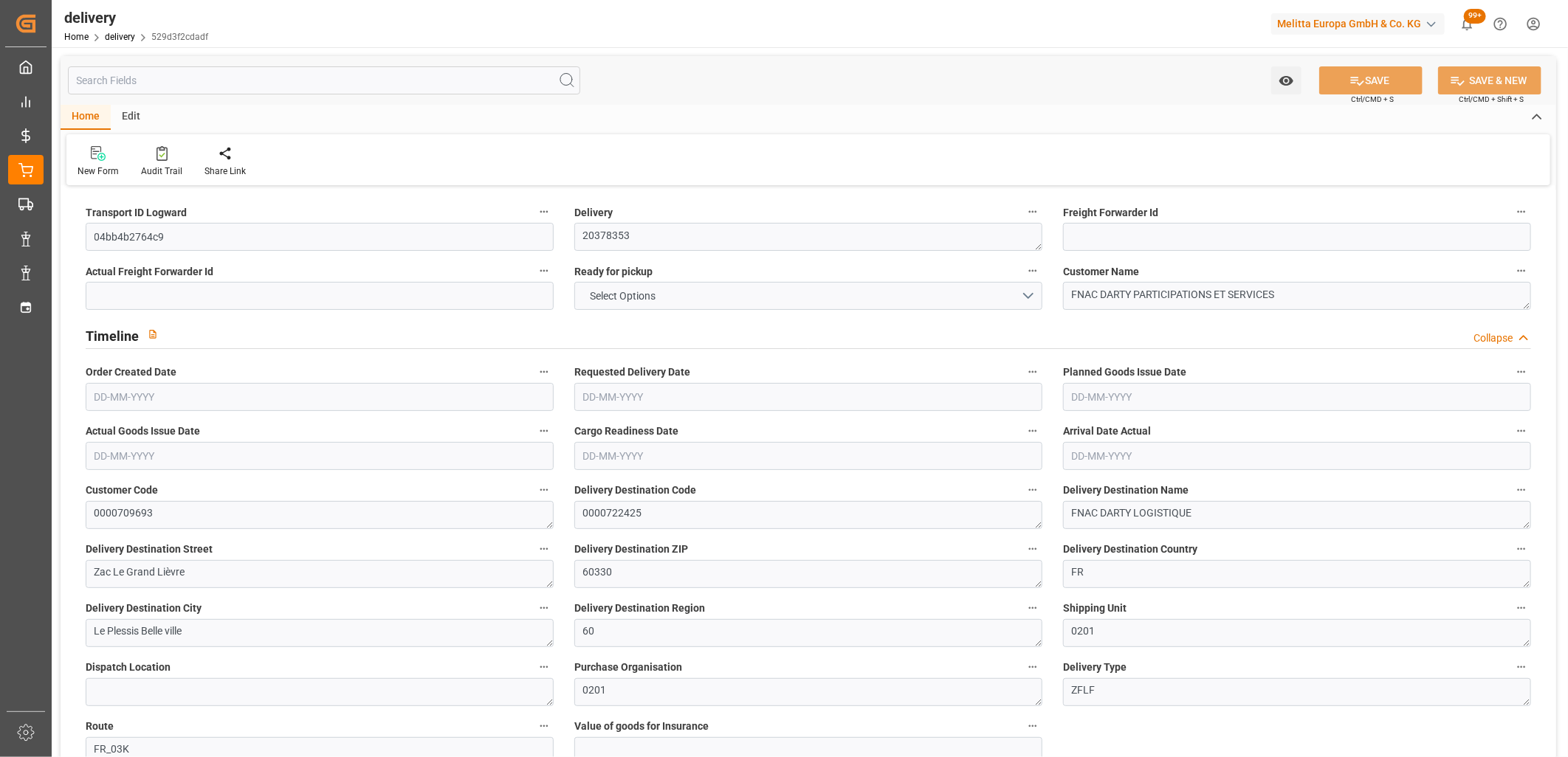
type input "2"
type input "0"
type input "-1.8935"
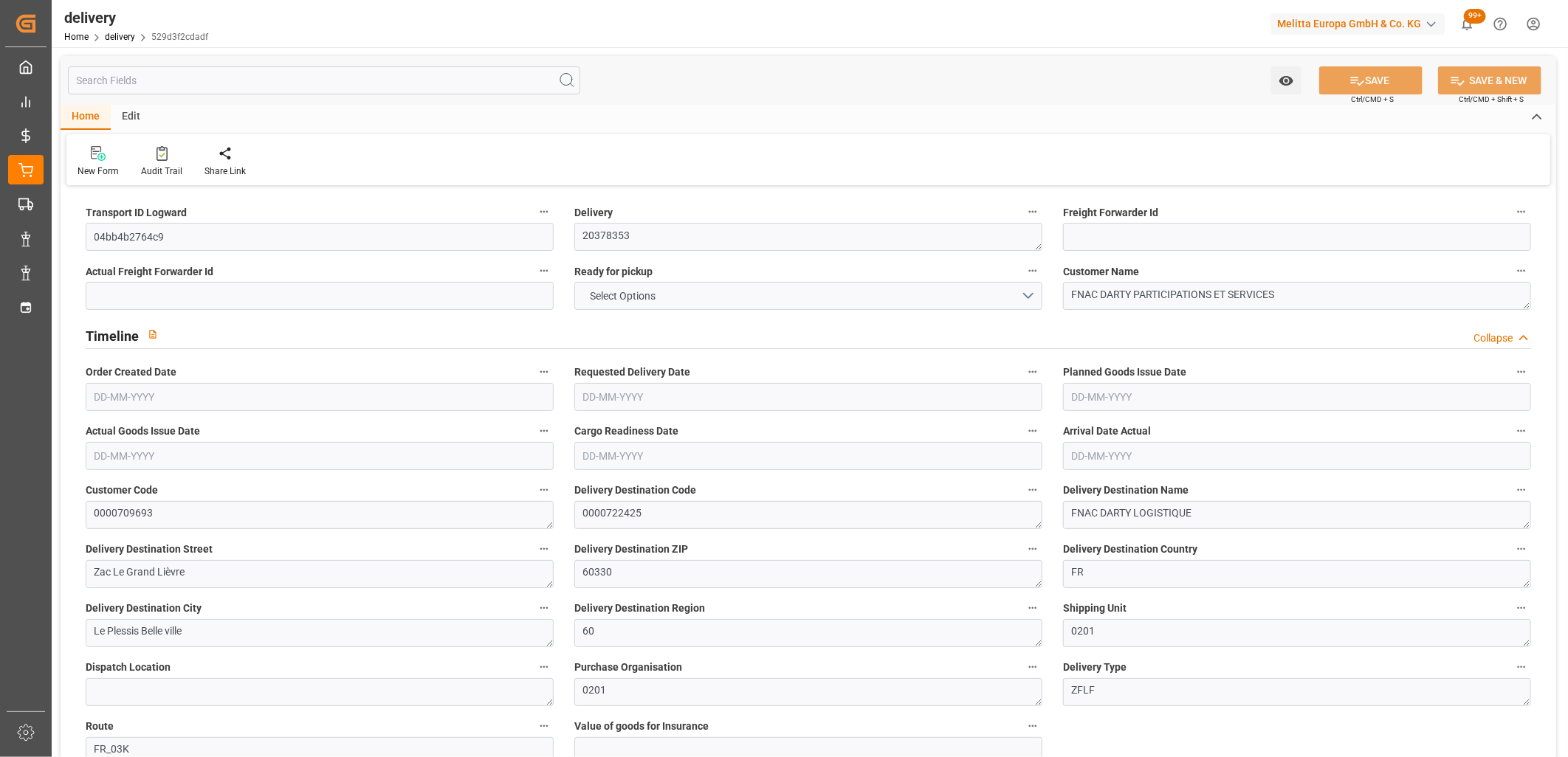
type input "56.02"
type input "54.1265"
type input "4.9"
type input "0"
type input "1.5"
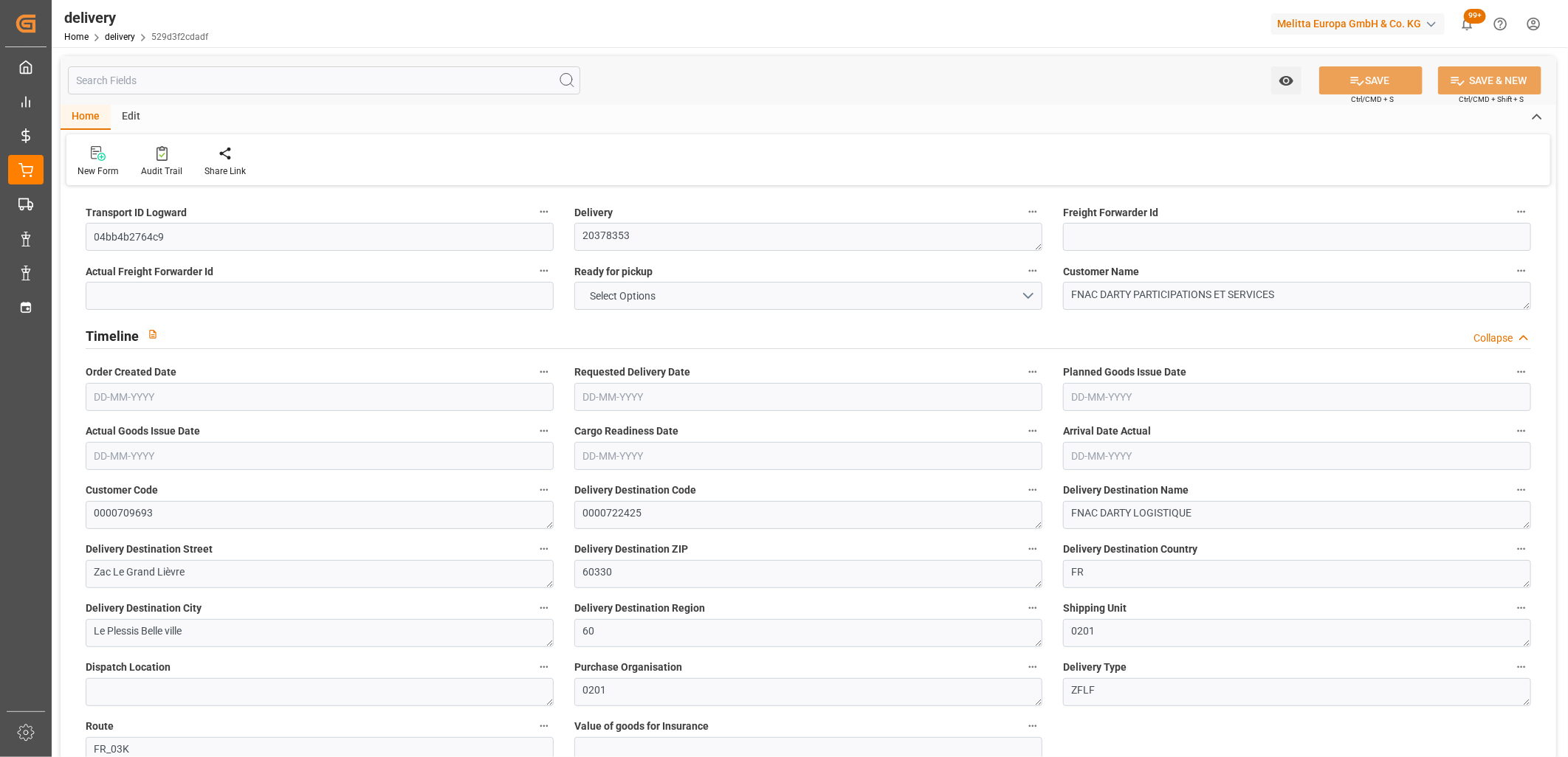
type input "1.3"
type input "0"
type input "3"
type input "306.24"
type input "101"
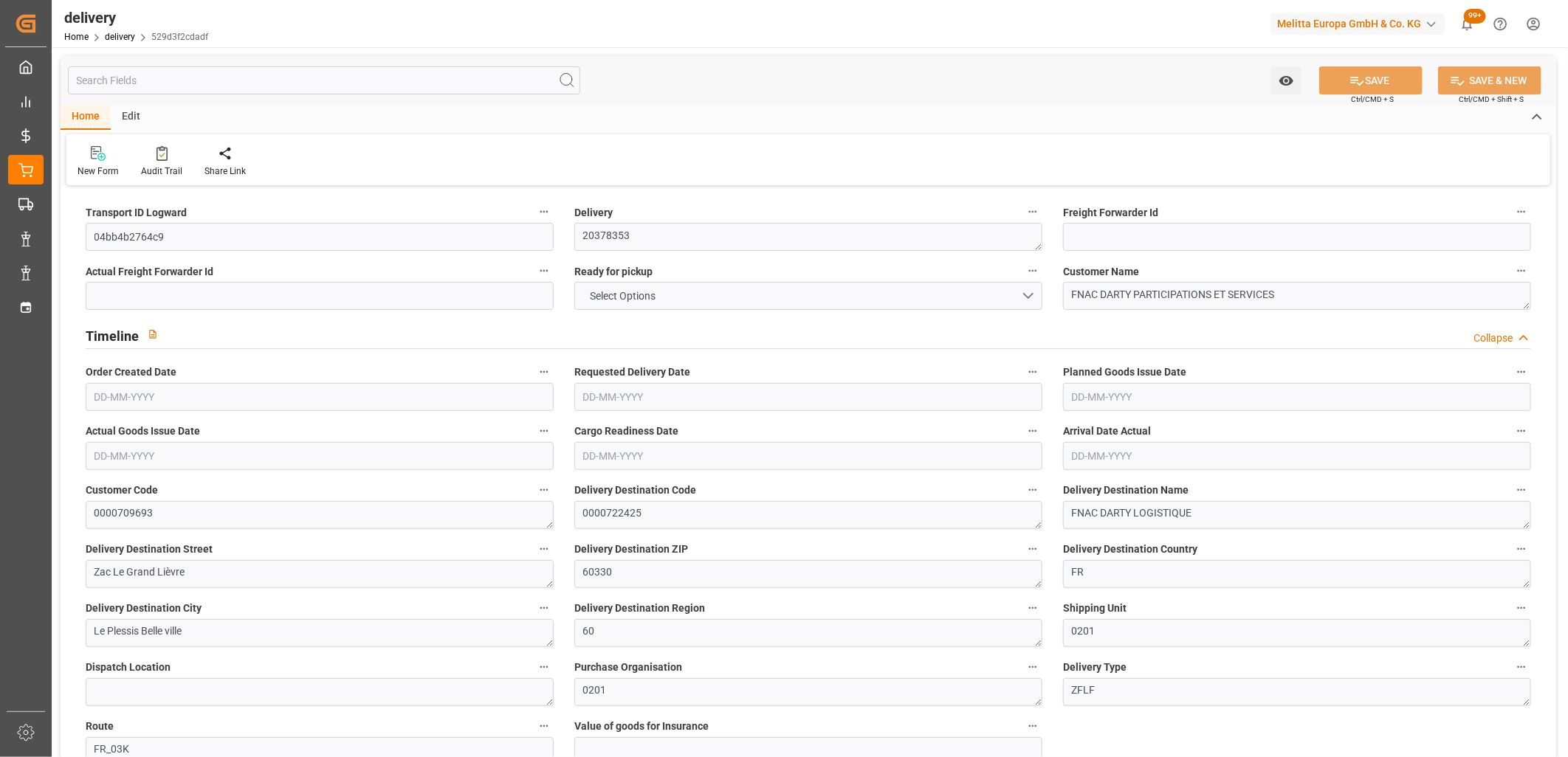
type input "181.9306"
type input "0.0117"
type input "0"
type input "[DATE]"
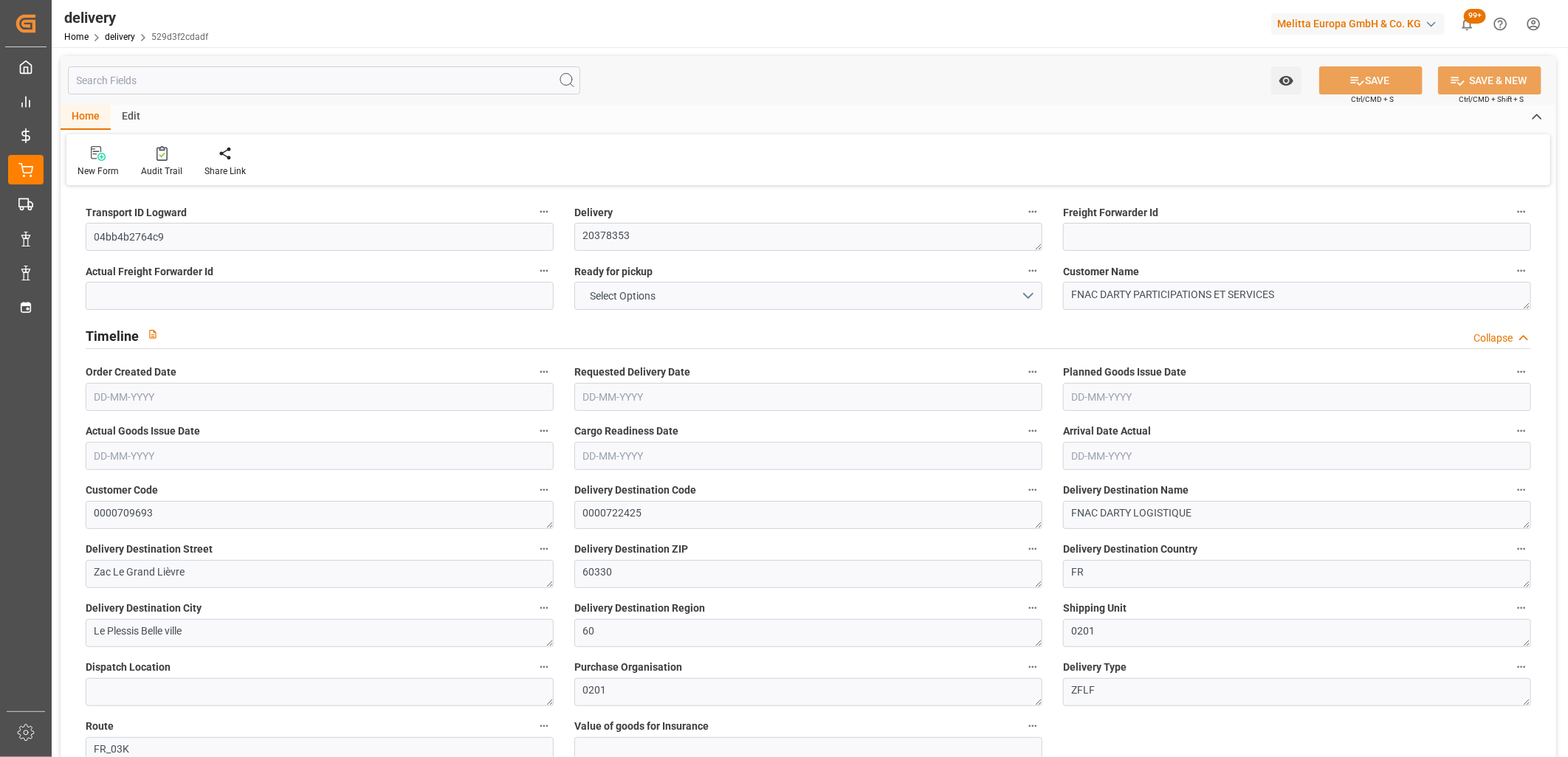
type input "[DATE]"
type input "[DATE] 11:02"
click at [948, 296] on button "NO" at bounding box center [809, 296] width 468 height 28
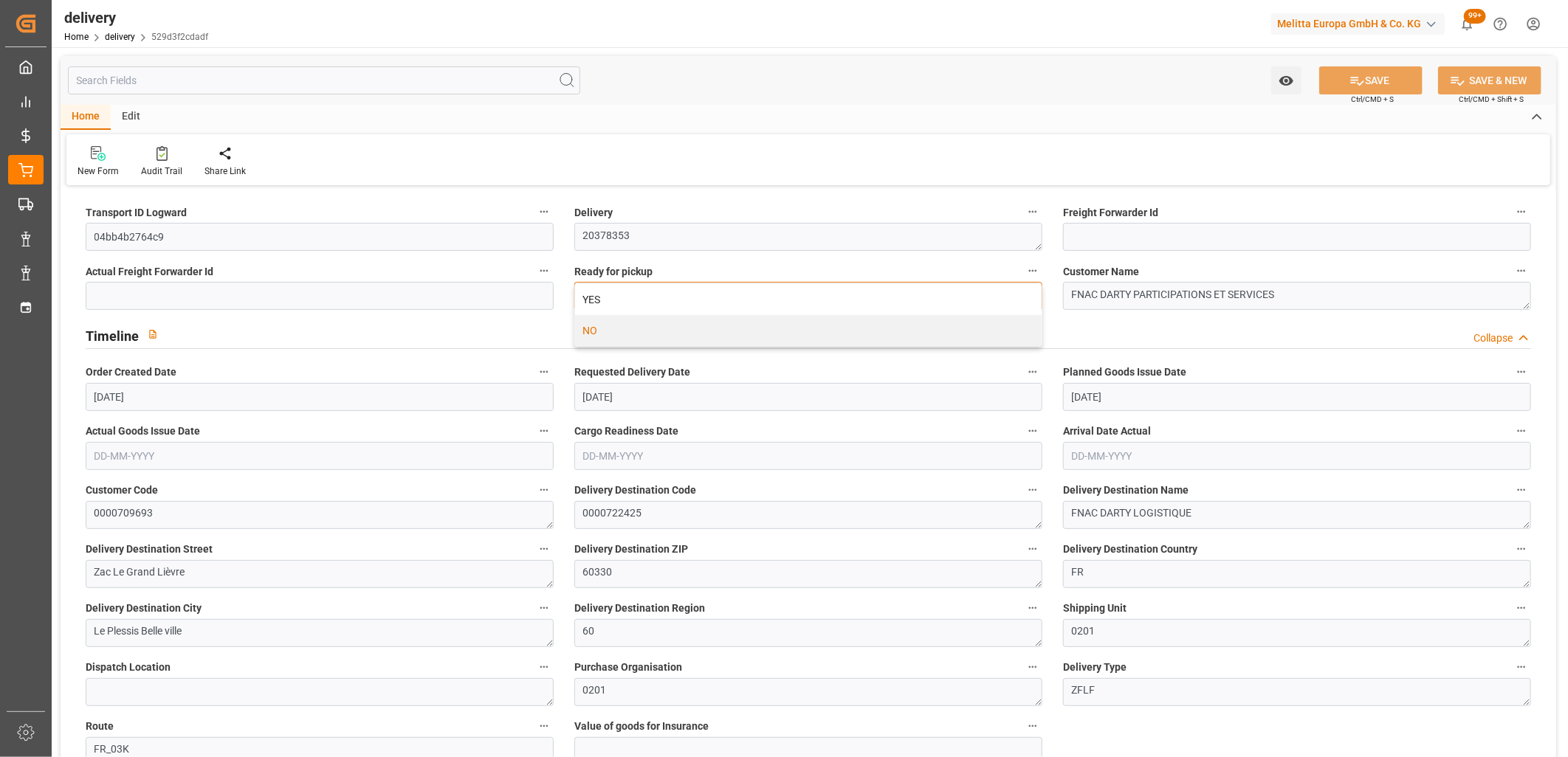
click at [948, 296] on div "YES" at bounding box center [808, 299] width 467 height 31
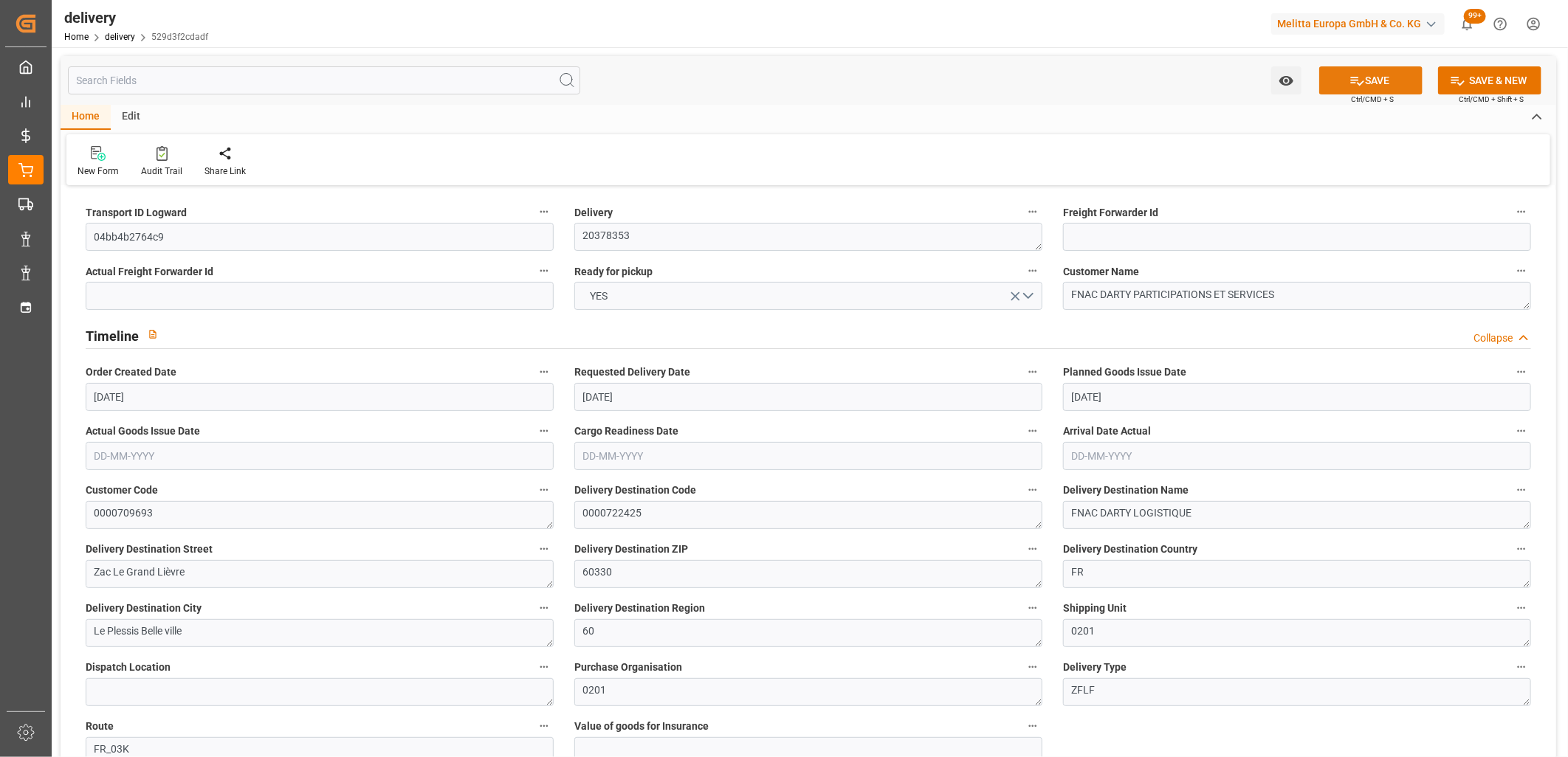
click at [1345, 79] on button "SAVE" at bounding box center [1371, 80] width 103 height 28
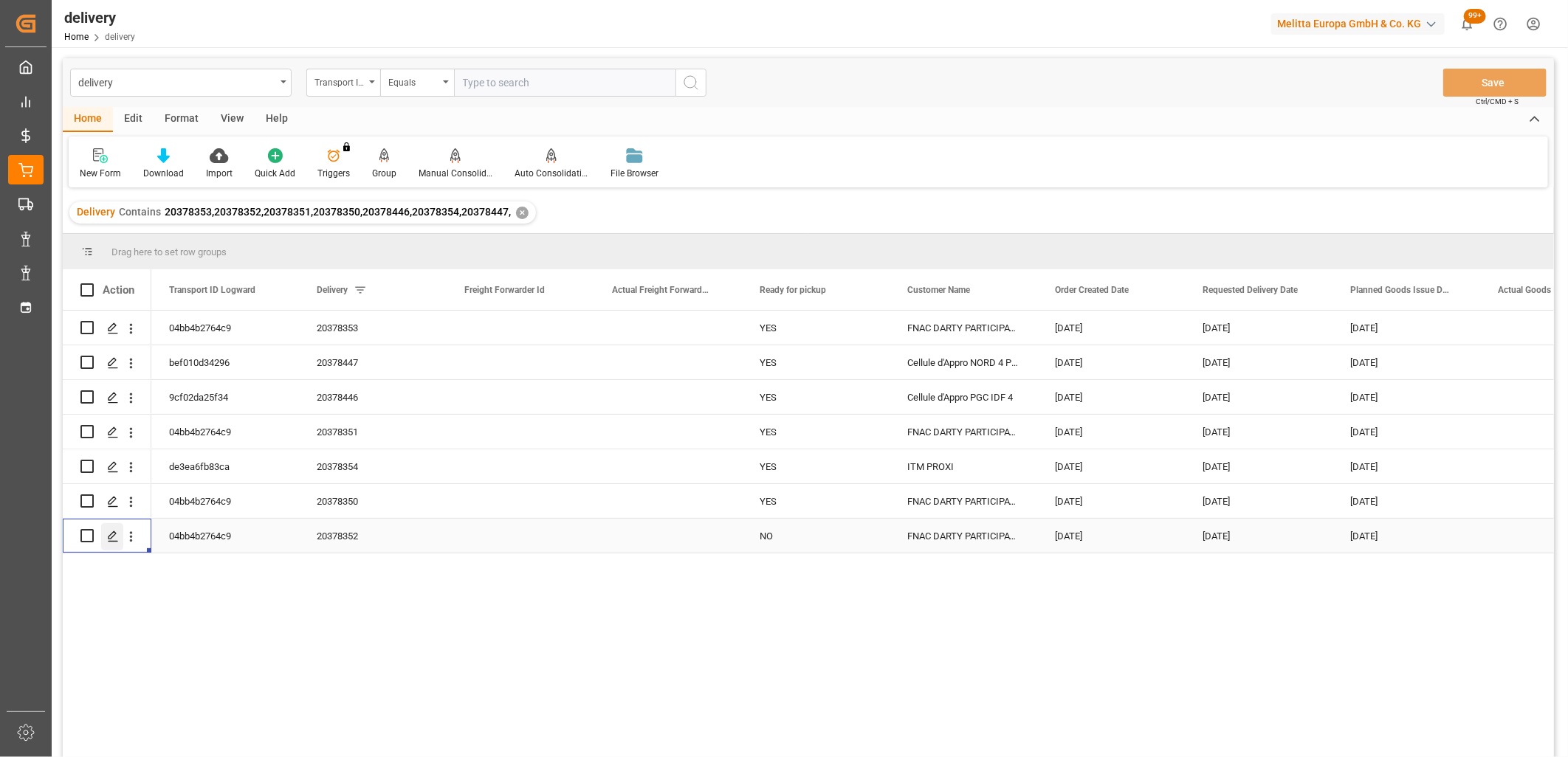
click at [111, 542] on div "Press SPACE to select this row." at bounding box center [112, 536] width 22 height 27
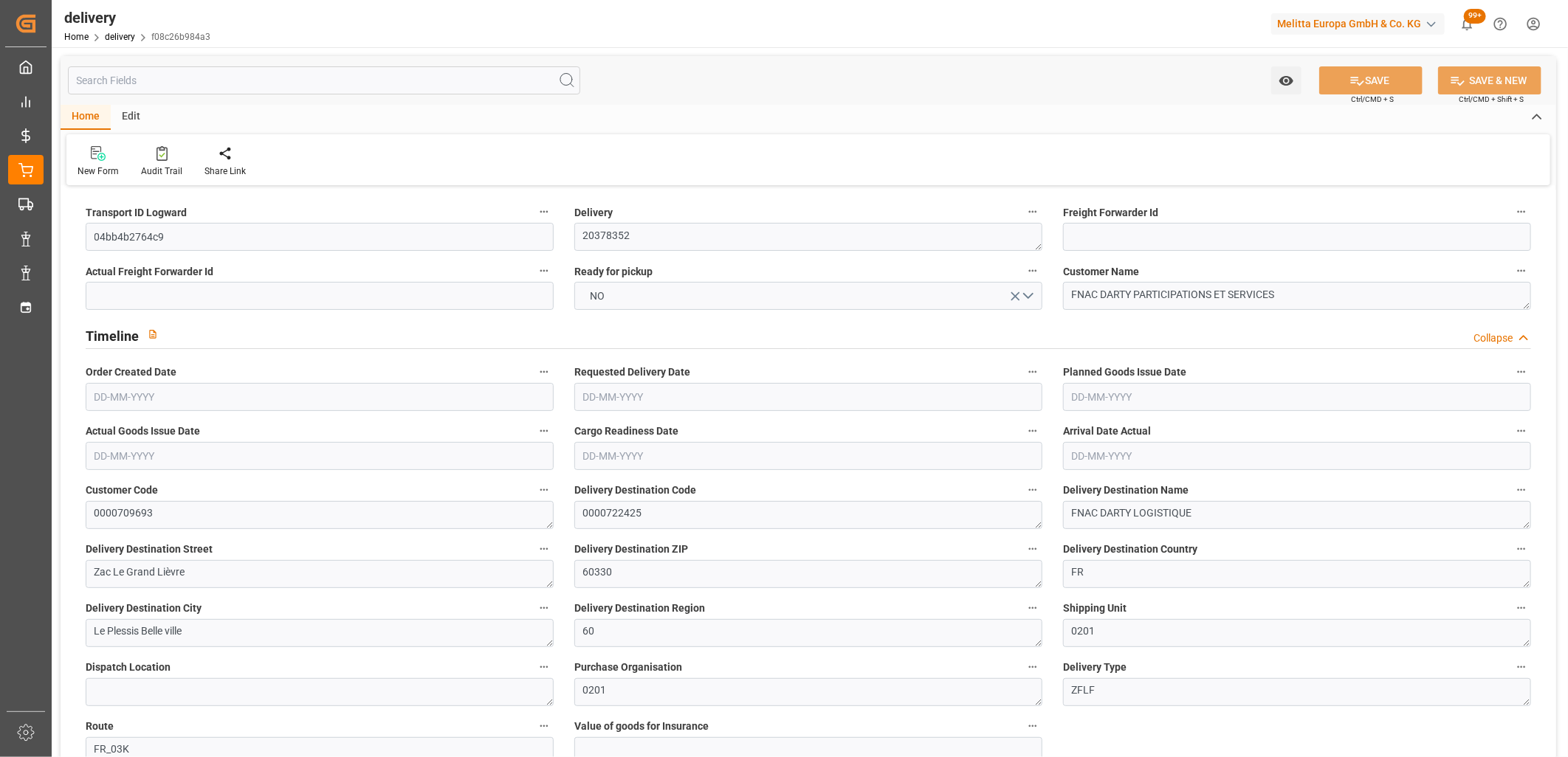
type input "[DATE]"
type input "[DATE] 11:01"
click at [601, 298] on span "NO" at bounding box center [598, 297] width 30 height 15
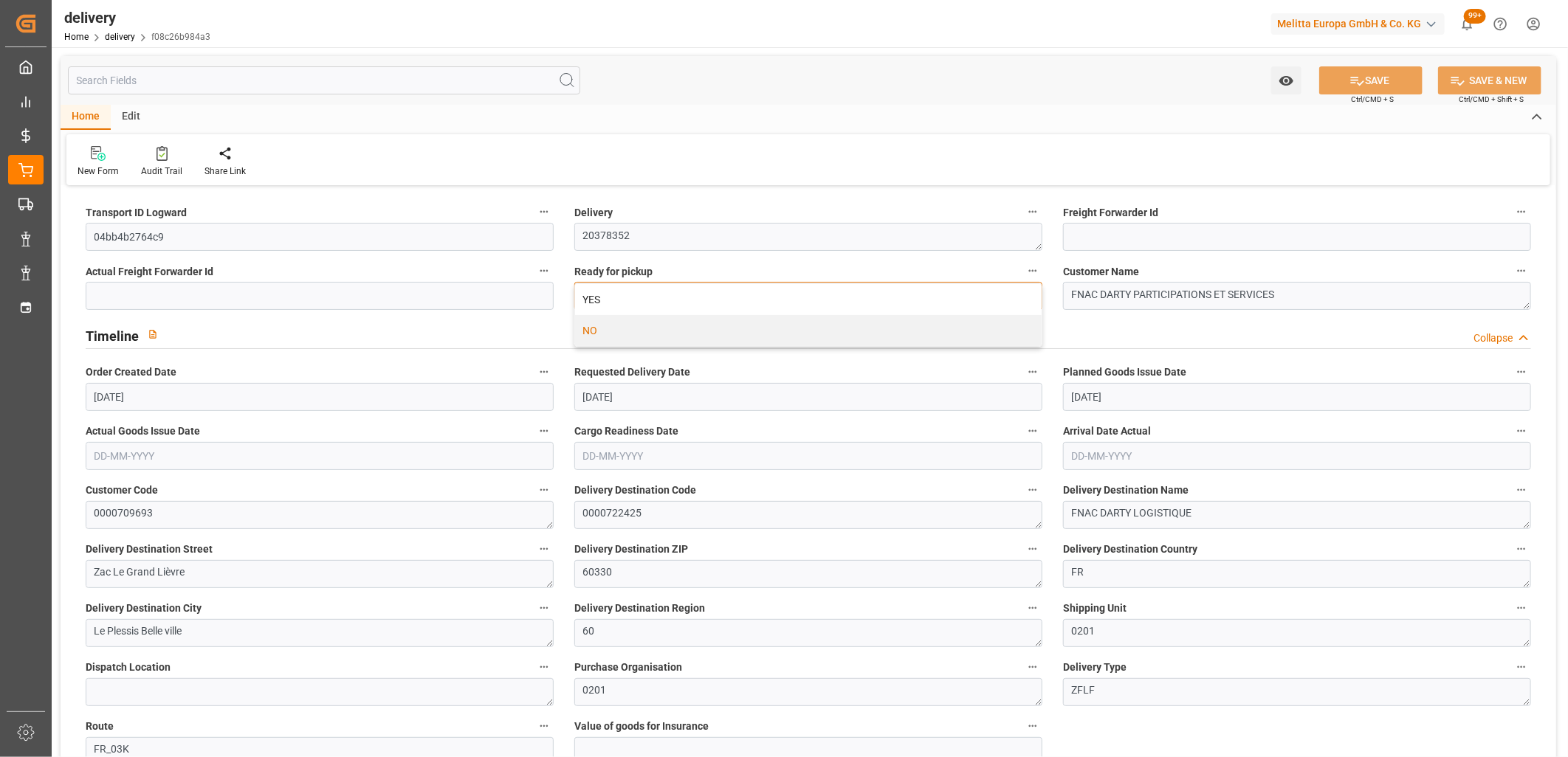
click at [601, 298] on div "YES" at bounding box center [808, 299] width 467 height 31
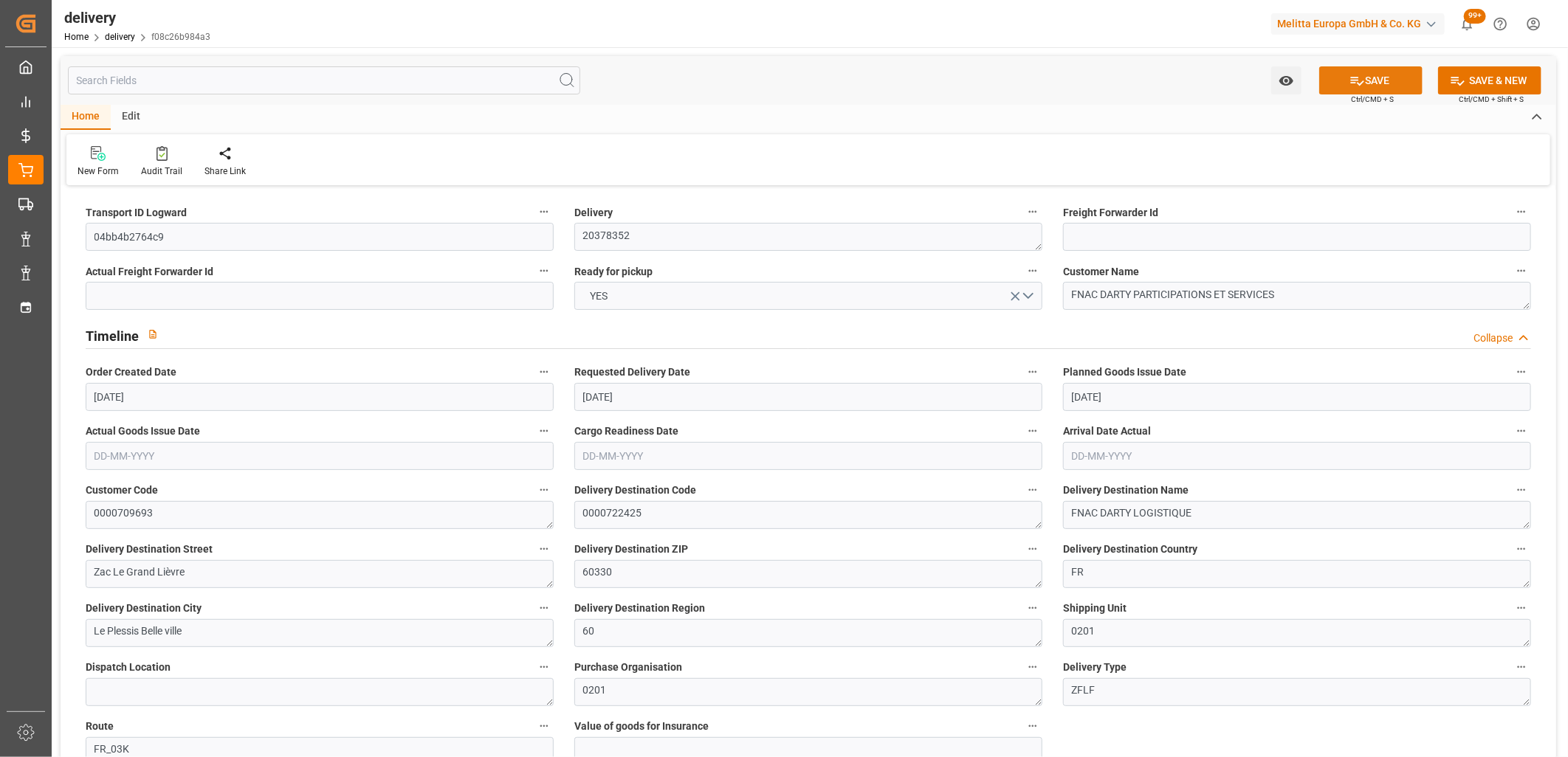
click at [1350, 74] on icon at bounding box center [1358, 80] width 15 height 15
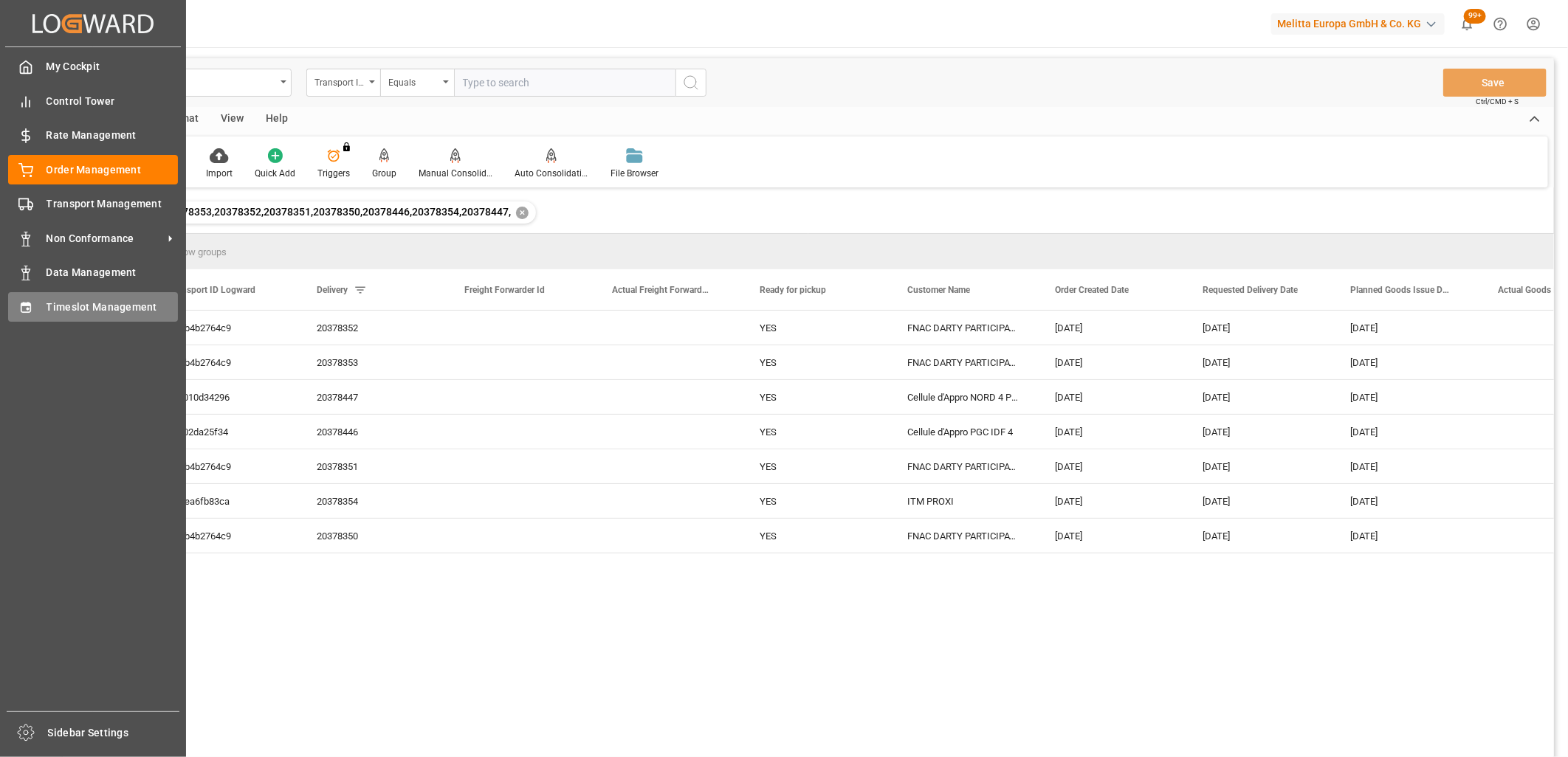
click at [32, 318] on div "Timeslot Management Timeslot Management" at bounding box center [93, 307] width 170 height 29
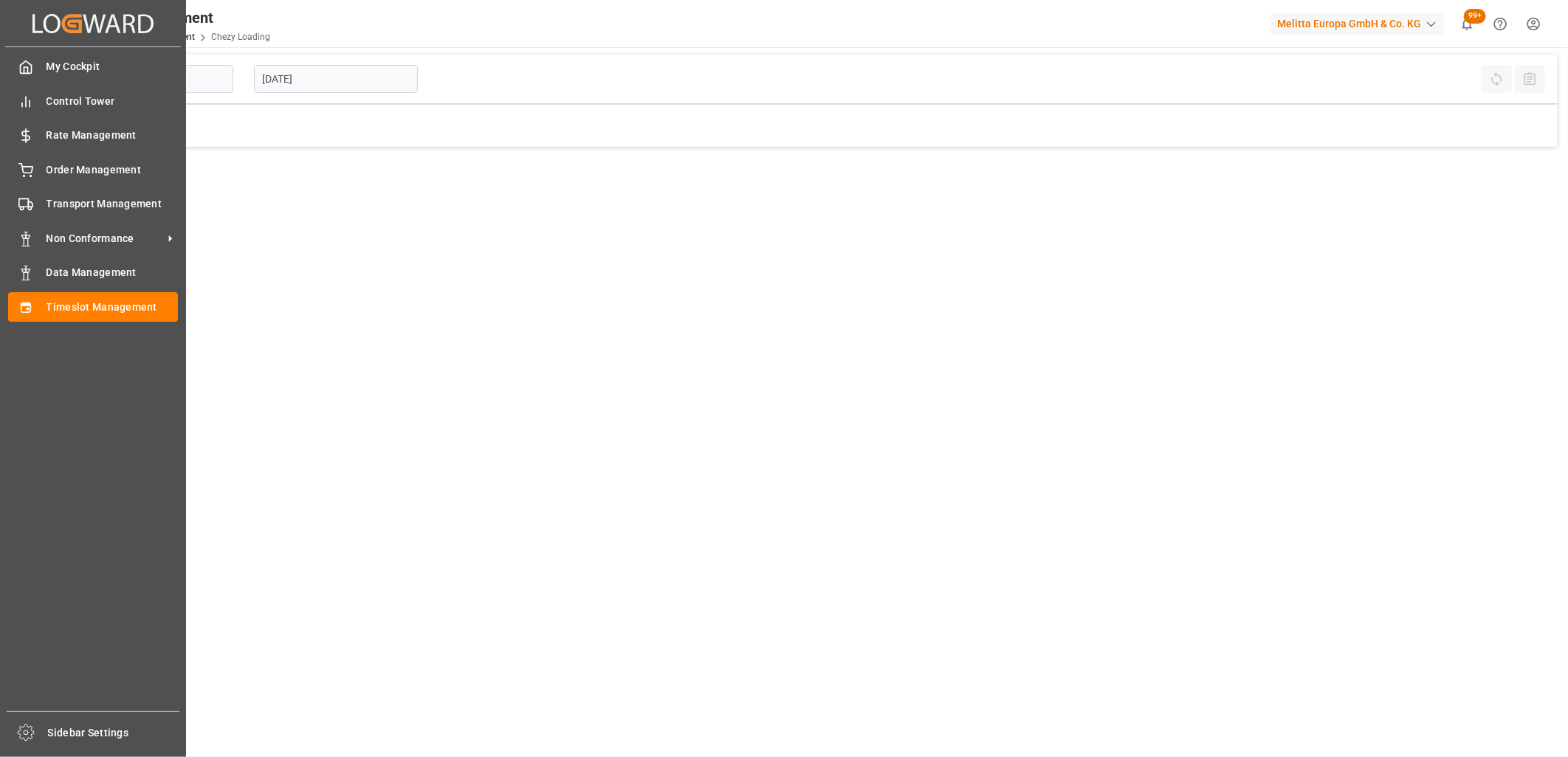
type input "Chezy Loading"
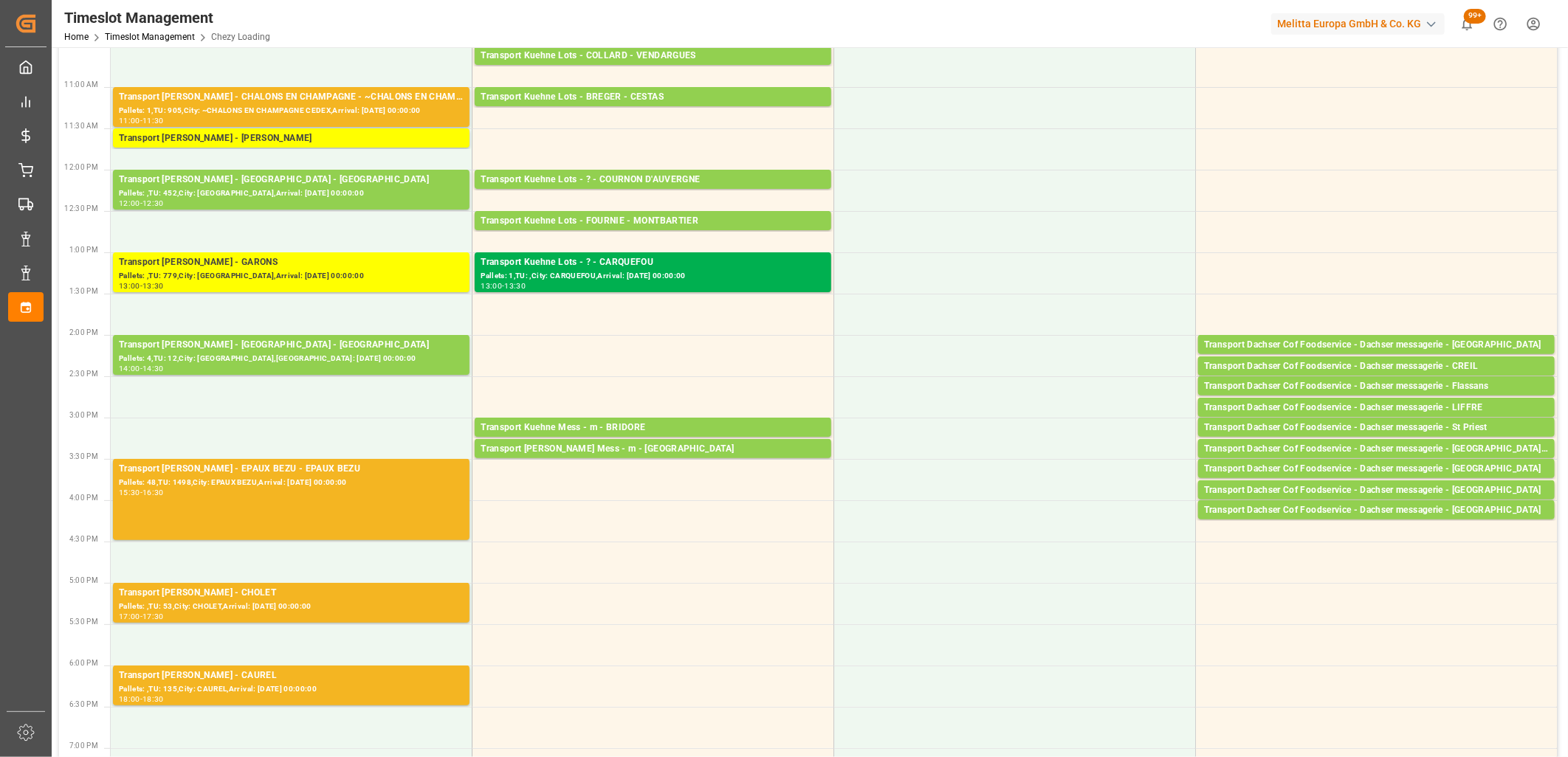
scroll to position [410, 0]
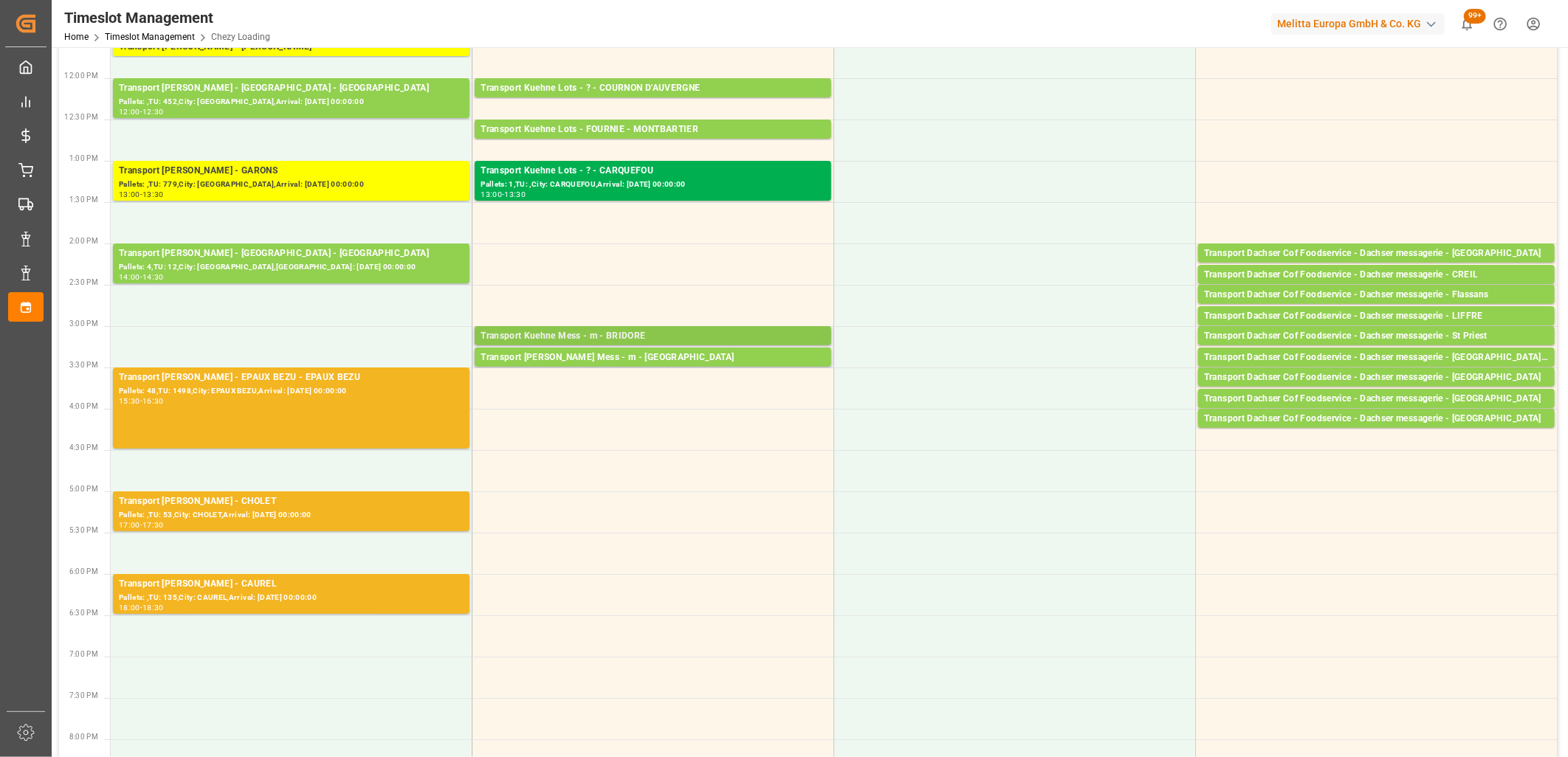
click at [574, 335] on div "Transport Kuehne Mess - m - BRIDORE" at bounding box center [653, 336] width 345 height 14
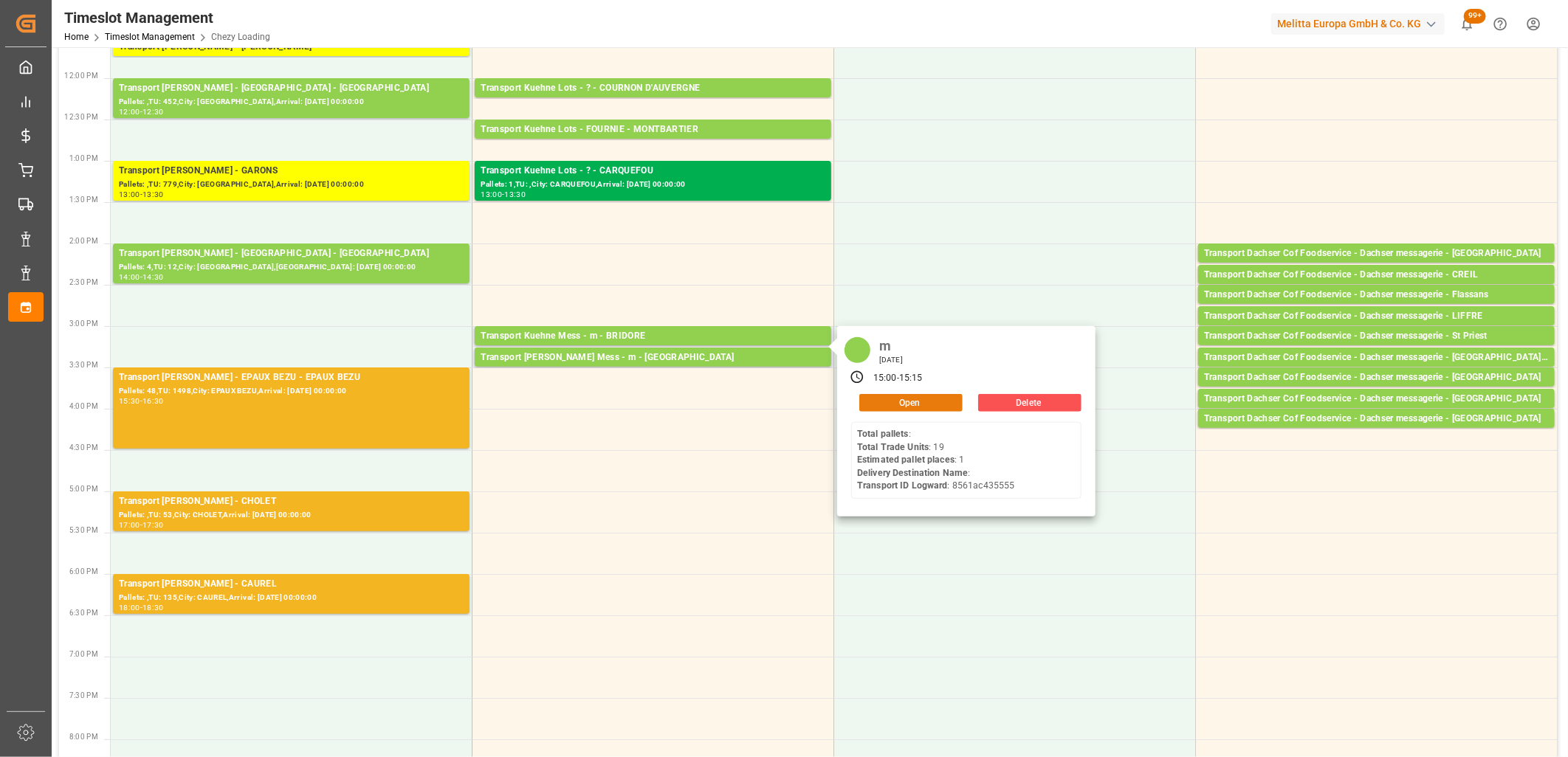
click at [871, 404] on button "Open" at bounding box center [911, 402] width 103 height 18
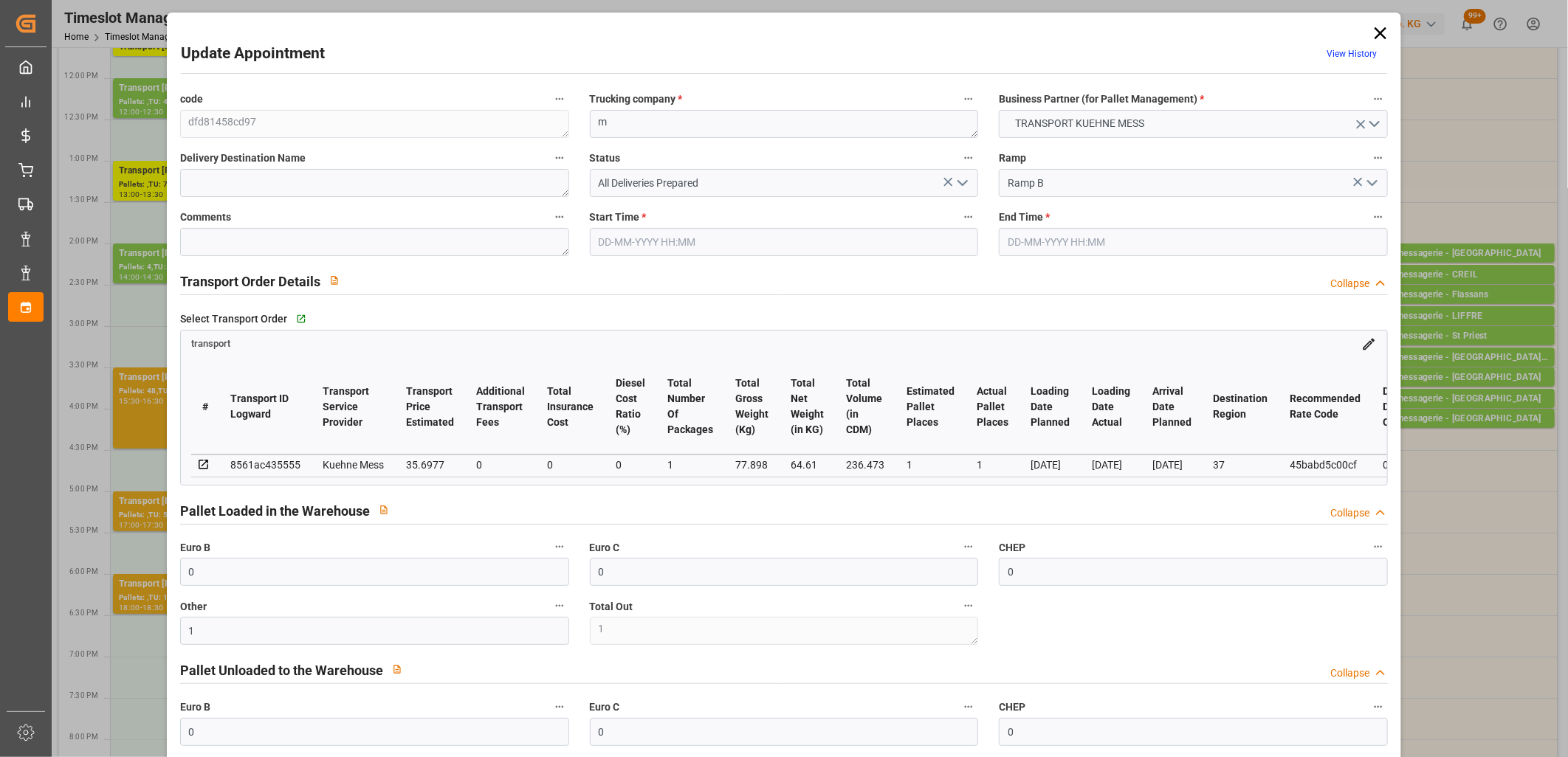
type input "0"
type input "1"
type input "0"
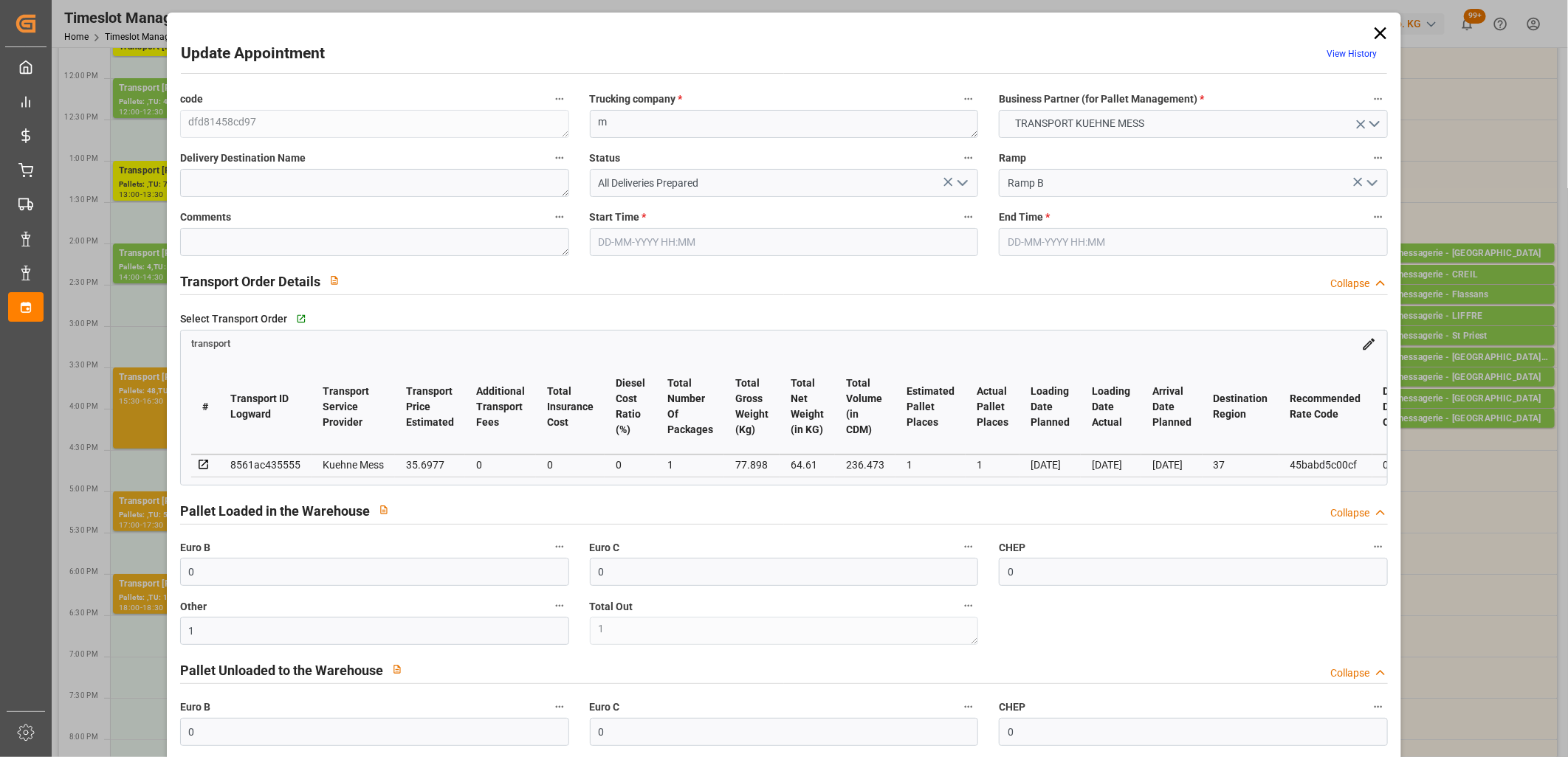
type input "0"
type input "1"
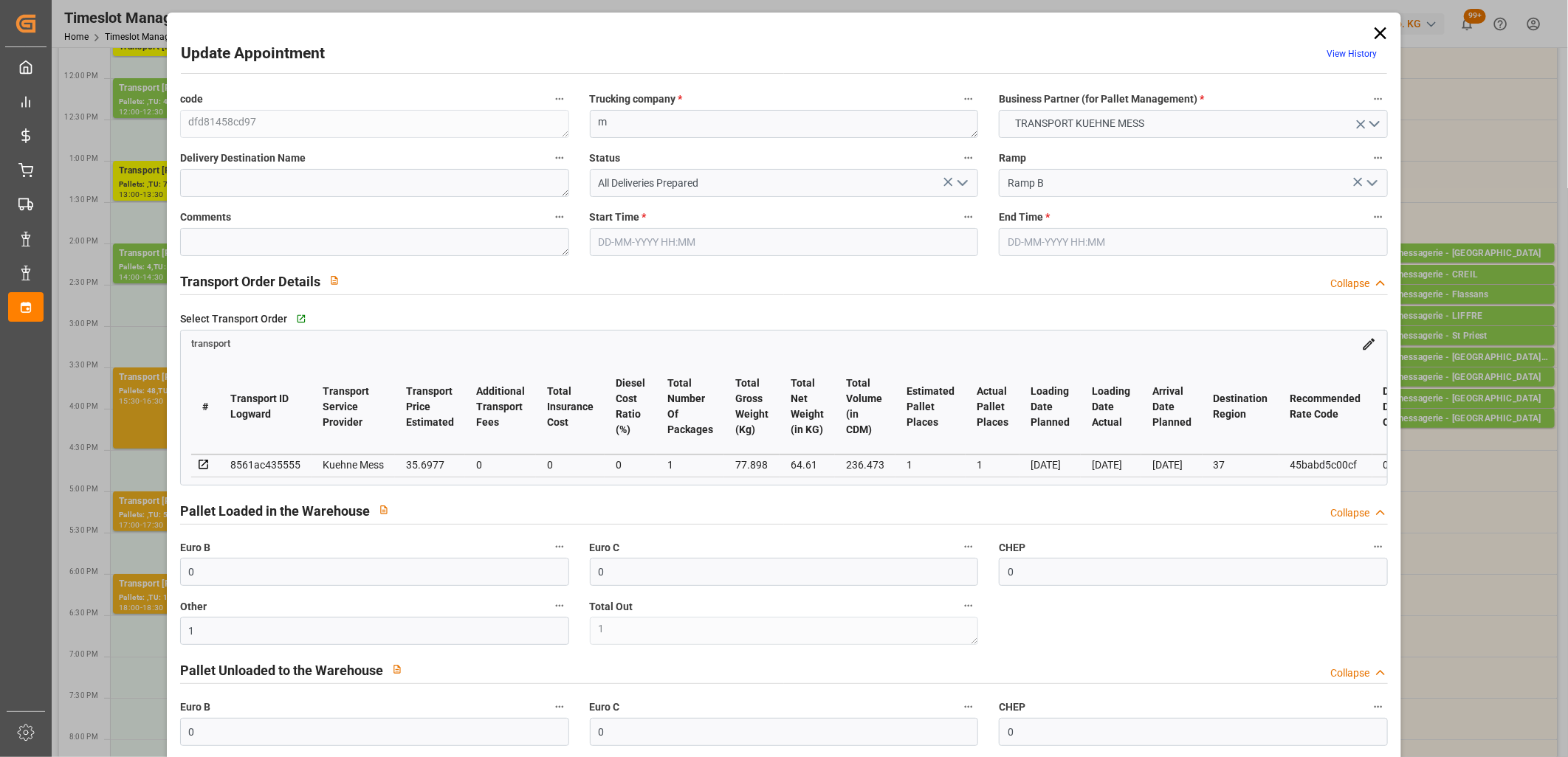
type input "35.6977"
type input "0"
type input "35.6977"
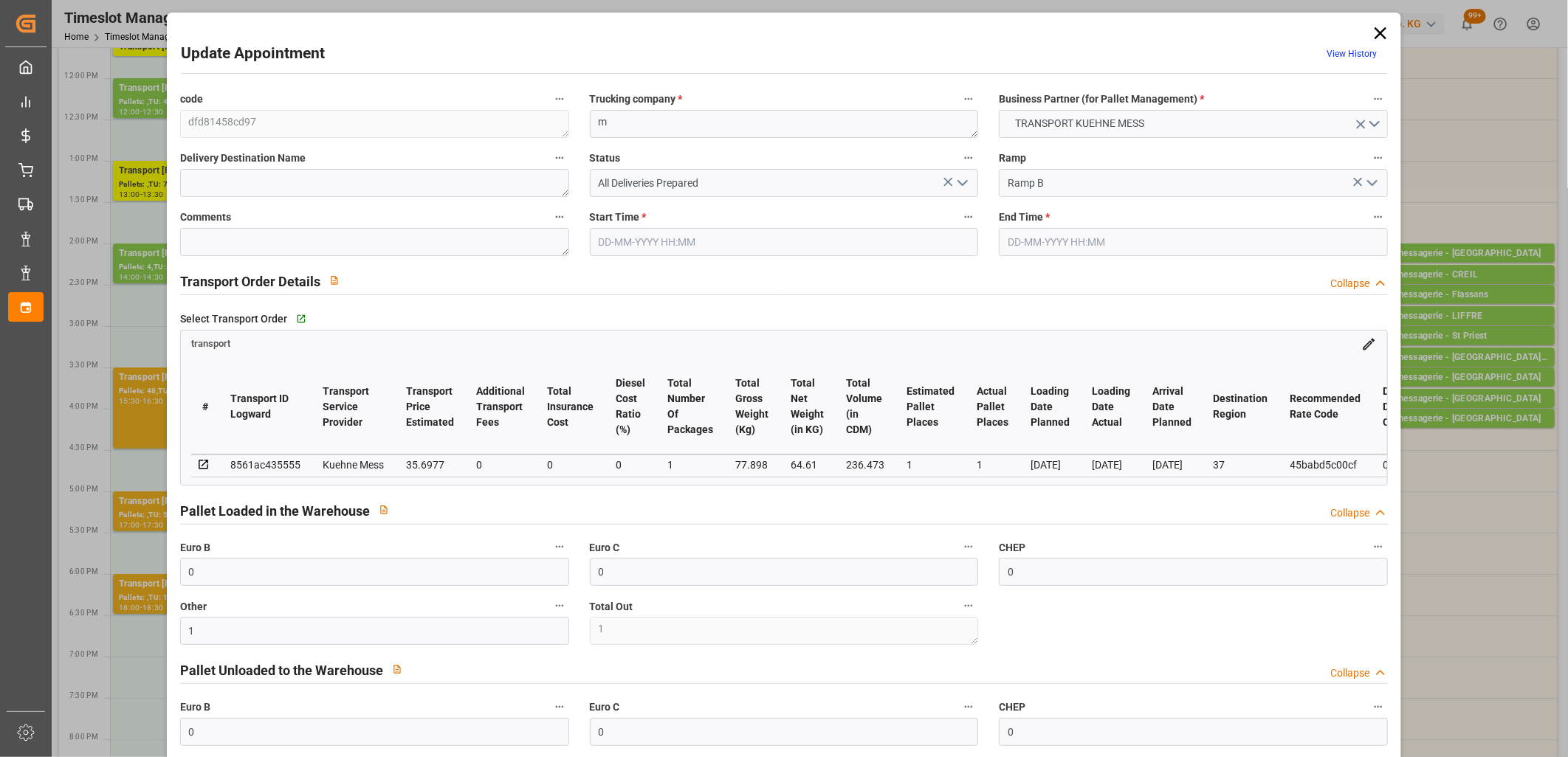
type input "0"
type input "1"
type input "64.61"
type input "100.898"
type input "236.473"
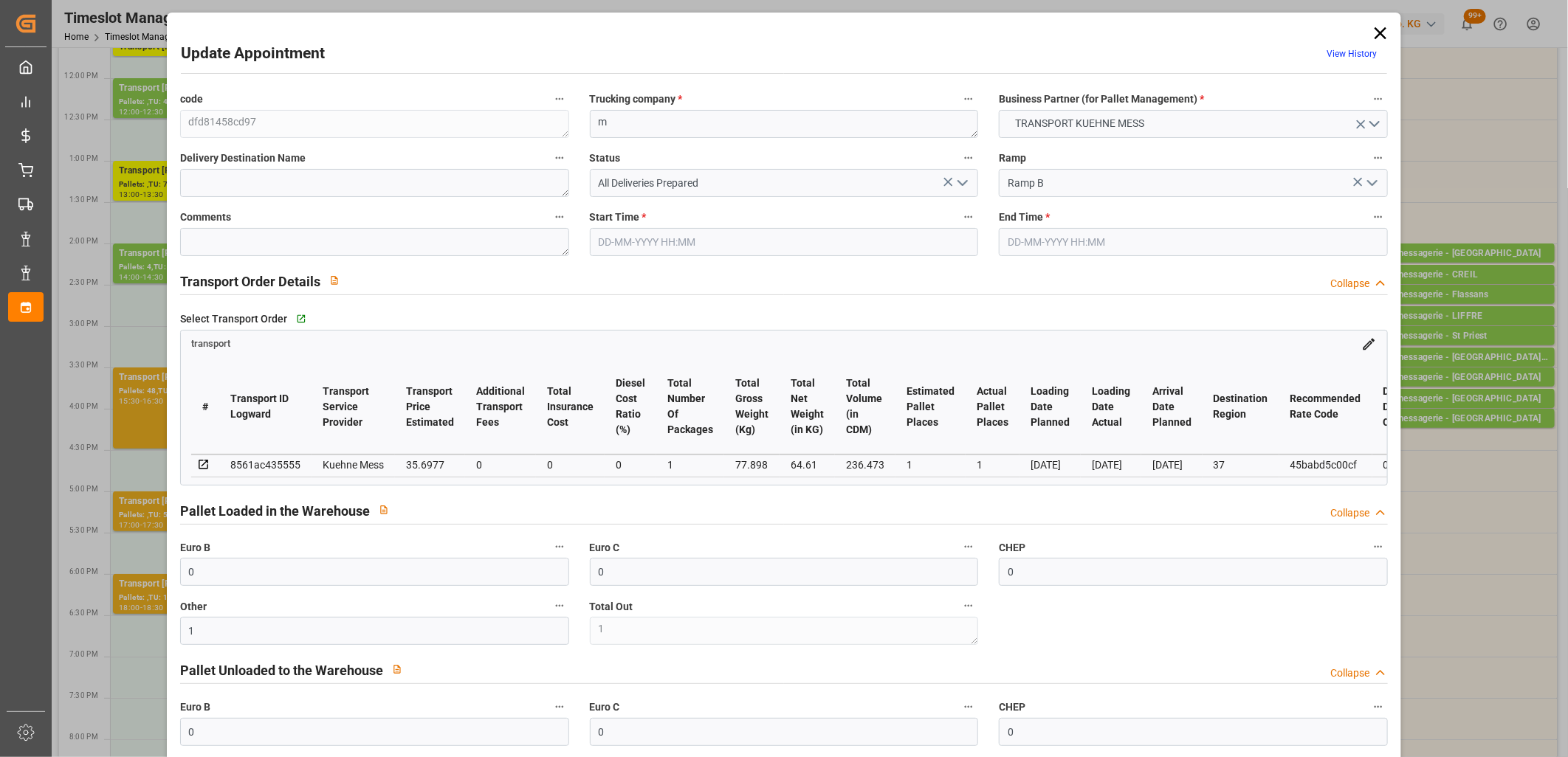
type input "37"
type input "0"
type input "19"
type input "1"
type input "101"
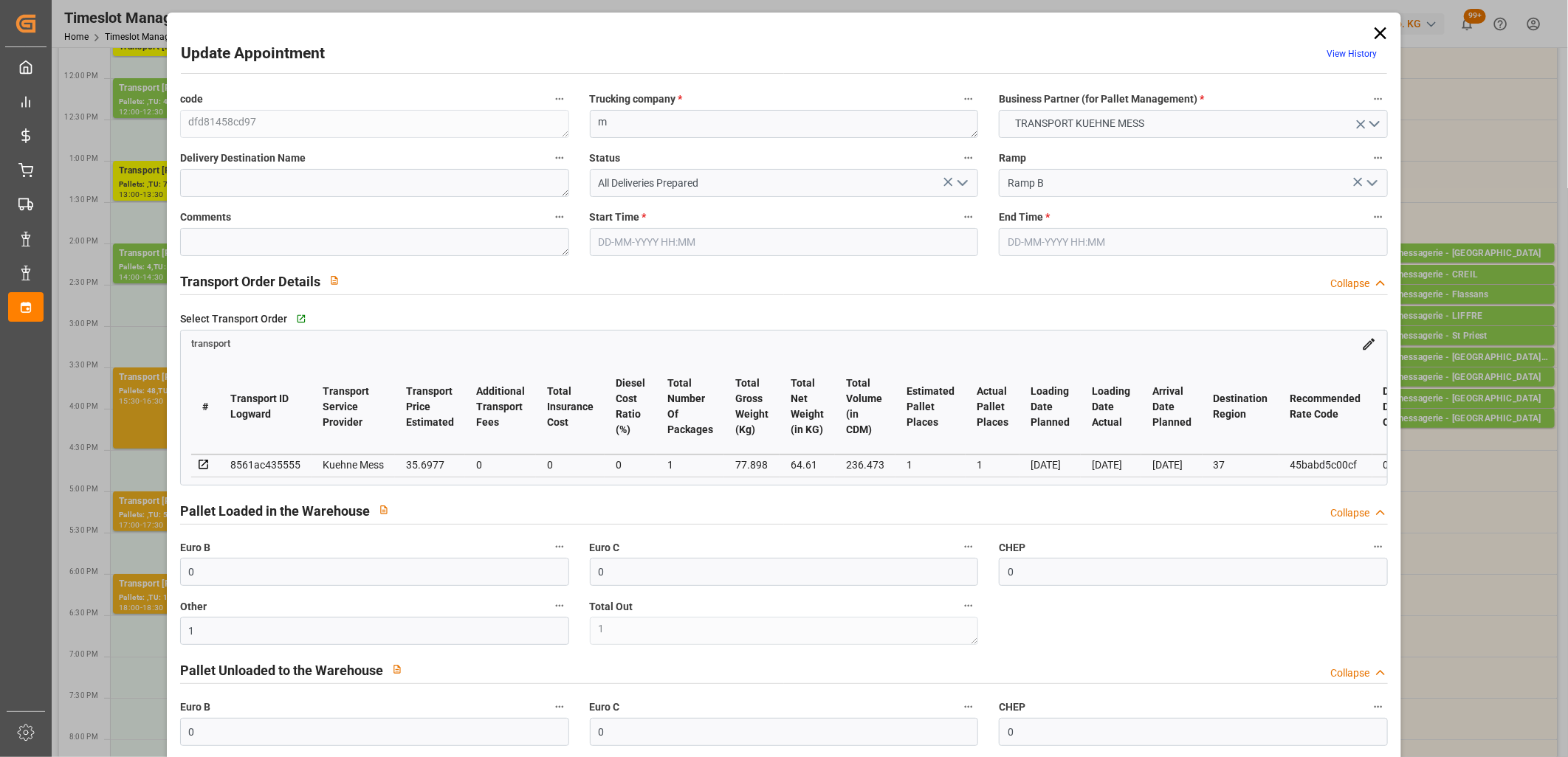
type input "77.898"
type input "0"
type input "4710.8598"
type input "0"
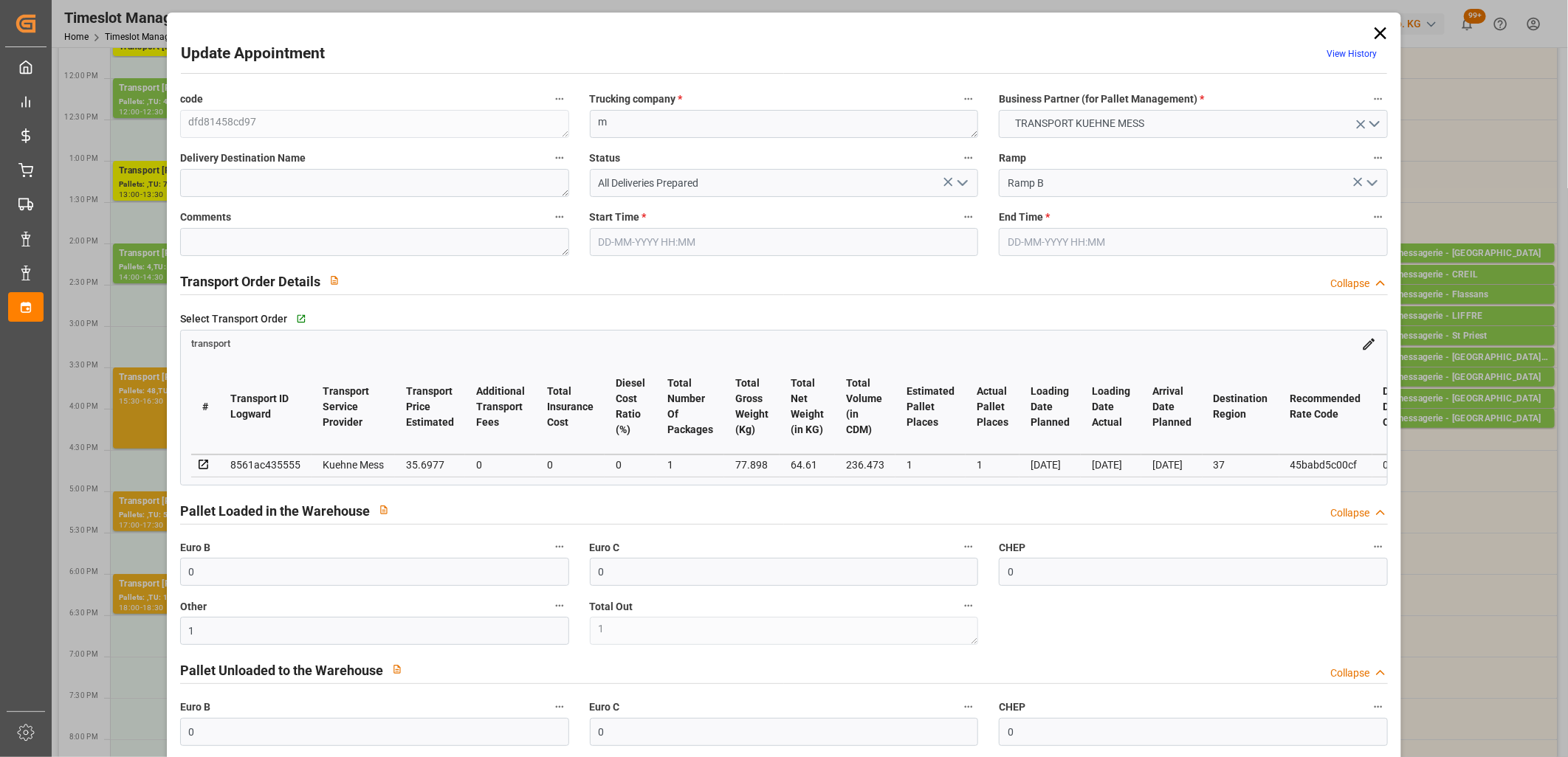
type input "21"
type input "35"
type input "[DATE] 15:00"
type input "[DATE] 15:15"
type input "[DATE] 11:23"
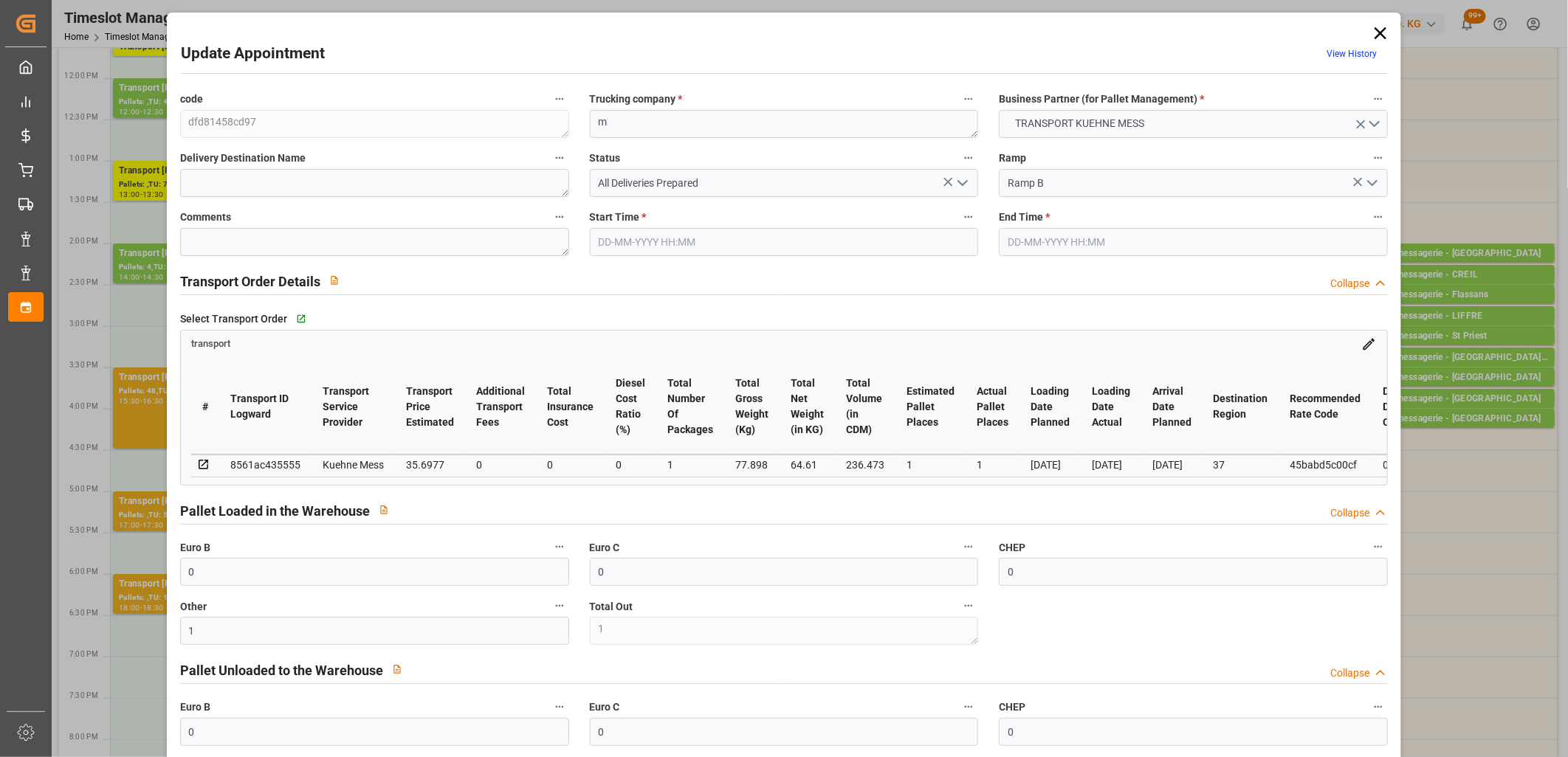
type input "[DATE] 11:22"
type input "[DATE]"
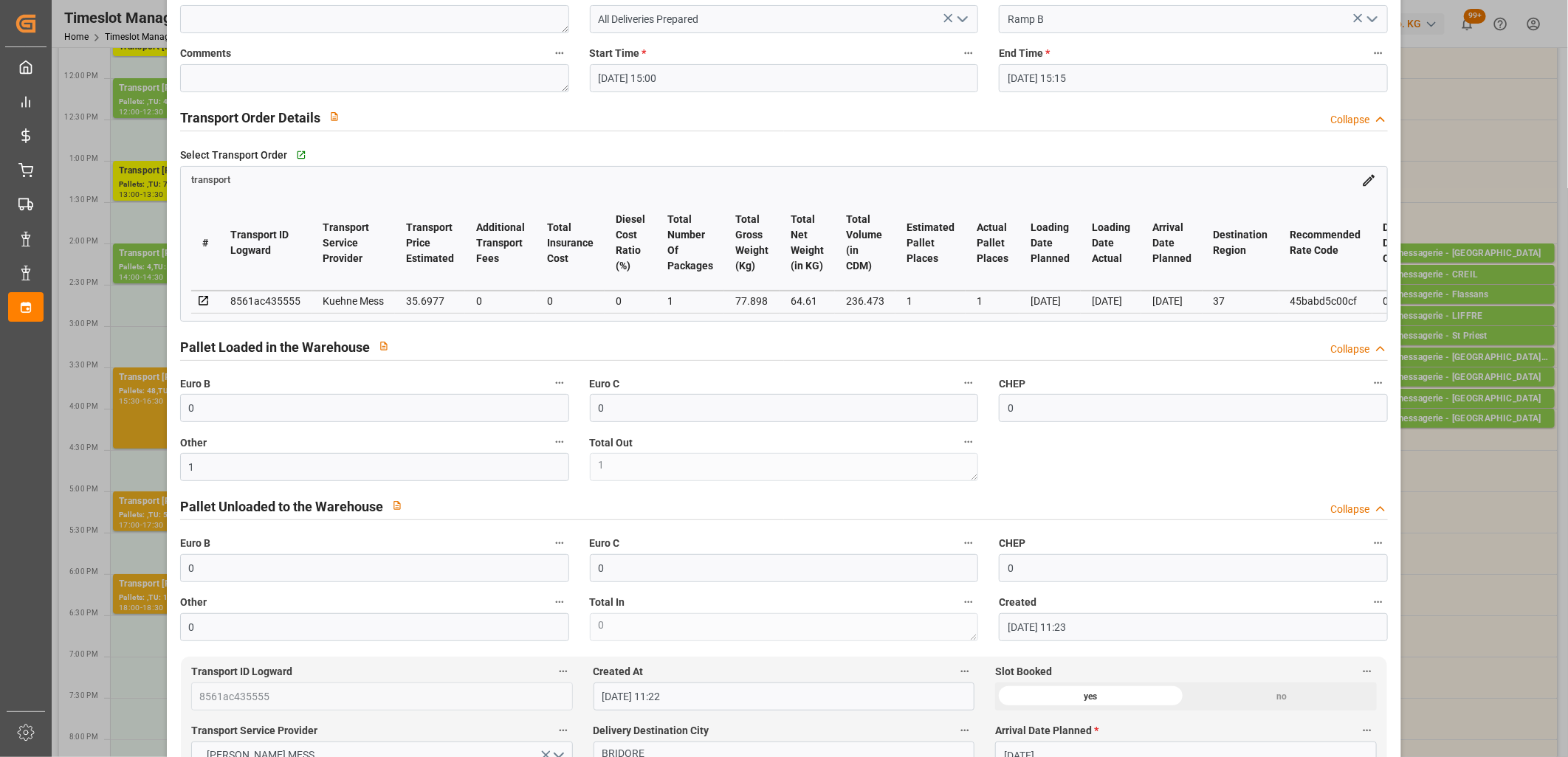
scroll to position [0, 0]
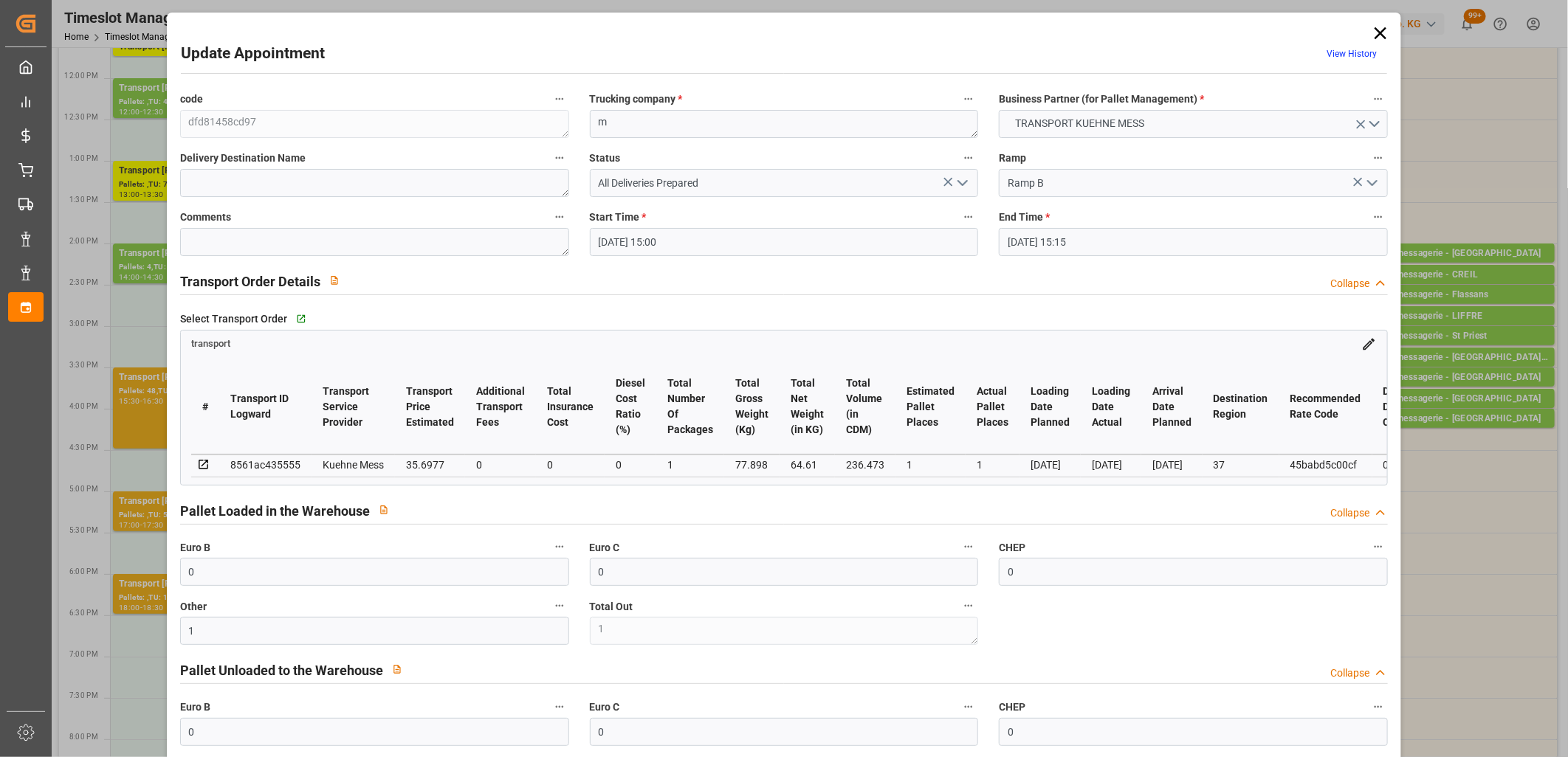
click at [959, 184] on polyline "open menu" at bounding box center [963, 182] width 8 height 4
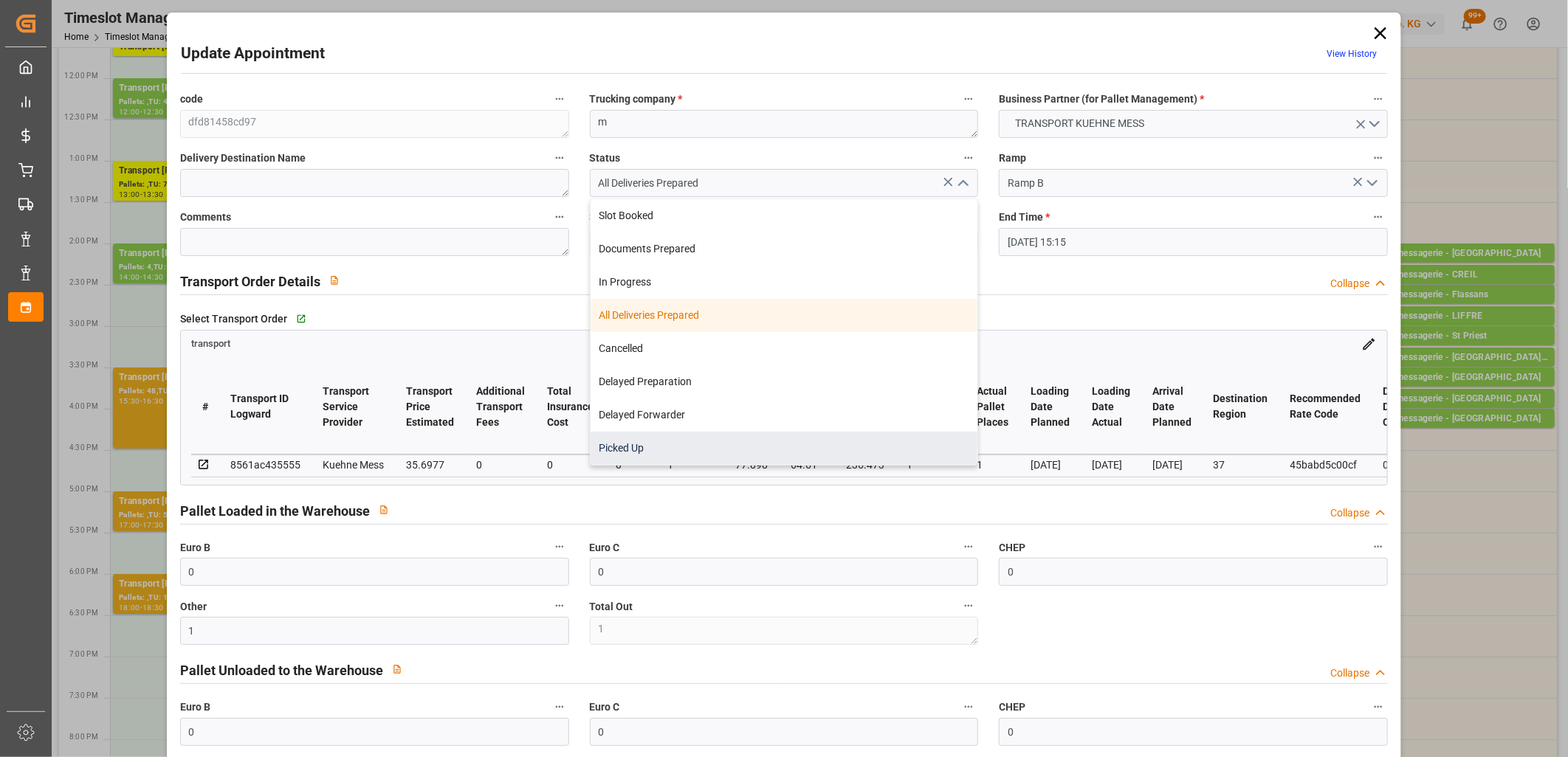
click at [801, 432] on div "Picked Up" at bounding box center [784, 448] width 388 height 33
type input "Picked Up"
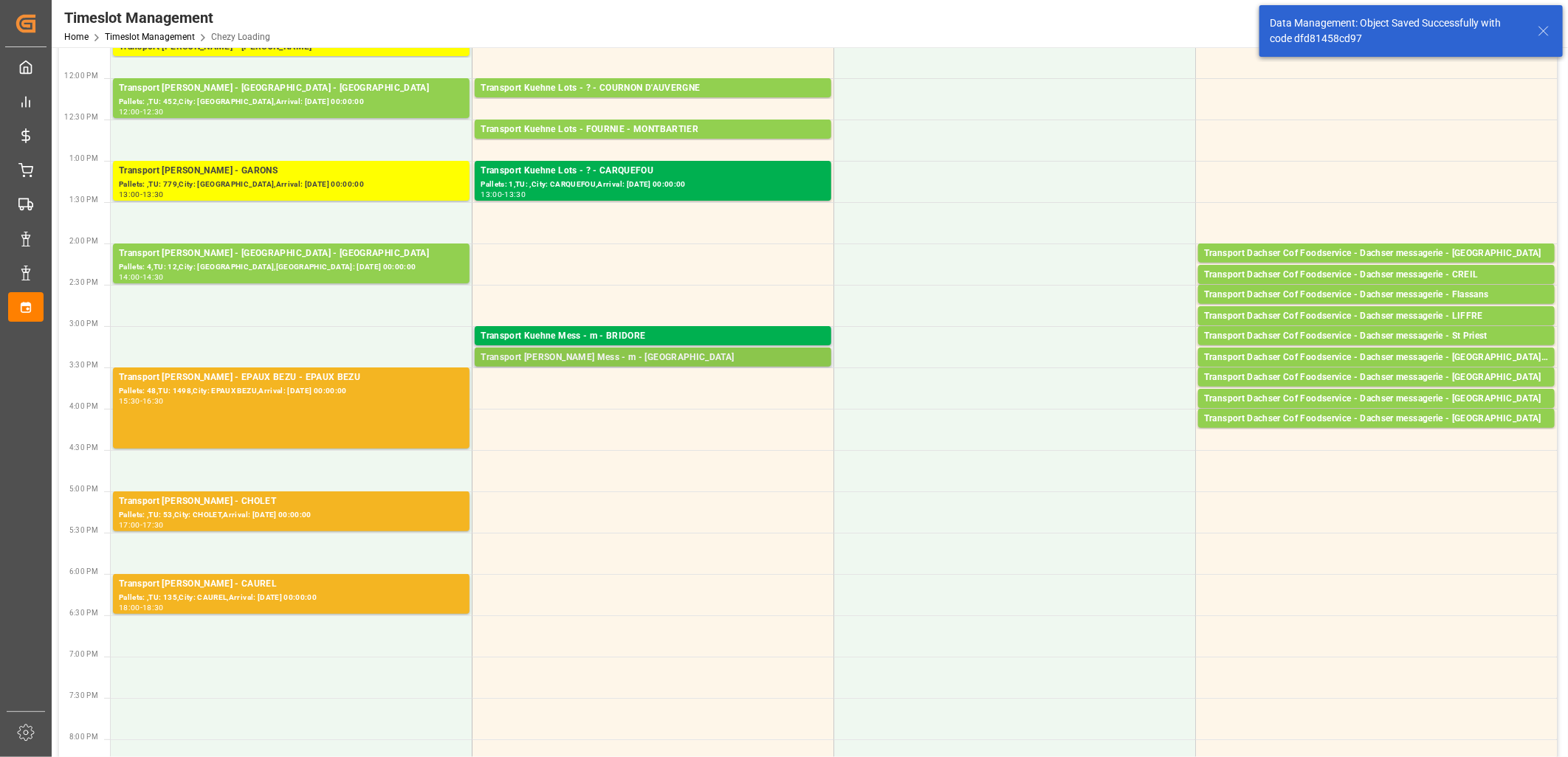
click at [619, 352] on div "Transport [PERSON_NAME] Mess - m - [GEOGRAPHIC_DATA]" at bounding box center [653, 357] width 345 height 14
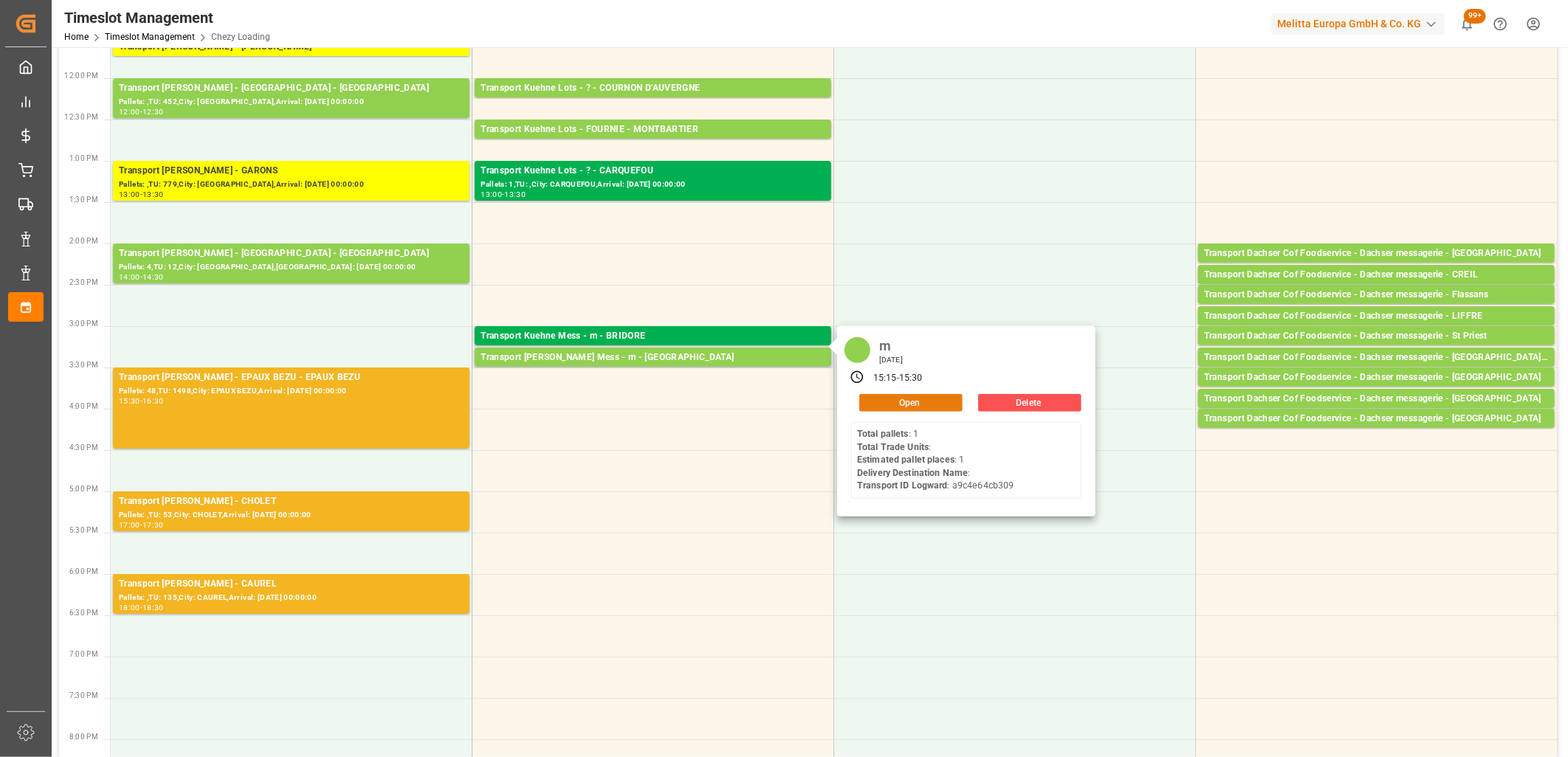
click at [895, 401] on button "Open" at bounding box center [911, 402] width 103 height 18
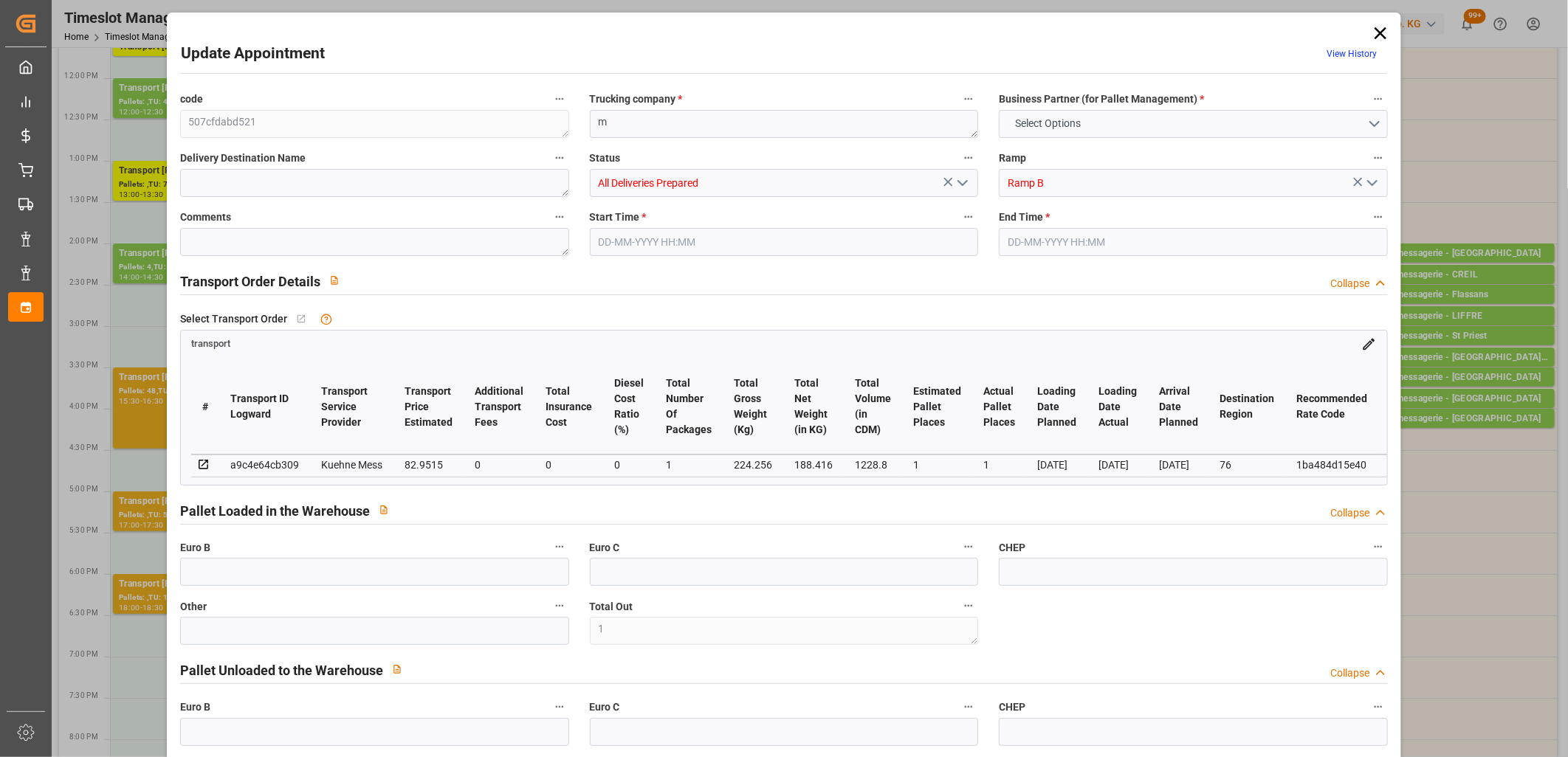
type input "0"
type input "1"
type input "0"
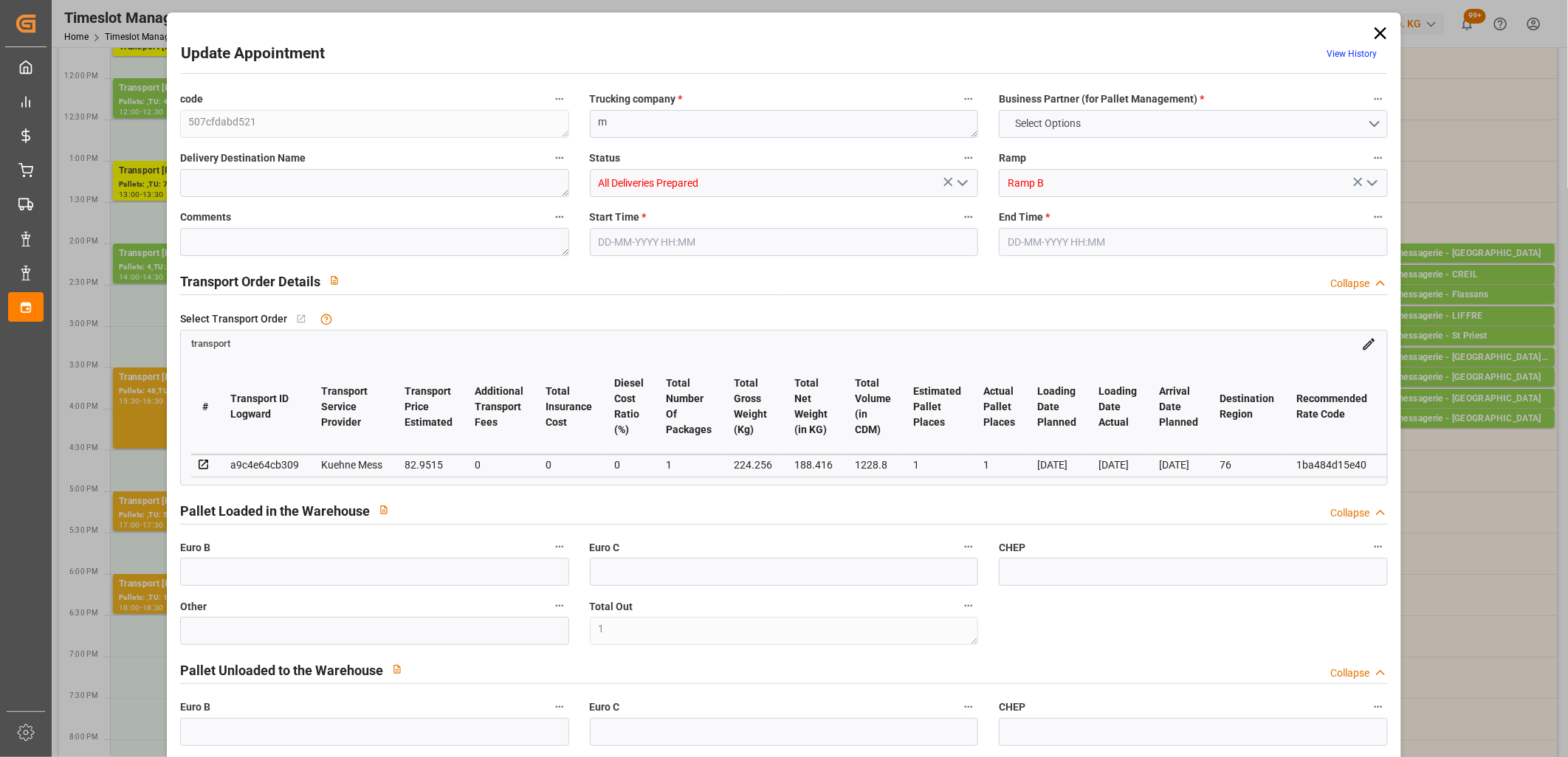
type input "0"
type input "1"
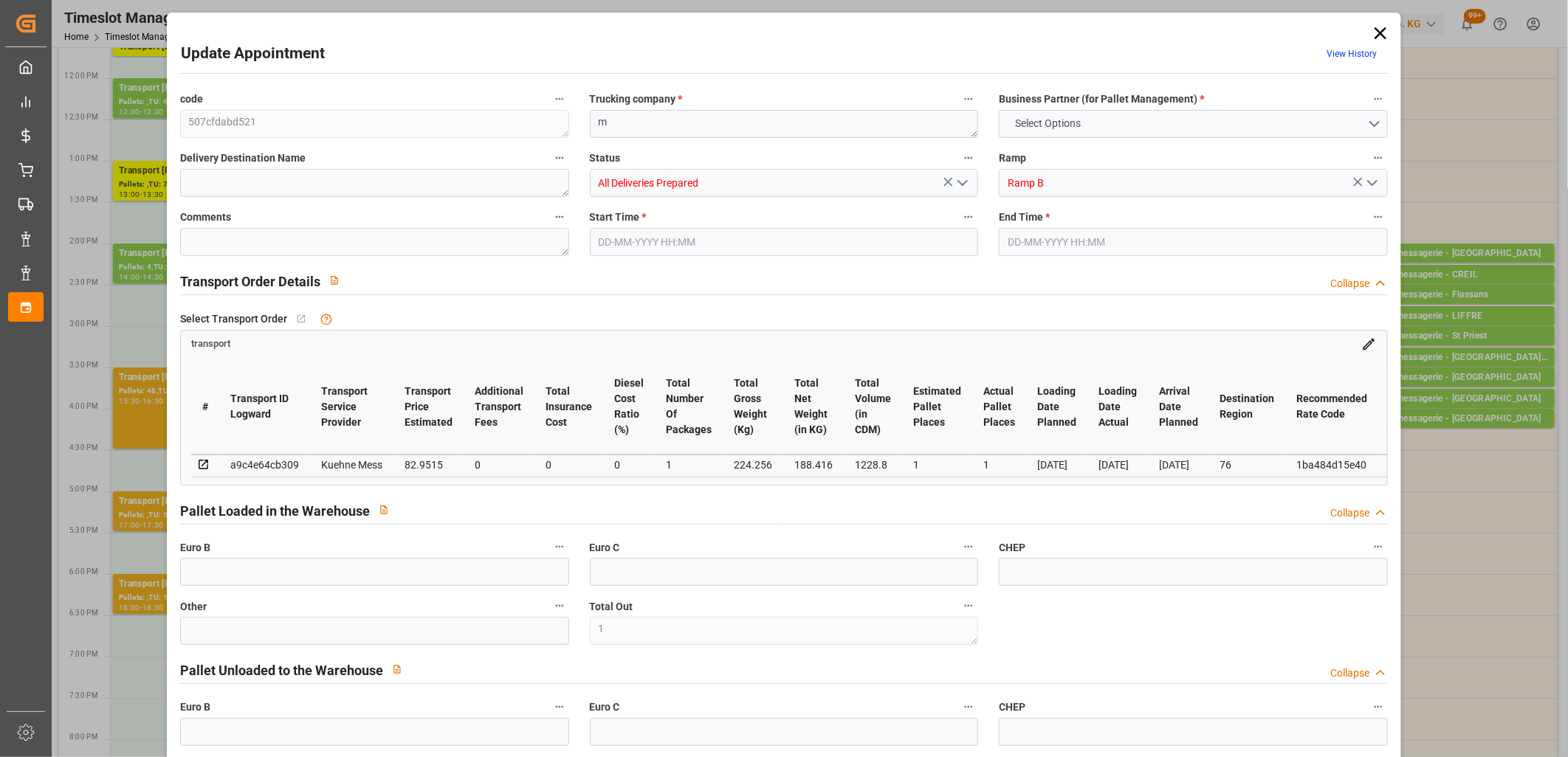
type input "82.9515"
type input "0"
type input "82.9515"
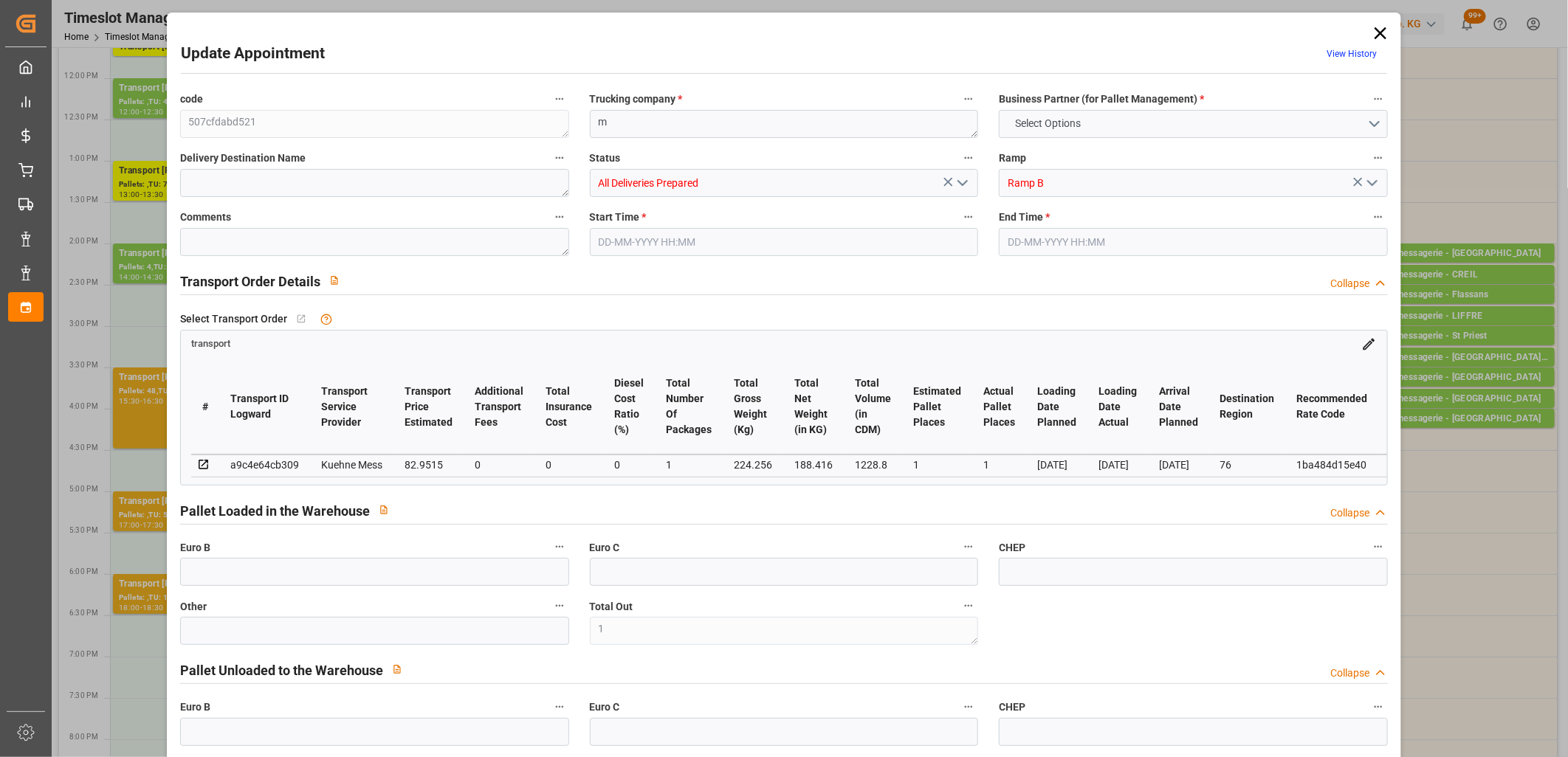
type input "0"
type input "1"
type input "188.416"
type input "255"
type input "1228.8"
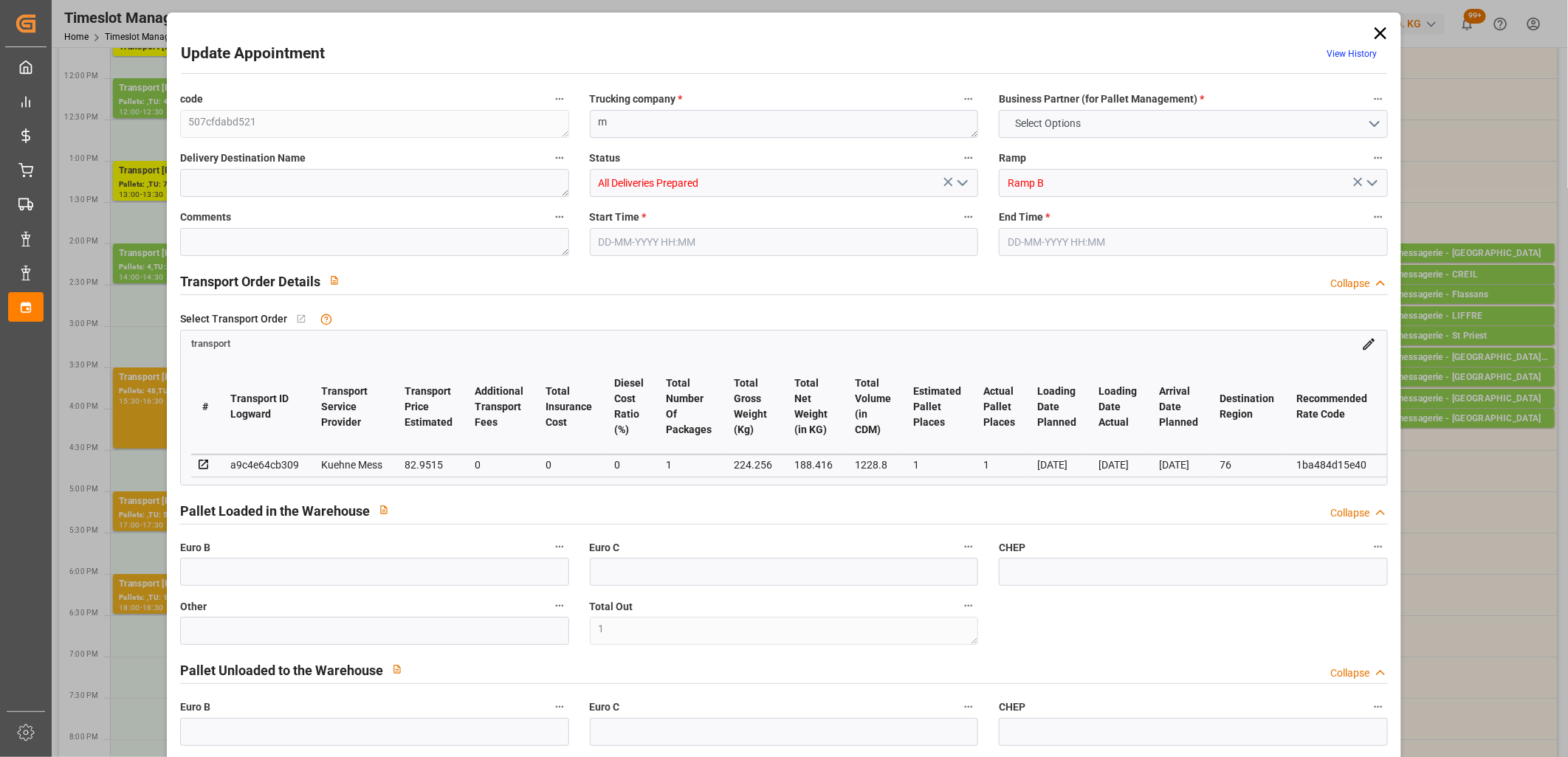
type input "76"
type input "1"
type input "0"
type input "1"
type input "101"
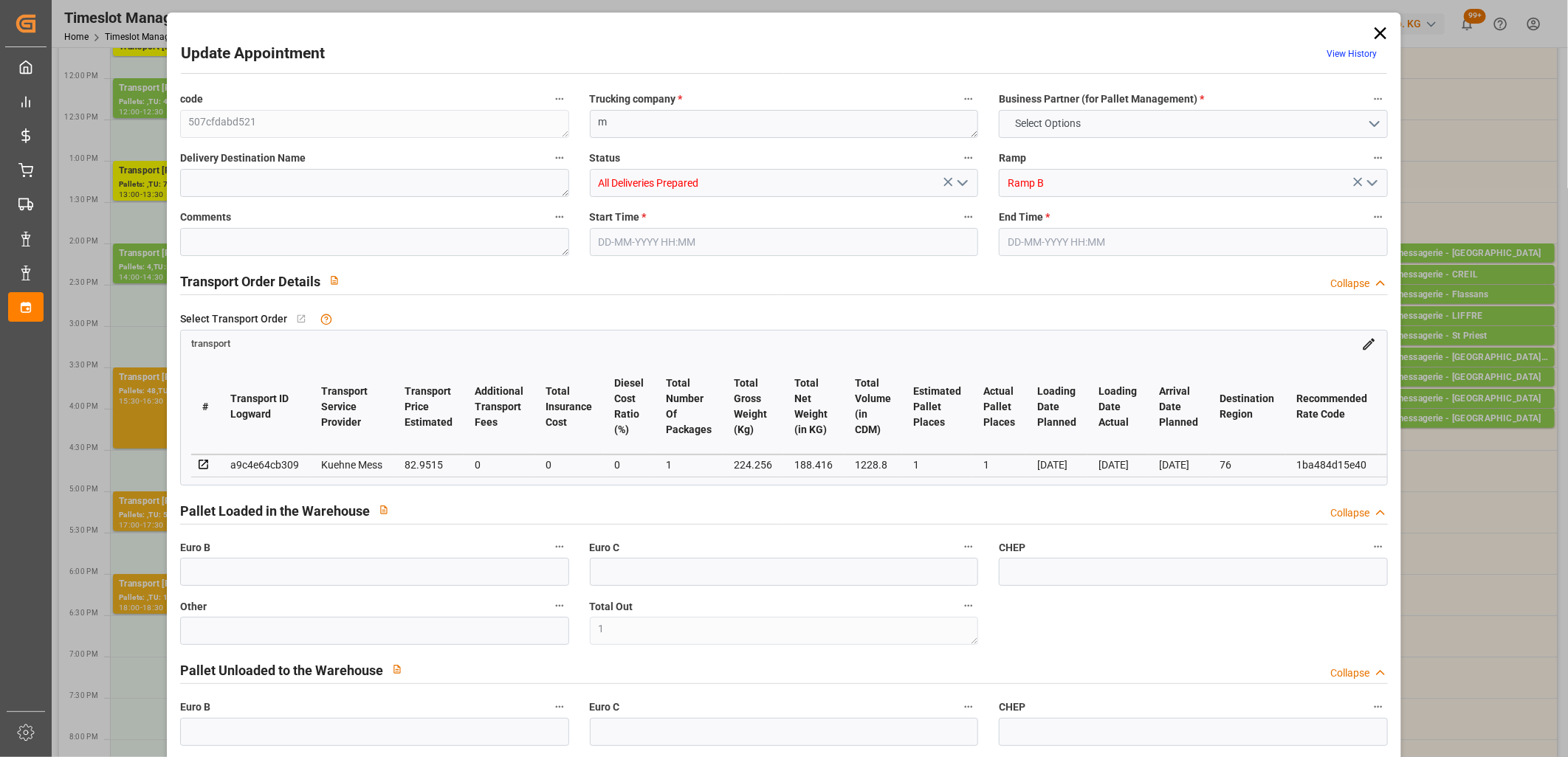
type input "224.256"
type input "0"
type input "4710.8598"
type input "0"
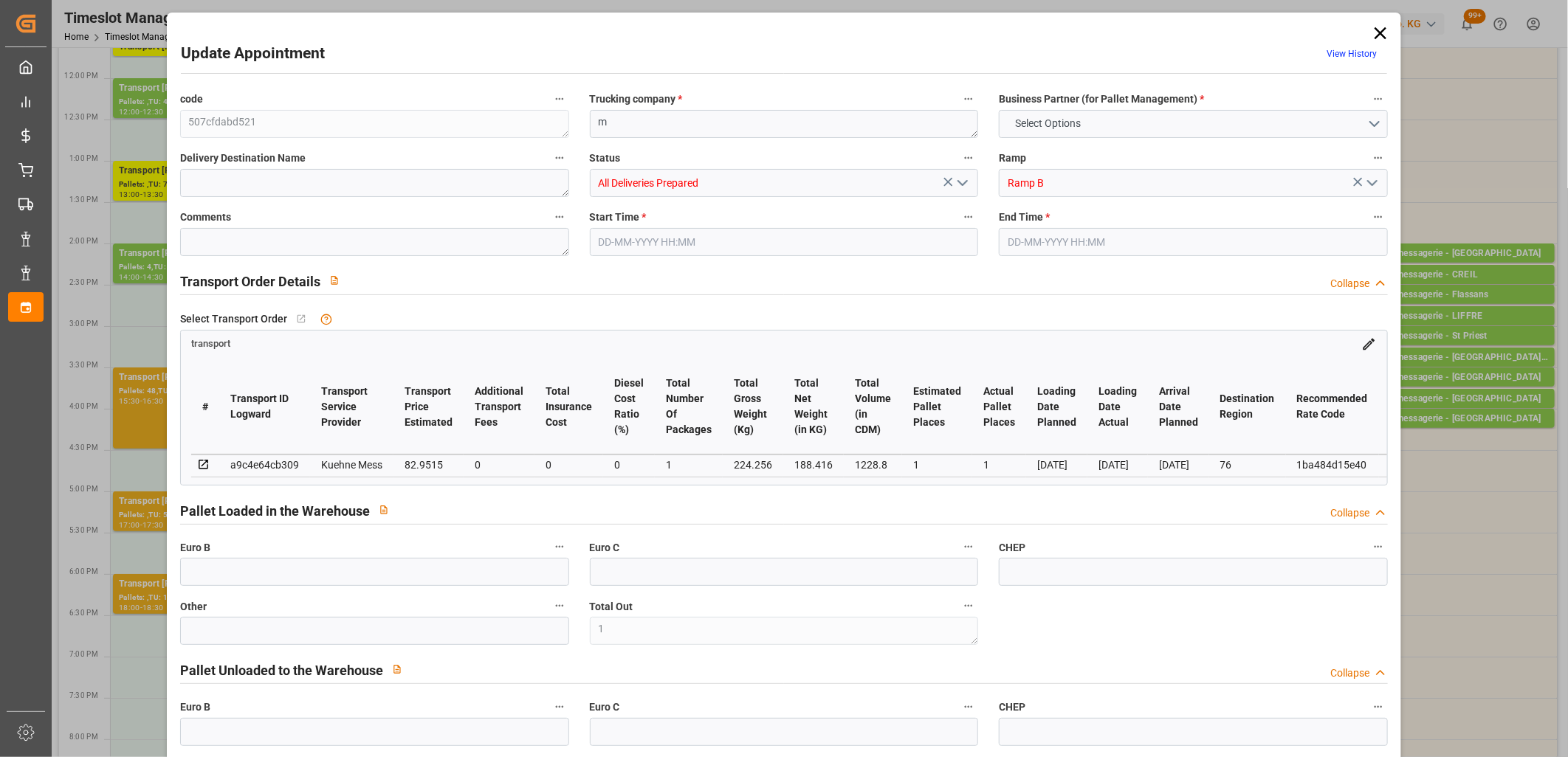
type input "21"
type input "35"
type input "[DATE] 15:15"
type input "[DATE] 15:30"
click at [951, 190] on button "open menu" at bounding box center [962, 183] width 22 height 23
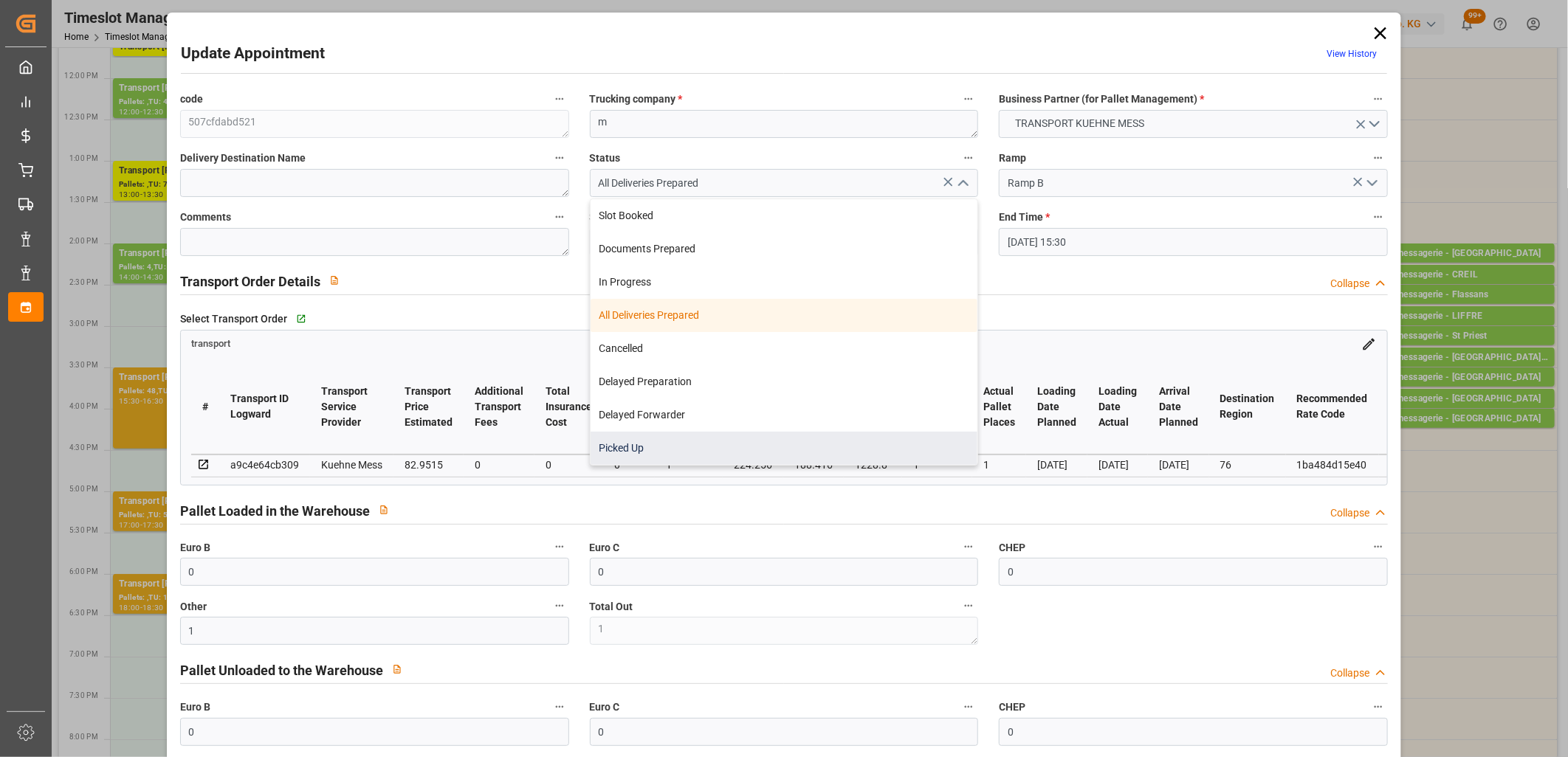
click at [768, 436] on div "Picked Up" at bounding box center [784, 448] width 388 height 33
